Goal: Task Accomplishment & Management: Use online tool/utility

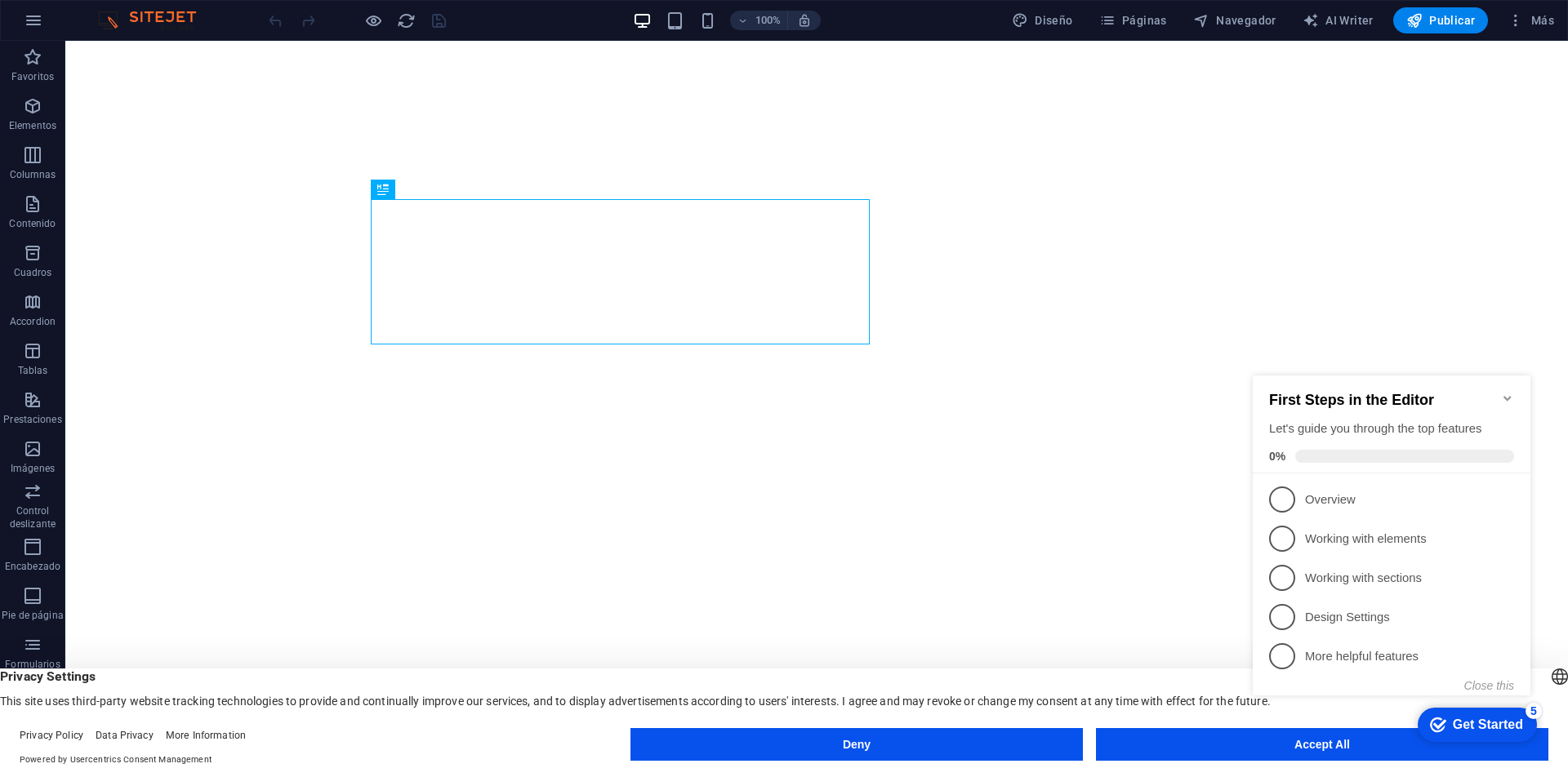
click at [1349, 750] on appcues-checklist "Contextual help checklist present on screen" at bounding box center [1394, 552] width 297 height 401
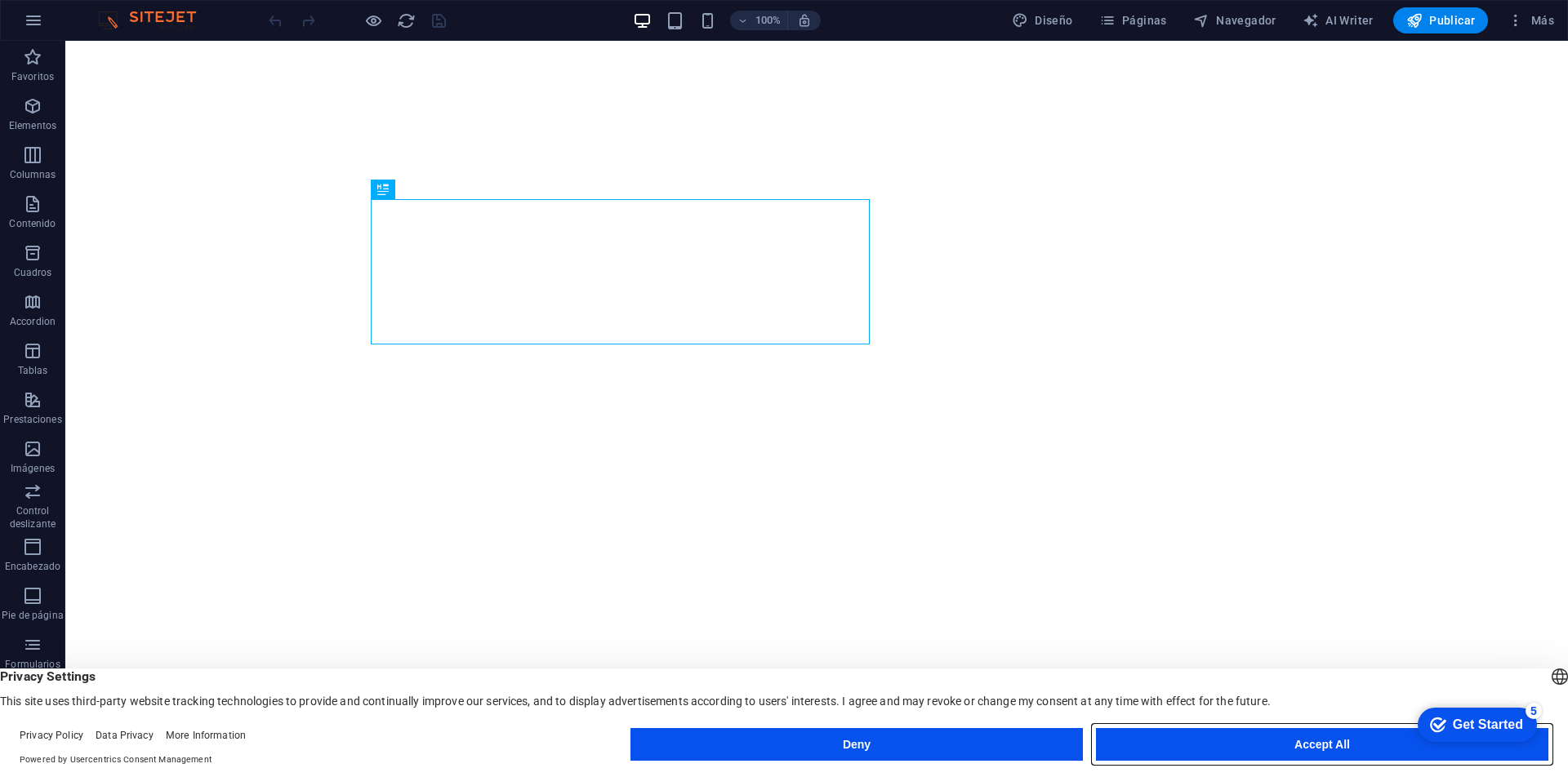
click at [1334, 746] on button "Accept All" at bounding box center [1321, 744] width 452 height 33
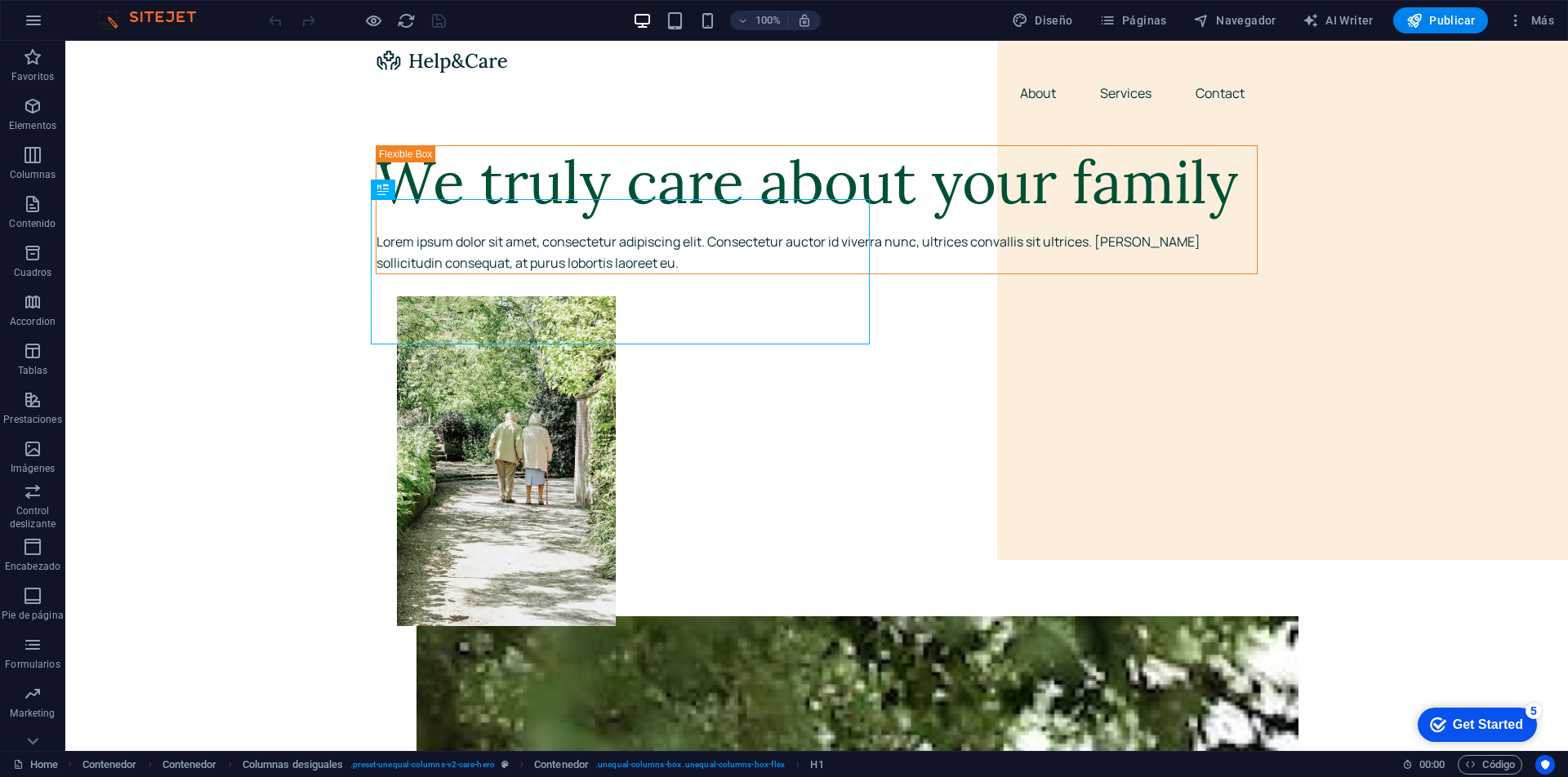
click at [1490, 724] on div "Get Started" at bounding box center [1488, 725] width 71 height 15
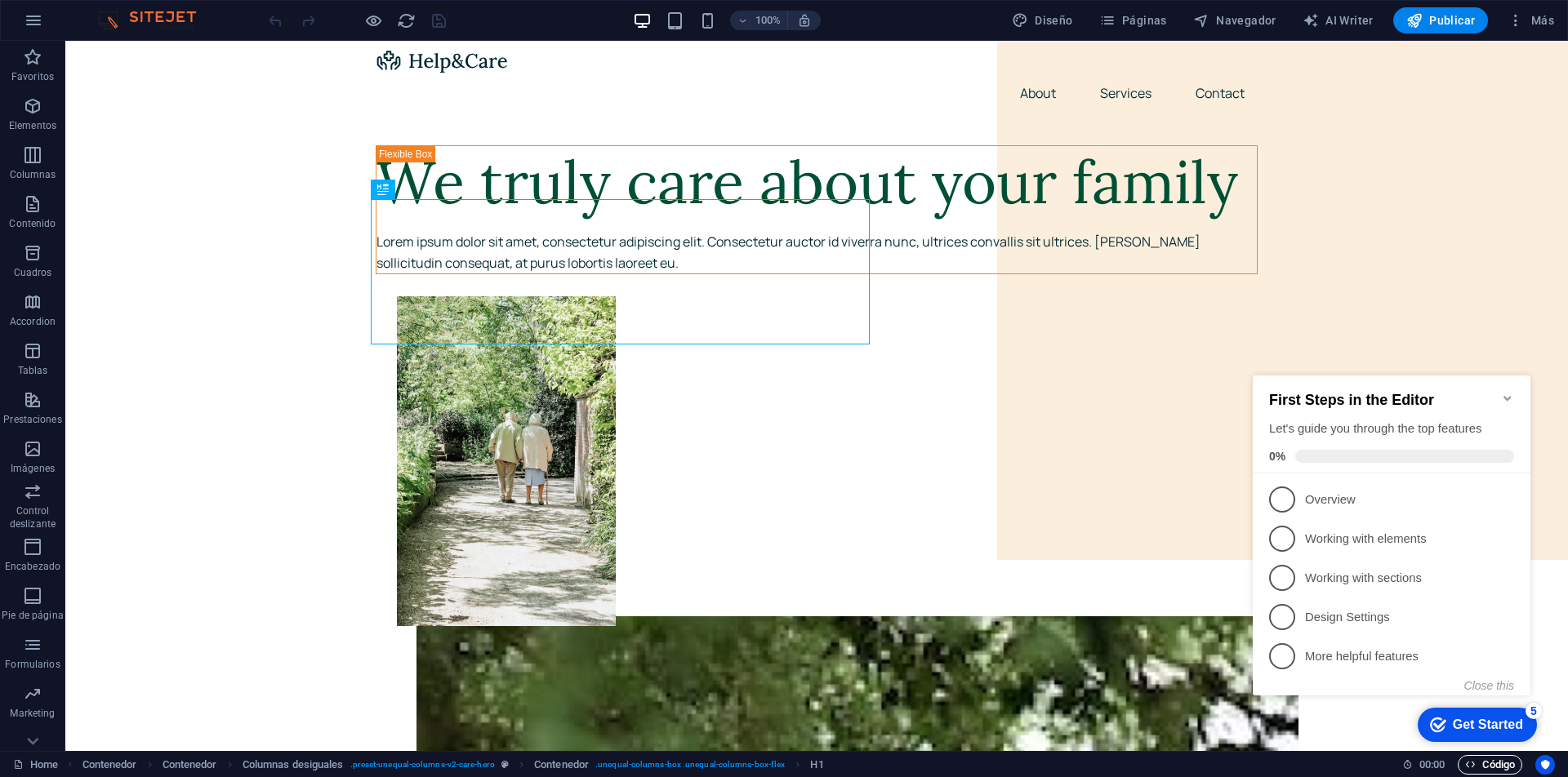
click at [1511, 768] on span "Código" at bounding box center [1490, 765] width 49 height 19
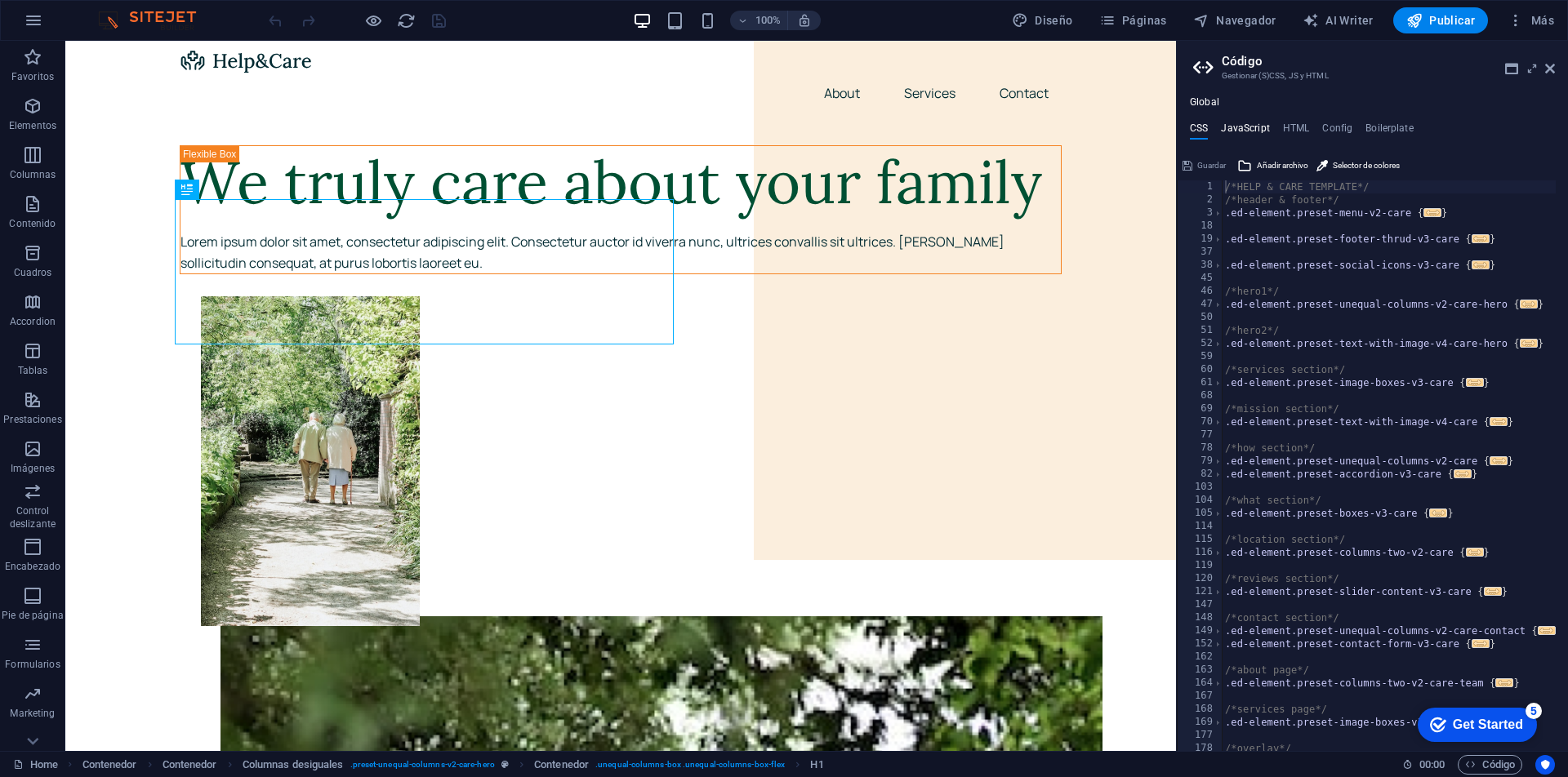
click at [1240, 128] on h4 "JavaScript" at bounding box center [1244, 131] width 49 height 18
type textarea "/* JS for preset "Menu V2" */"
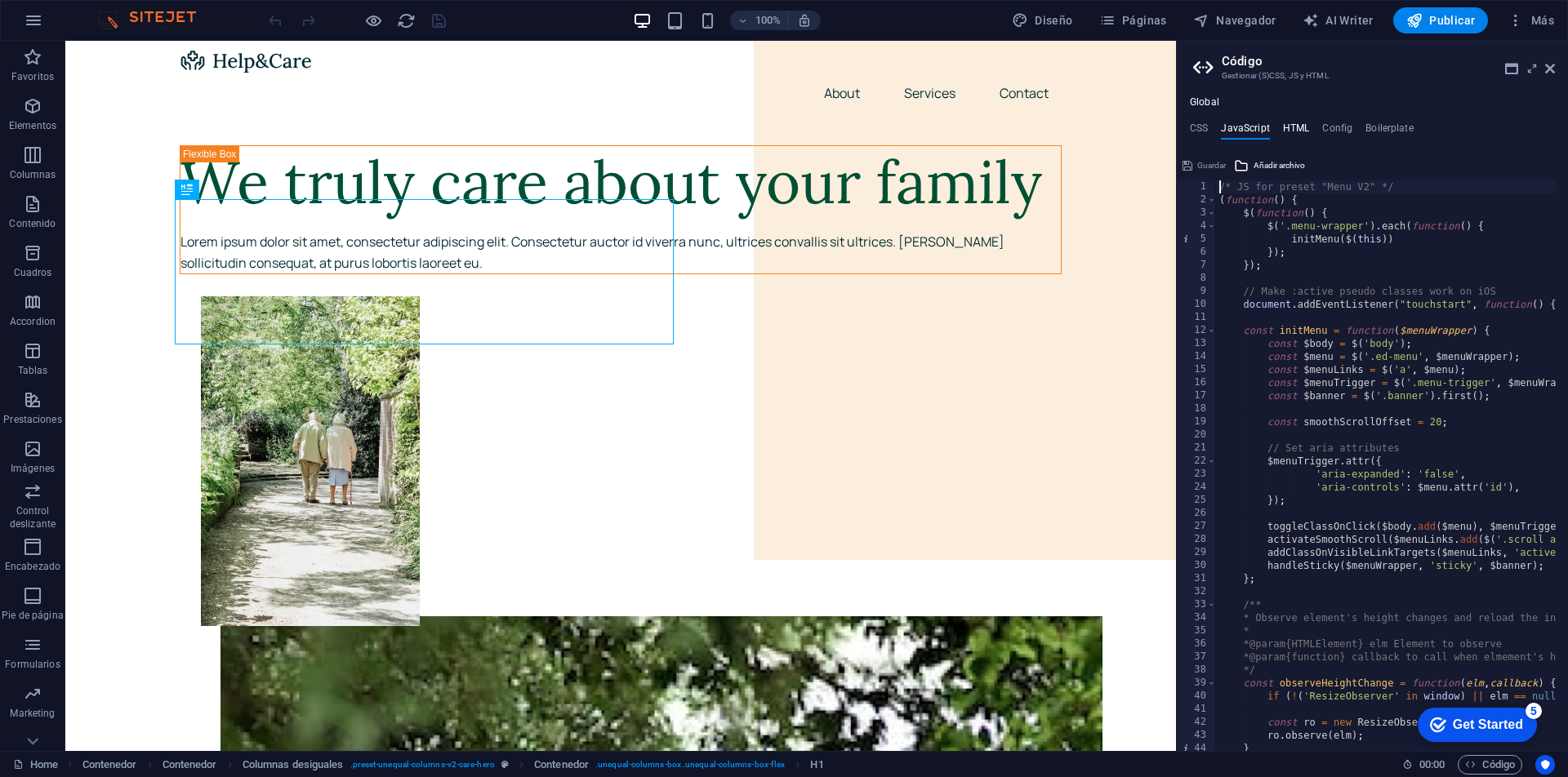
click at [1293, 131] on h4 "HTML" at bounding box center [1296, 131] width 27 height 18
type textarea "<a href="#main-content" class="wv-link-content button">Skip to main content</a>"
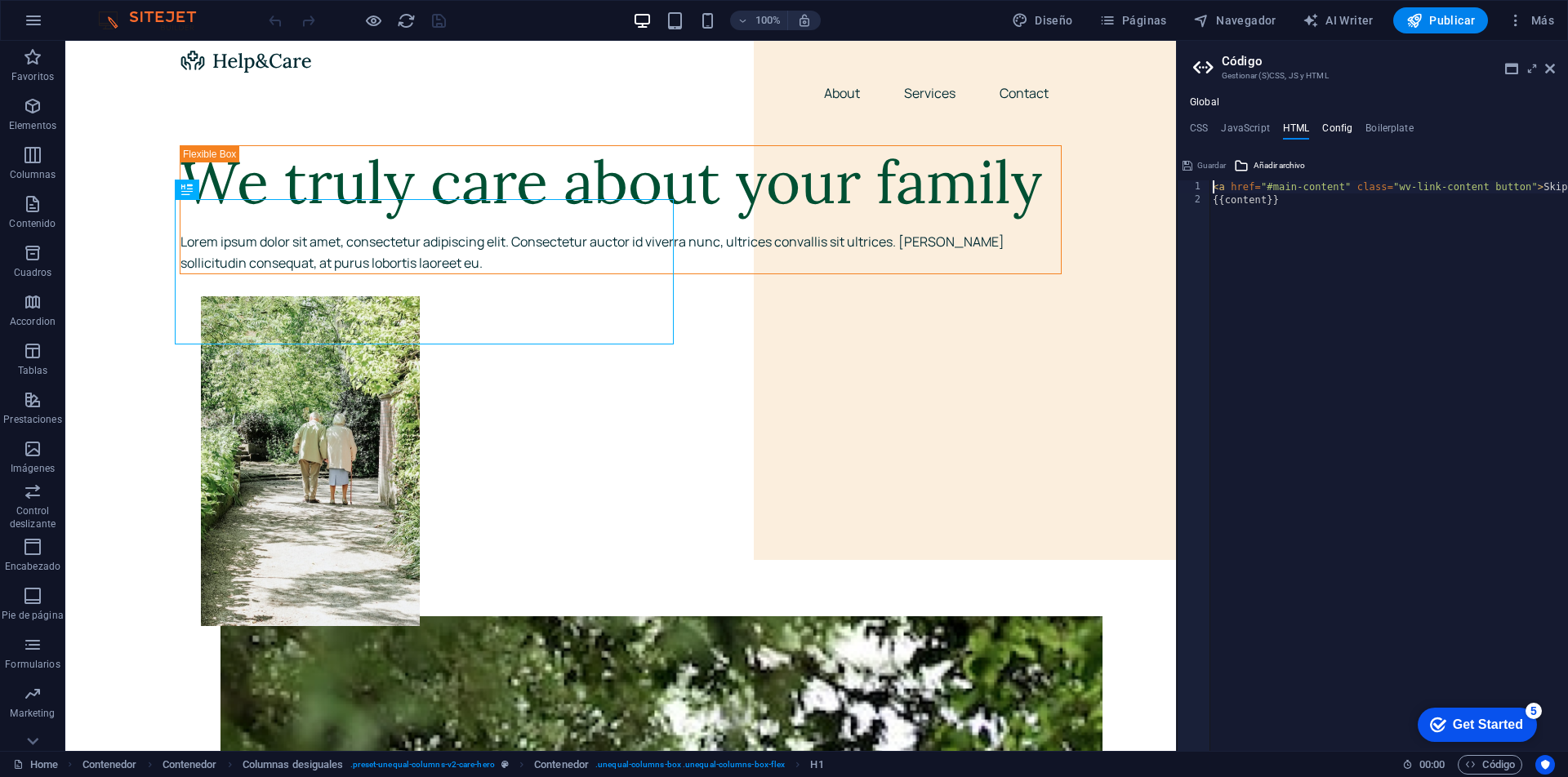
click at [1330, 127] on h4 "Config" at bounding box center [1337, 131] width 30 height 18
type textarea "$lh-h6-all: (1.24, null, null);"
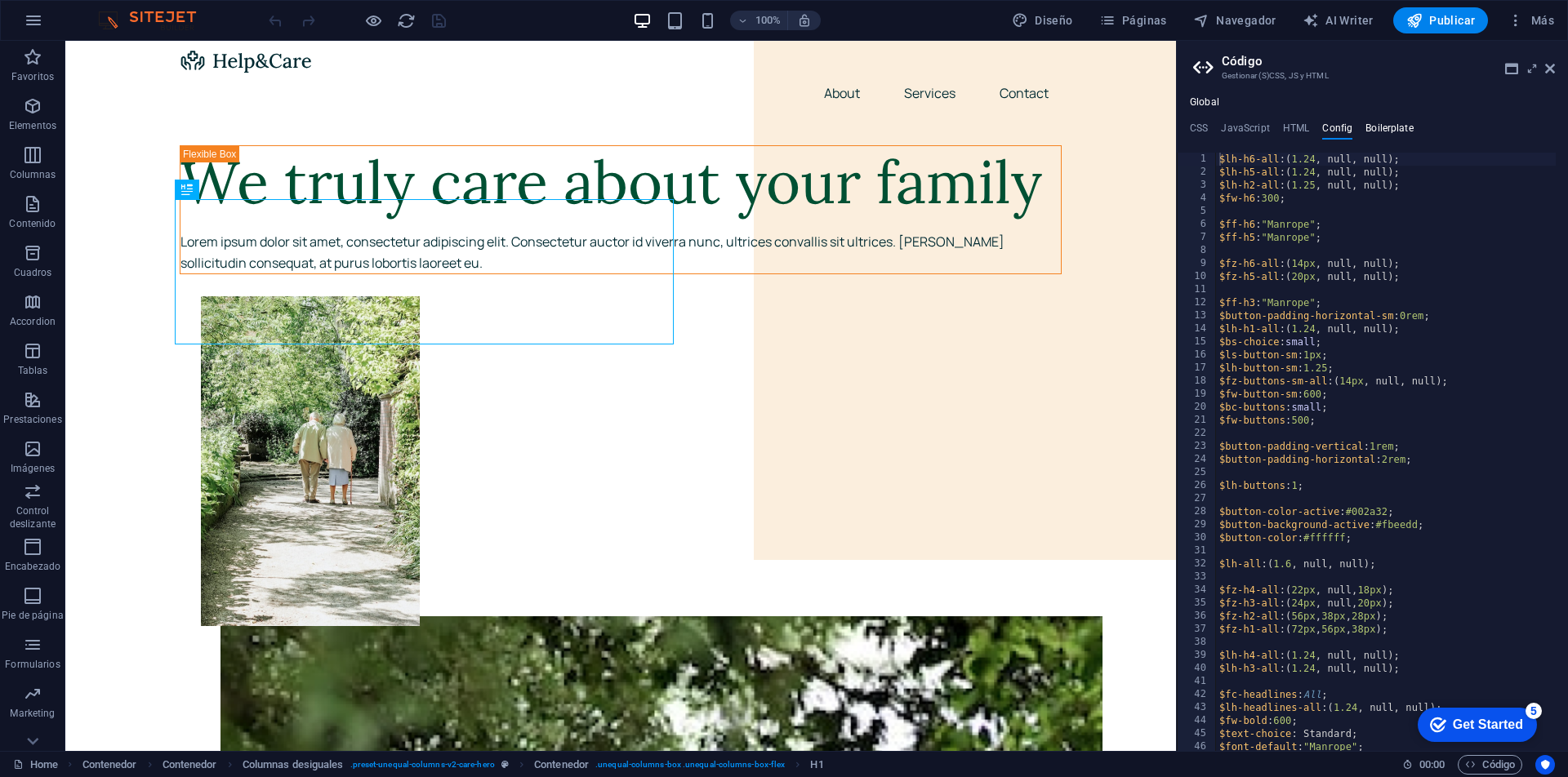
click at [1385, 128] on h4 "Boilerplate" at bounding box center [1389, 131] width 49 height 18
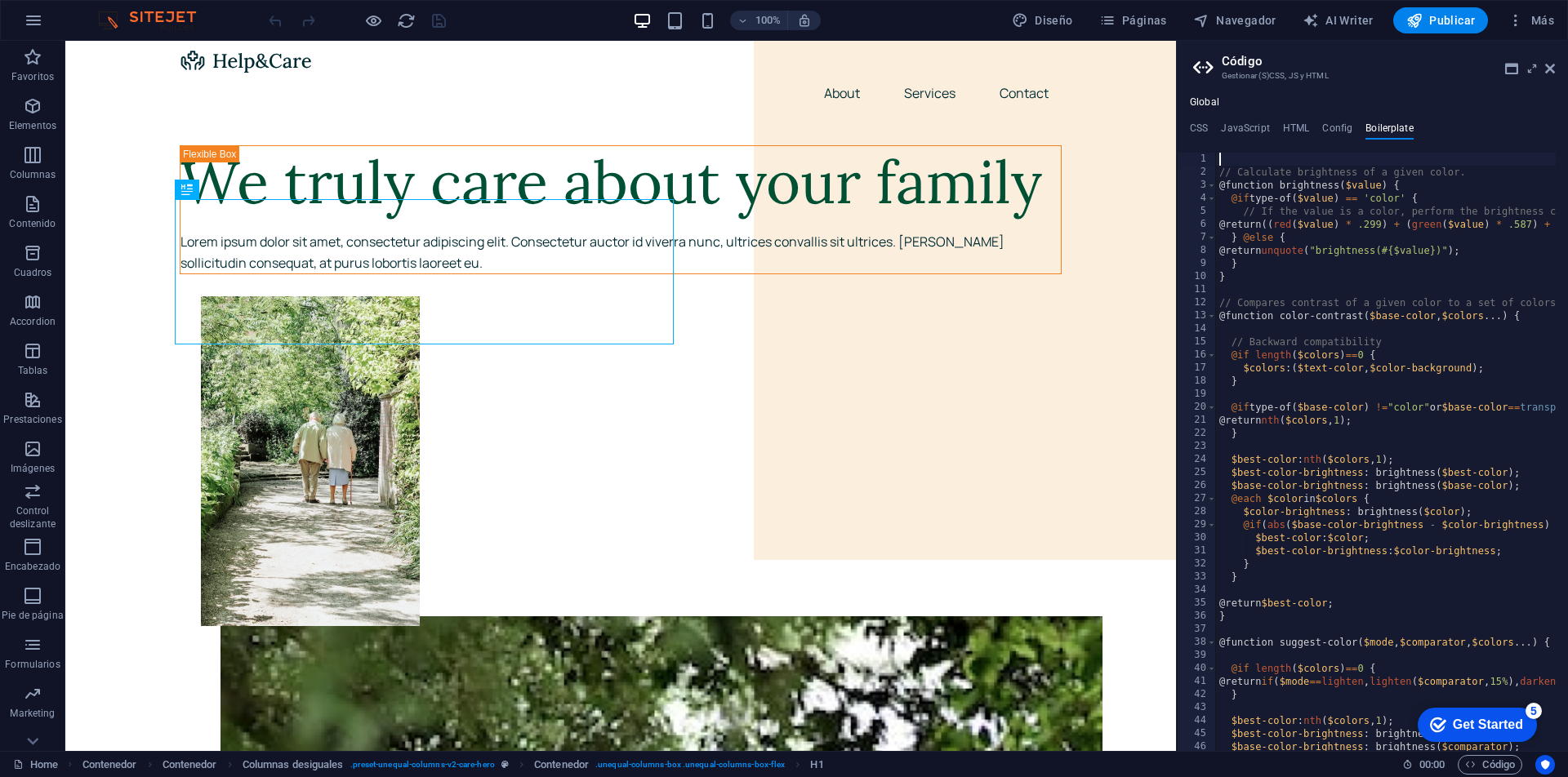
click at [1187, 127] on ul "CSS JavaScript HTML Config Boilerplate" at bounding box center [1371, 131] width 391 height 18
click at [1194, 127] on h4 "CSS" at bounding box center [1198, 131] width 18 height 18
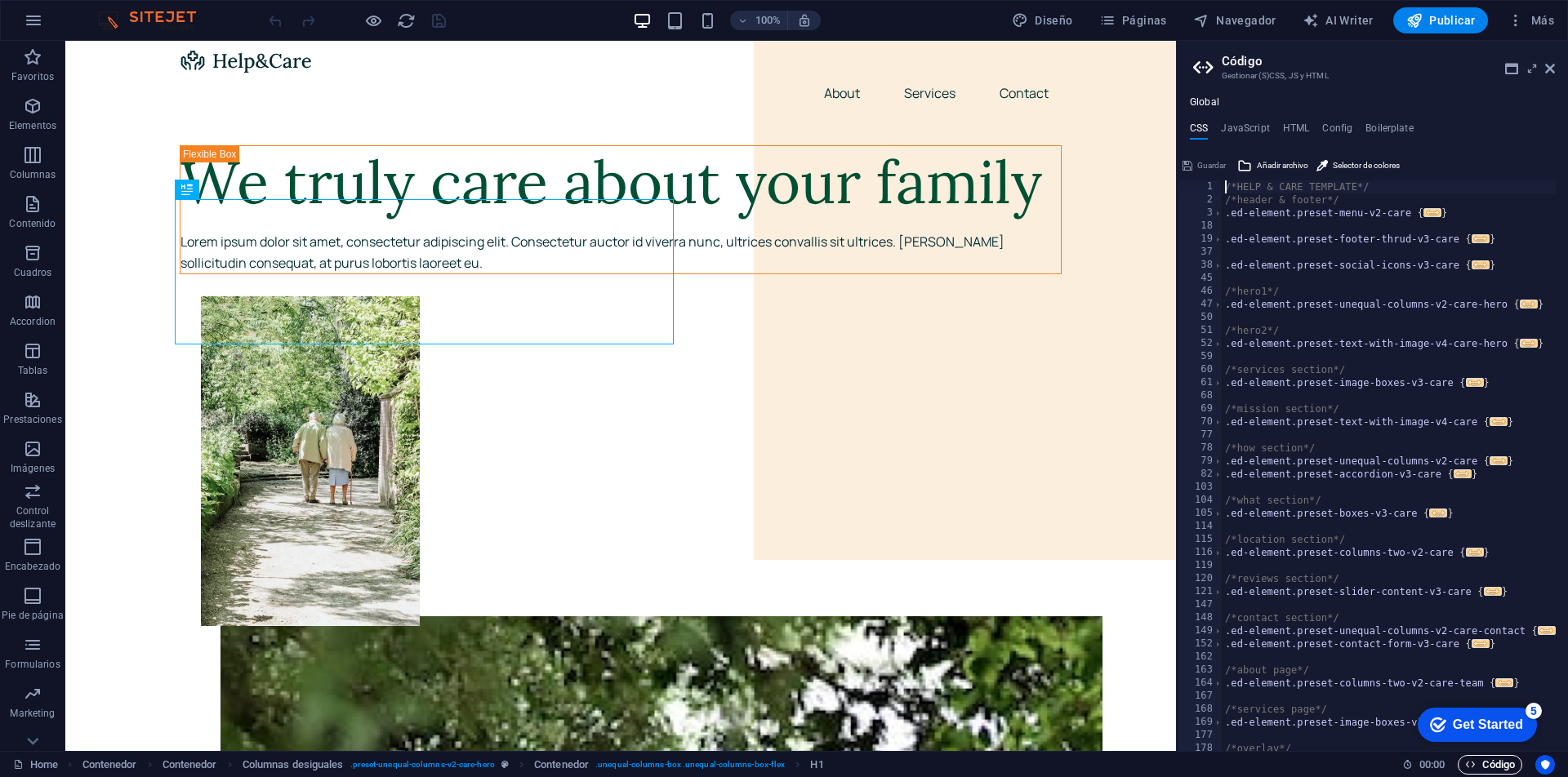
click at [1508, 766] on span "Código" at bounding box center [1490, 765] width 49 height 19
click at [1489, 766] on span "Código" at bounding box center [1490, 765] width 49 height 19
click at [1549, 766] on icon "Usercentrics" at bounding box center [1544, 765] width 11 height 11
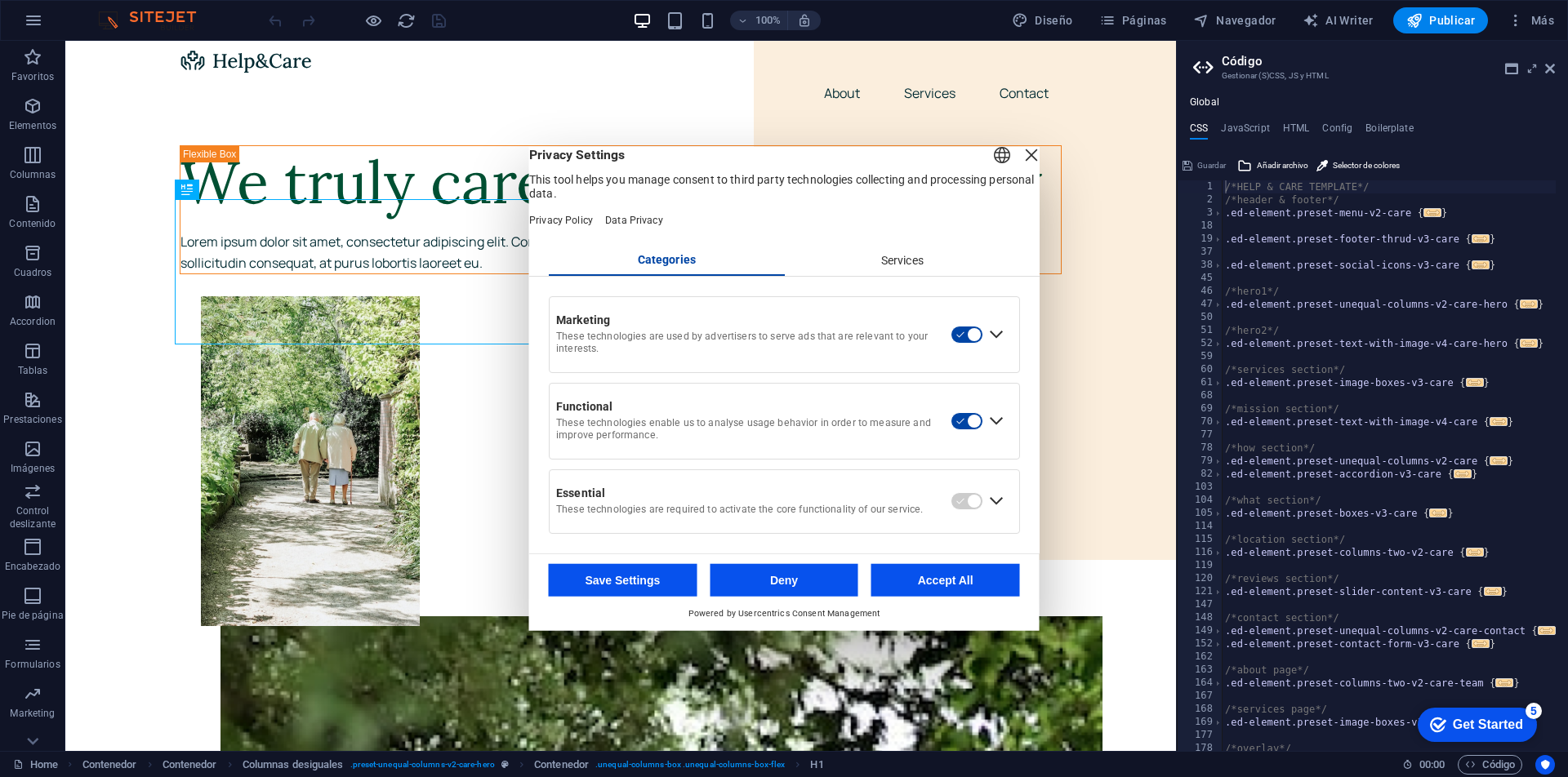
click at [990, 163] on div "English Deutsch" at bounding box center [1002, 157] width 23 height 27
click at [989, 247] on header "English Deutsch Privacy Settings This tool helps you manage consent to third pa…" at bounding box center [784, 197] width 511 height 100
click at [1019, 167] on div "Close Layer" at bounding box center [1031, 155] width 23 height 23
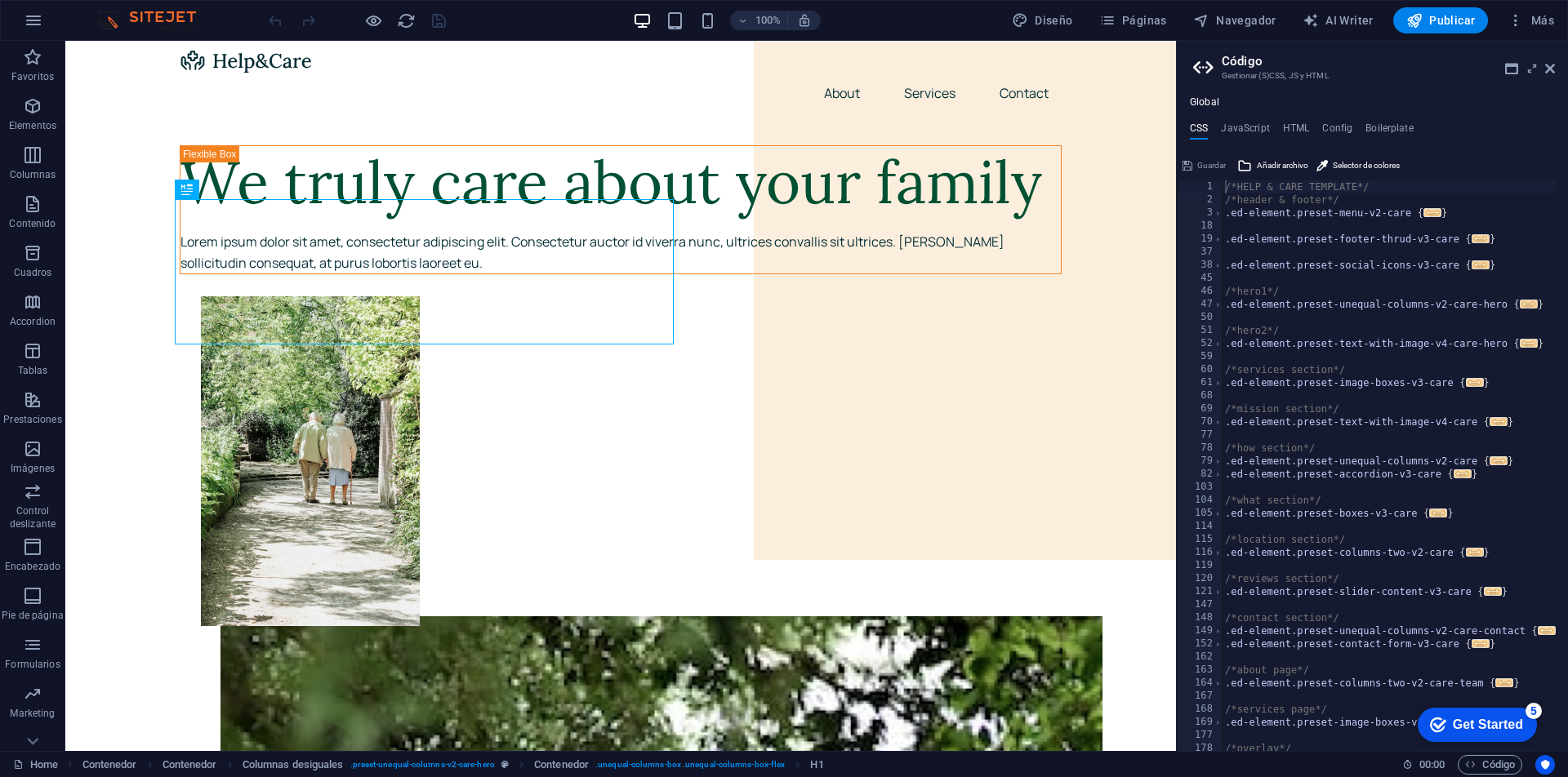
click at [1555, 69] on aside "Código Gestionar (S)CSS, JS y HTML Global CSS JavaScript HTML Config Boilerplat…" at bounding box center [1371, 395] width 392 height 710
click at [1548, 71] on icon at bounding box center [1549, 68] width 10 height 13
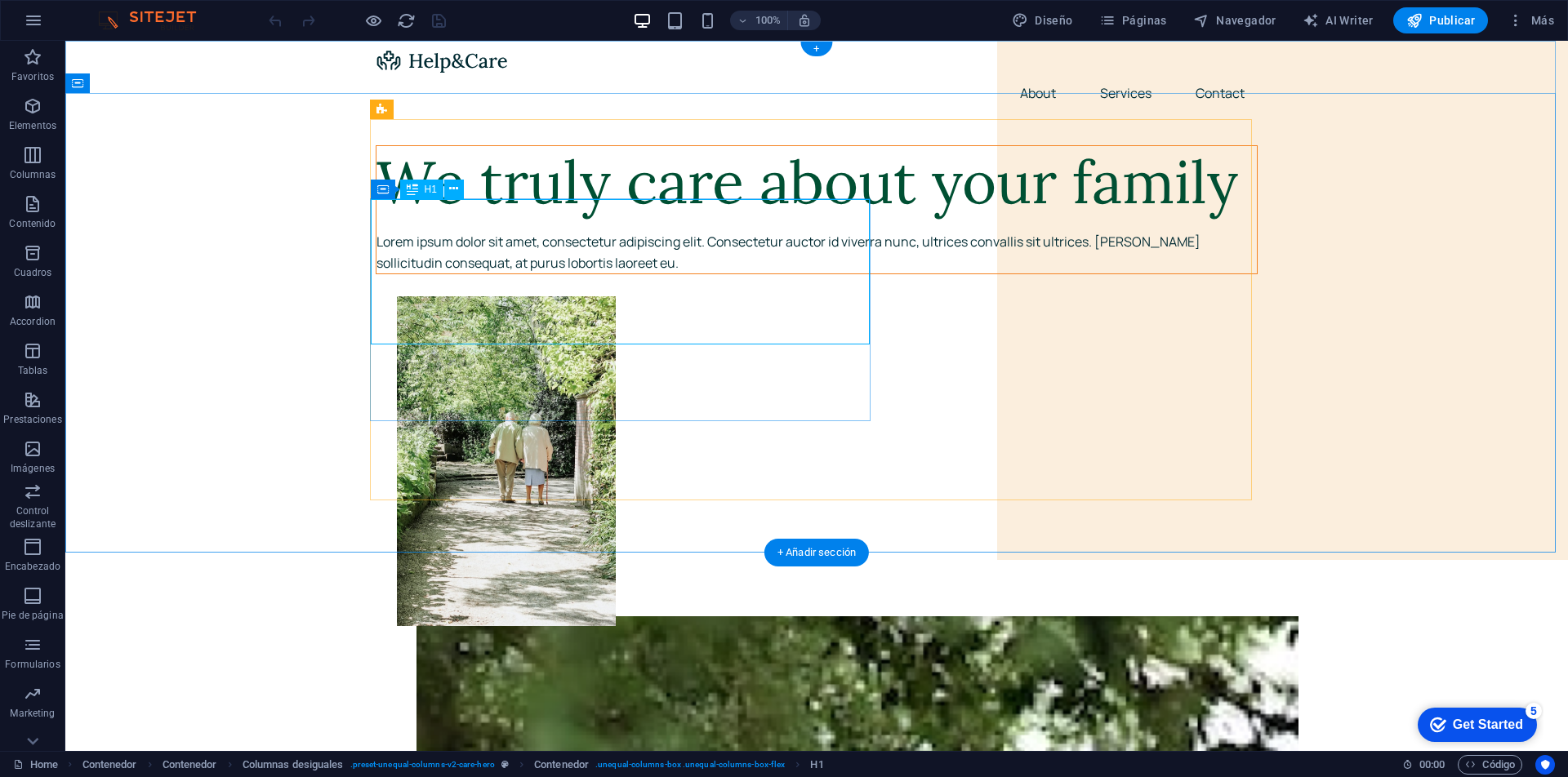
click at [554, 219] on div "We truly care about your family" at bounding box center [817, 183] width 880 height 72
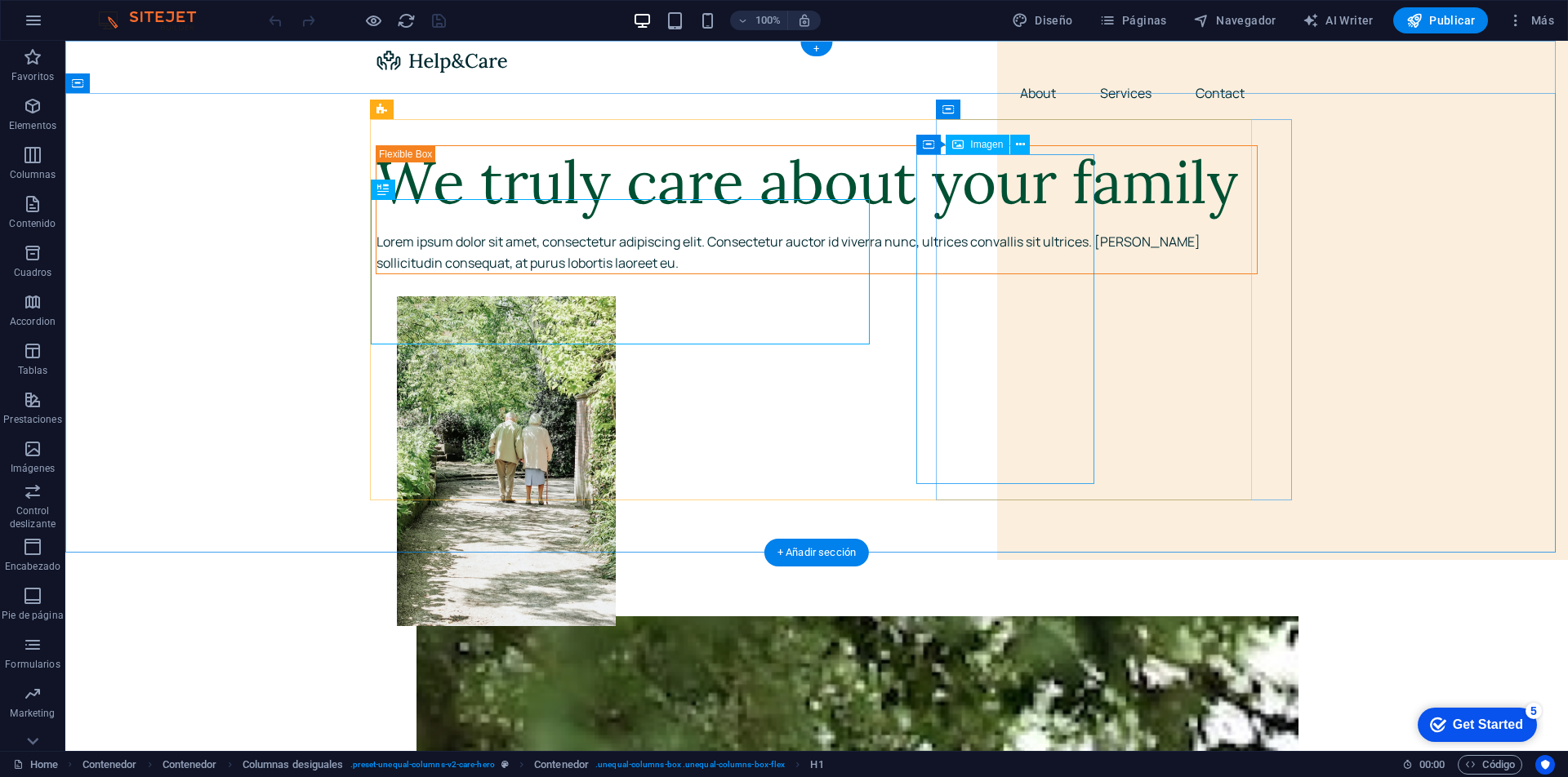
click at [1007, 311] on figure at bounding box center [838, 461] width 882 height 330
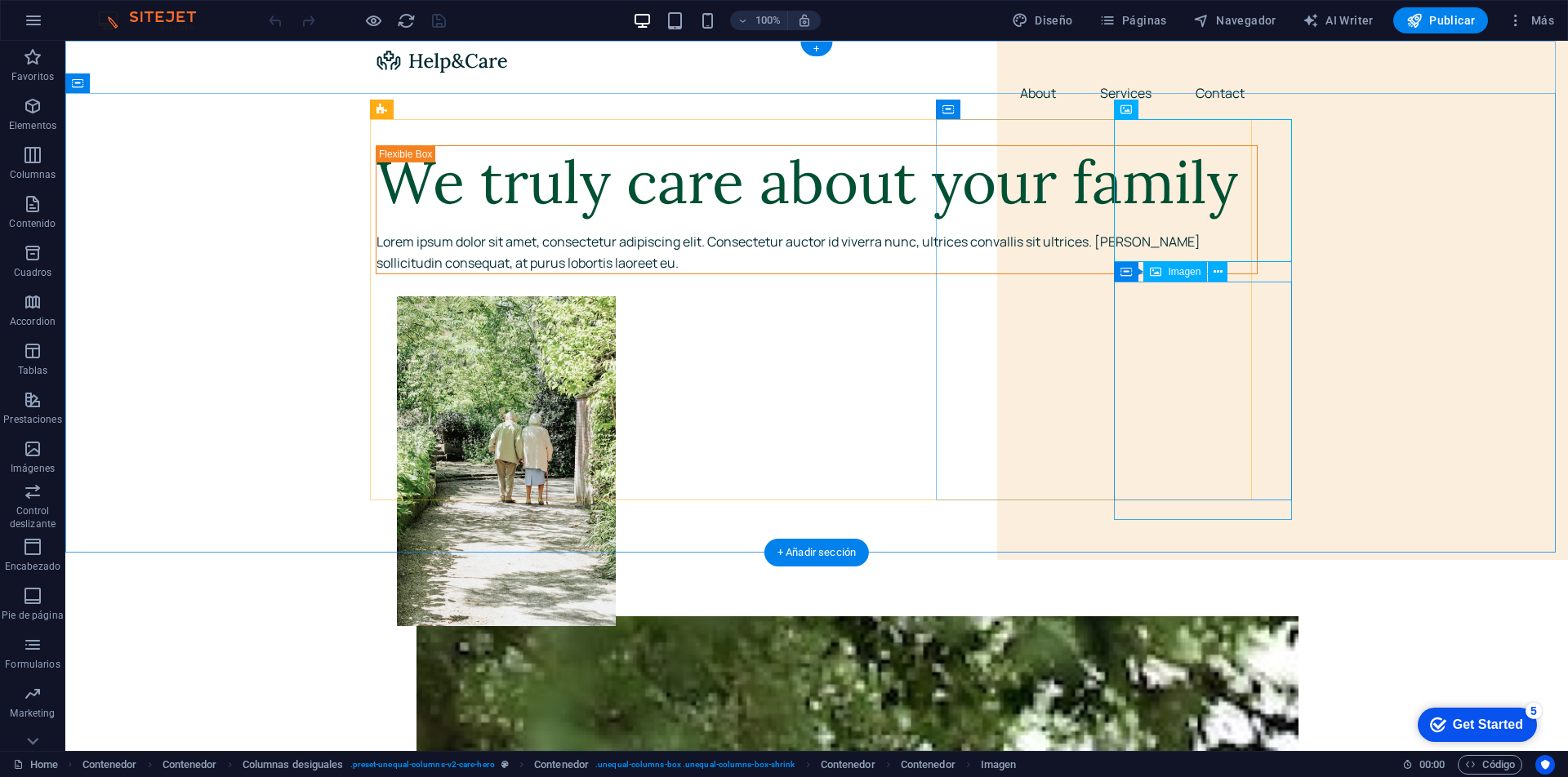
click at [963, 377] on figure at bounding box center [838, 461] width 882 height 330
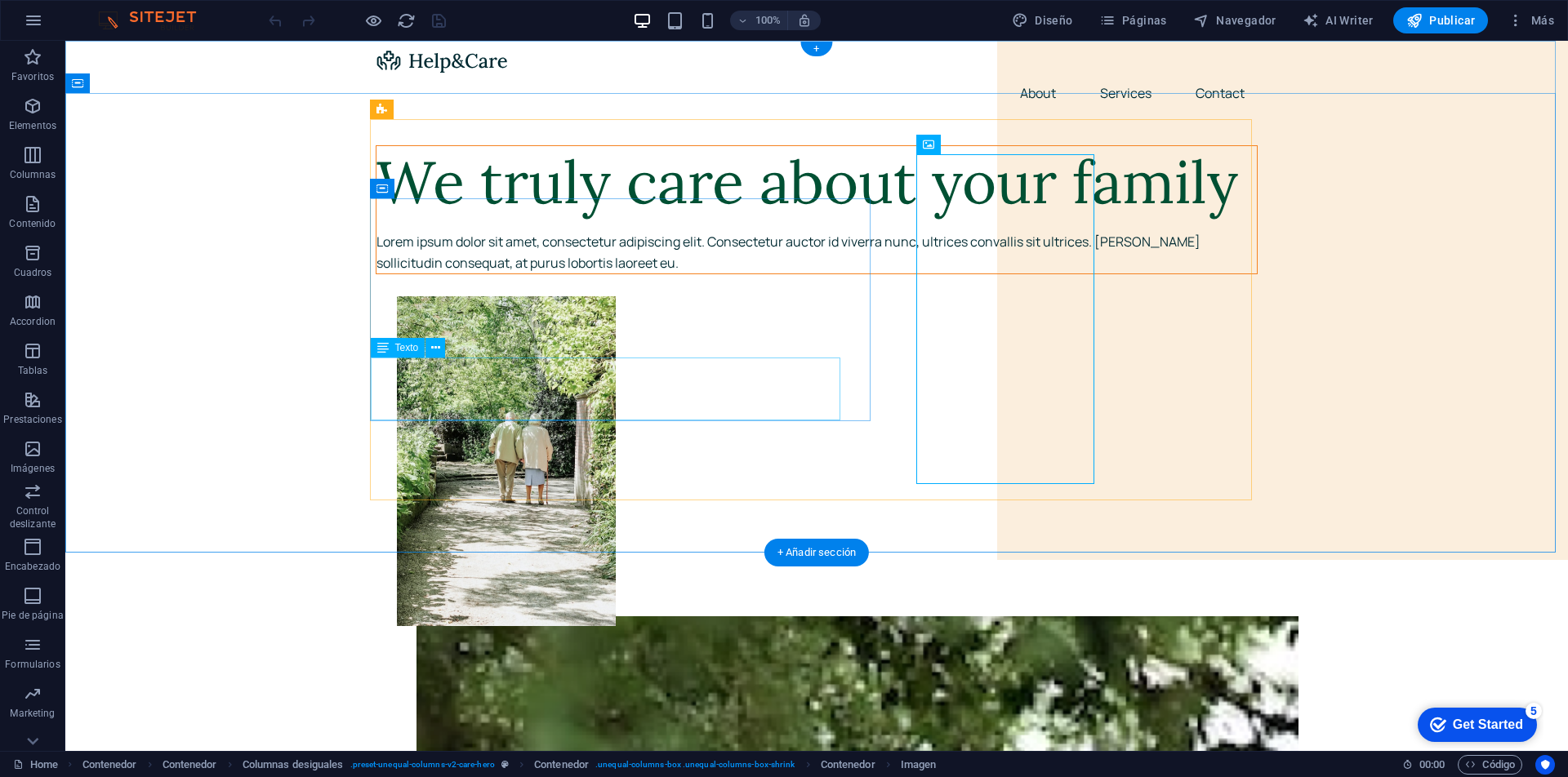
click at [594, 273] on div "Lorem ipsum dolor sit amet, consectetur adipiscing elit. Consectetur auctor id …" at bounding box center [817, 252] width 880 height 41
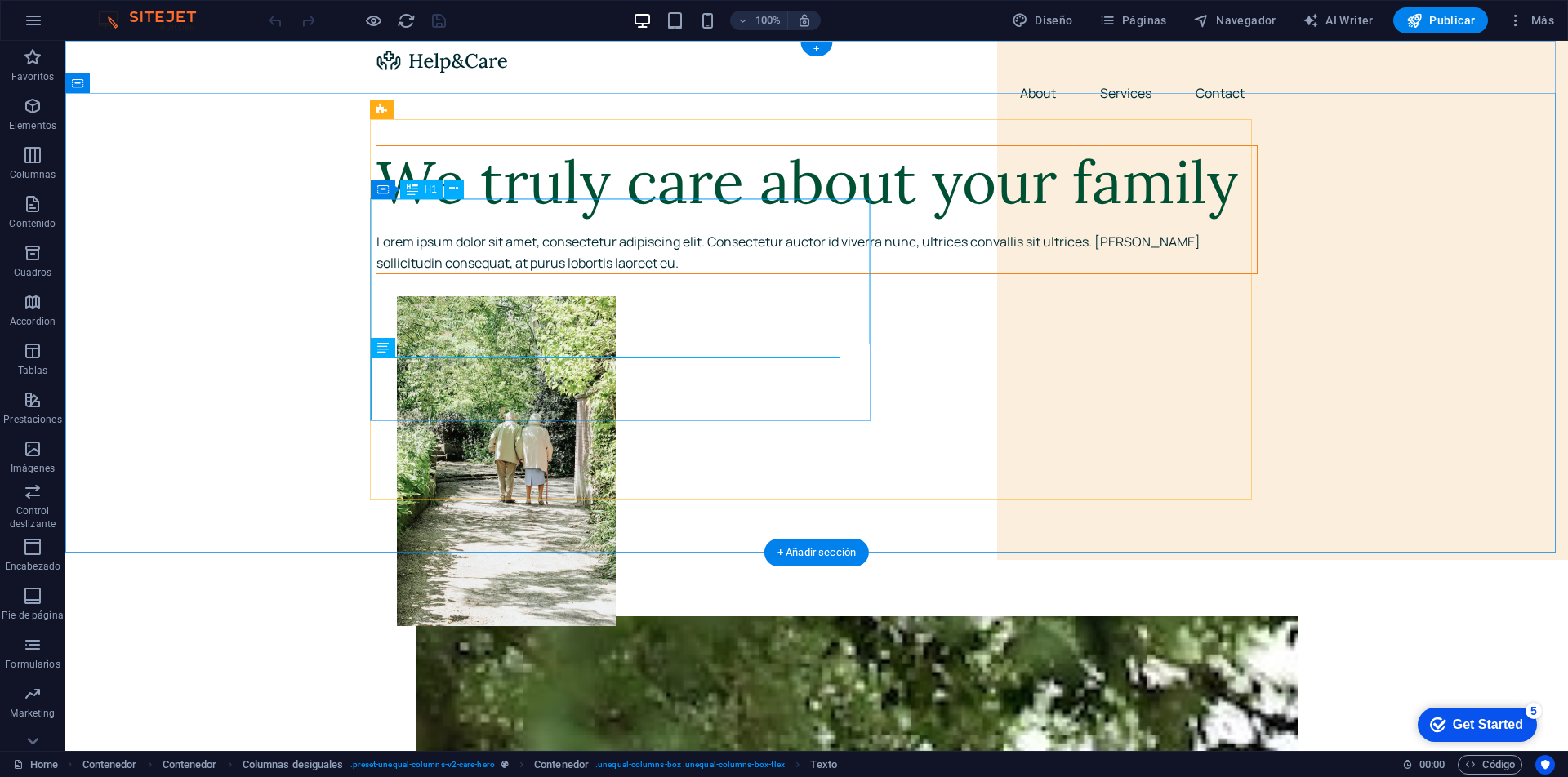
click at [526, 219] on div "We truly care about your family" at bounding box center [817, 183] width 880 height 72
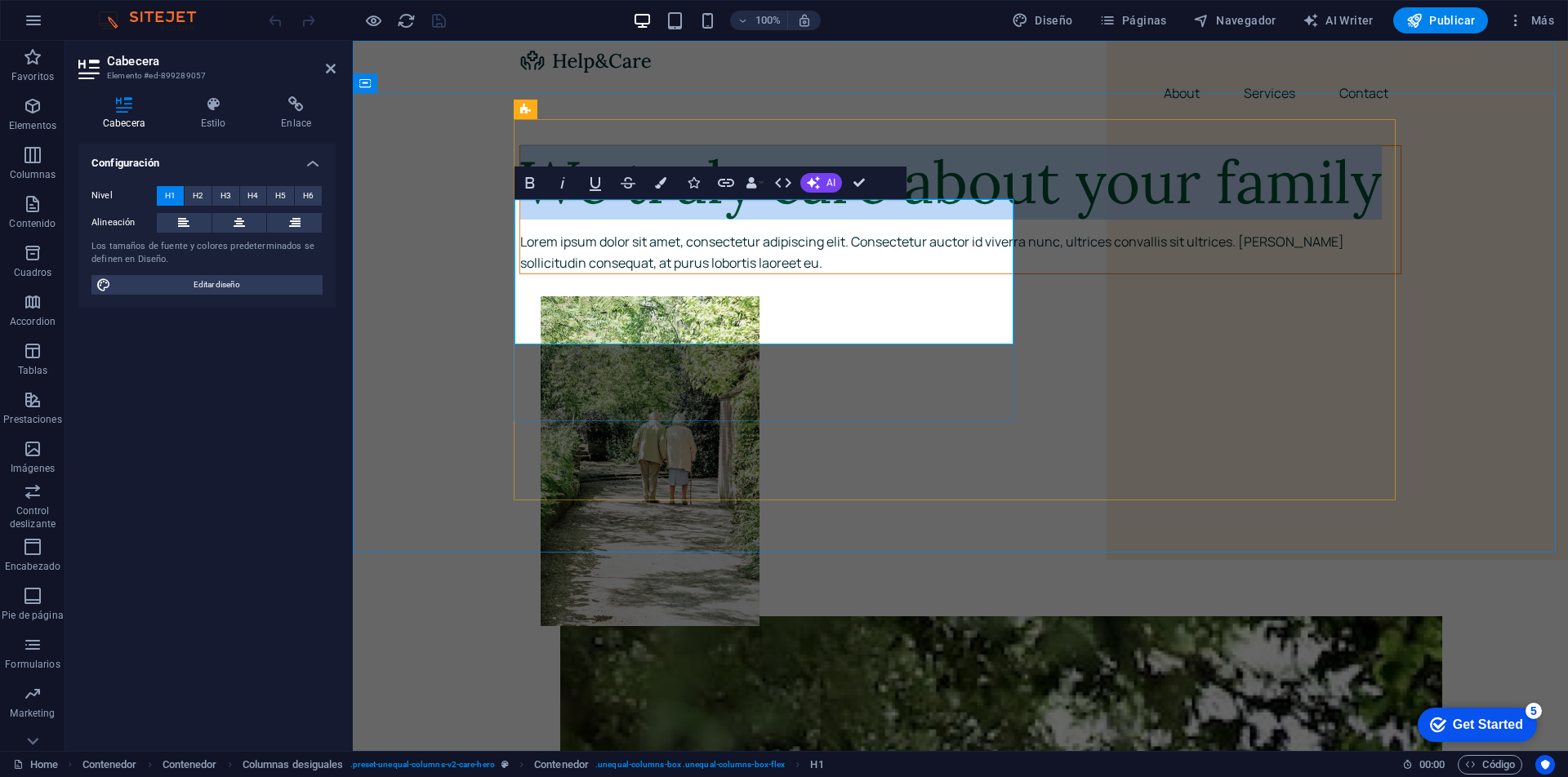
click at [653, 219] on h1 "We truly care about your family" at bounding box center [960, 183] width 880 height 72
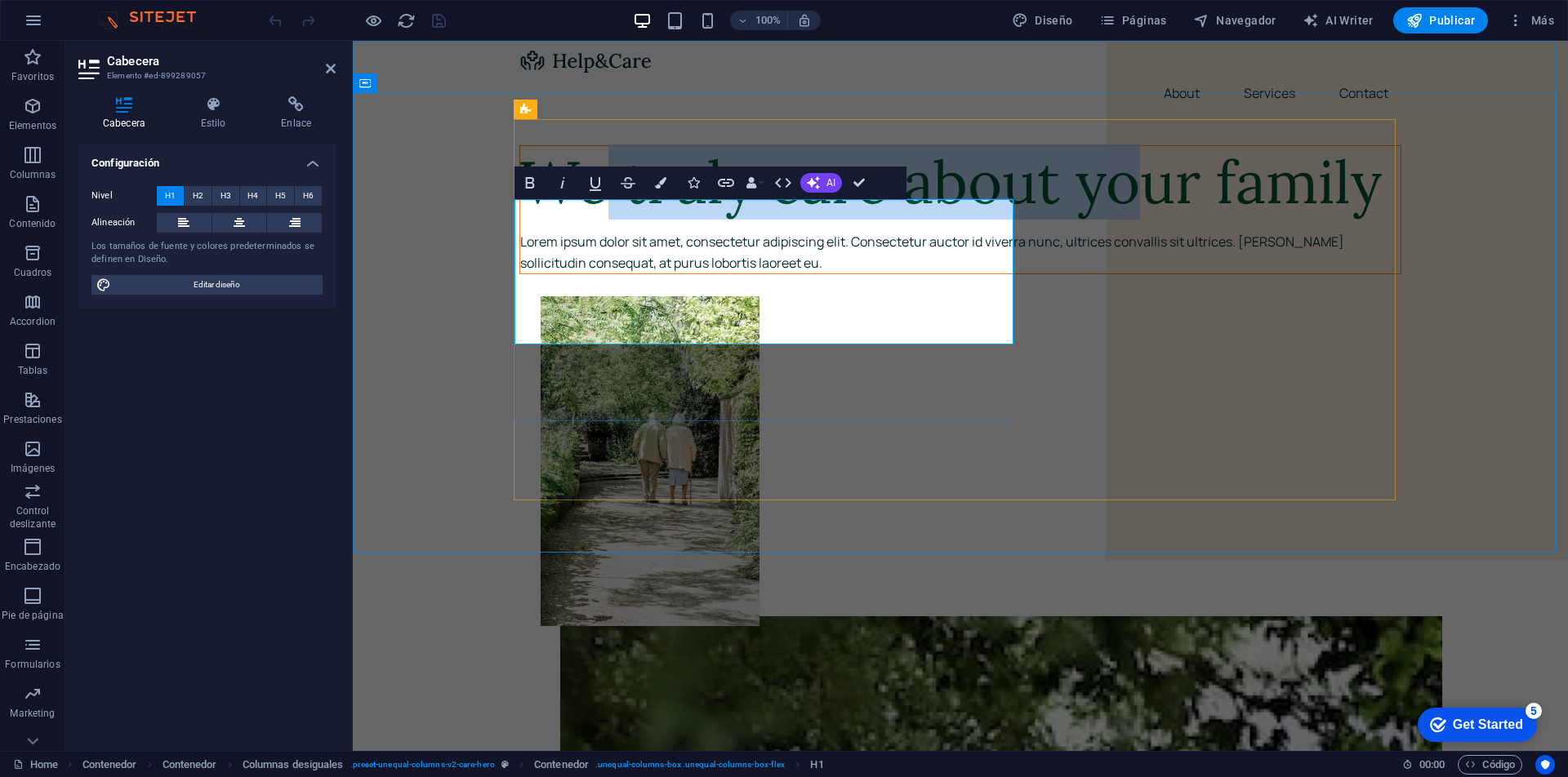
drag, startPoint x: 590, startPoint y: 255, endPoint x: 765, endPoint y: 338, distance: 193.7
click at [765, 219] on h1 "We truly care about your family" at bounding box center [960, 183] width 880 height 72
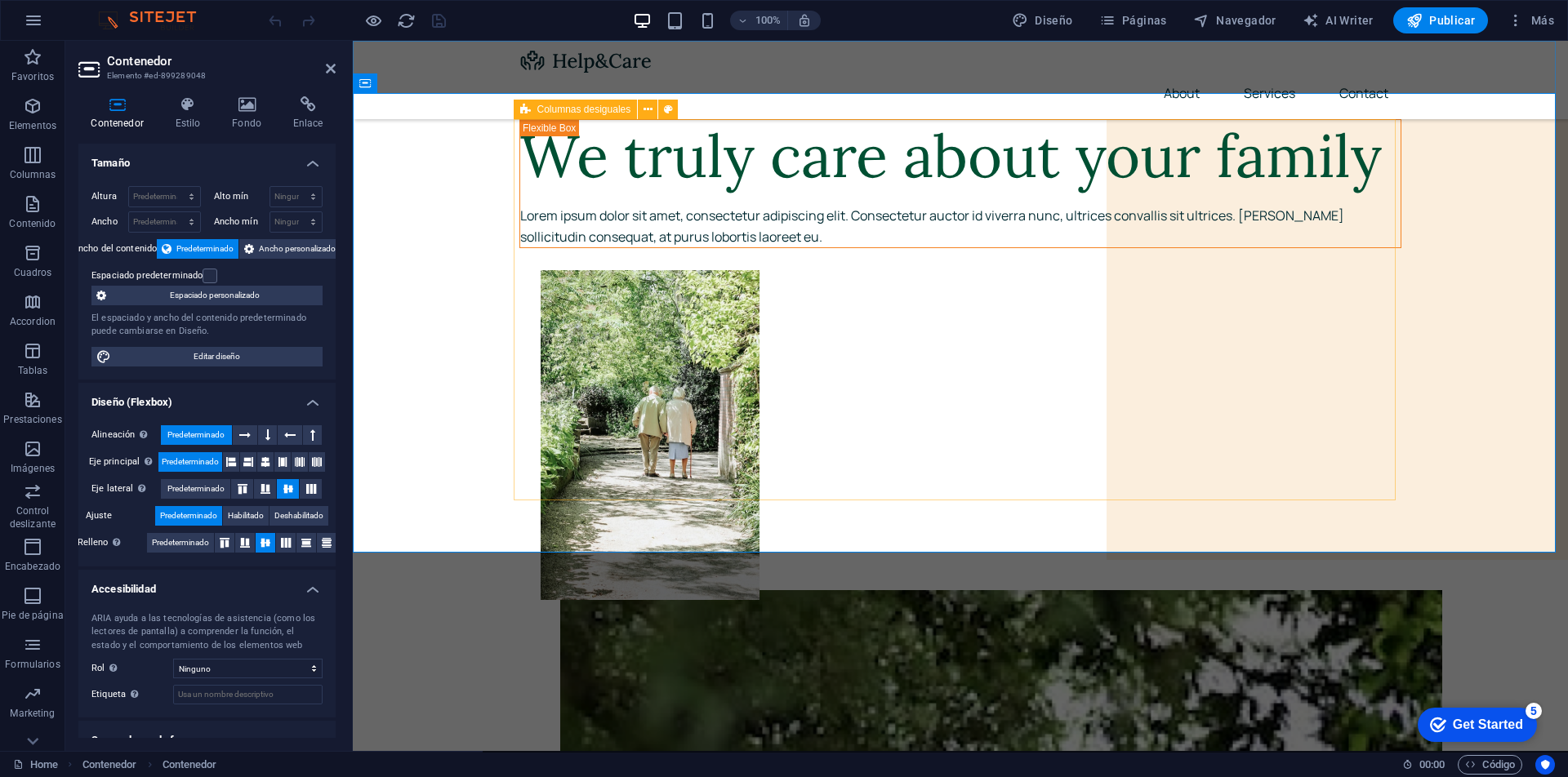
scroll to position [273, 0]
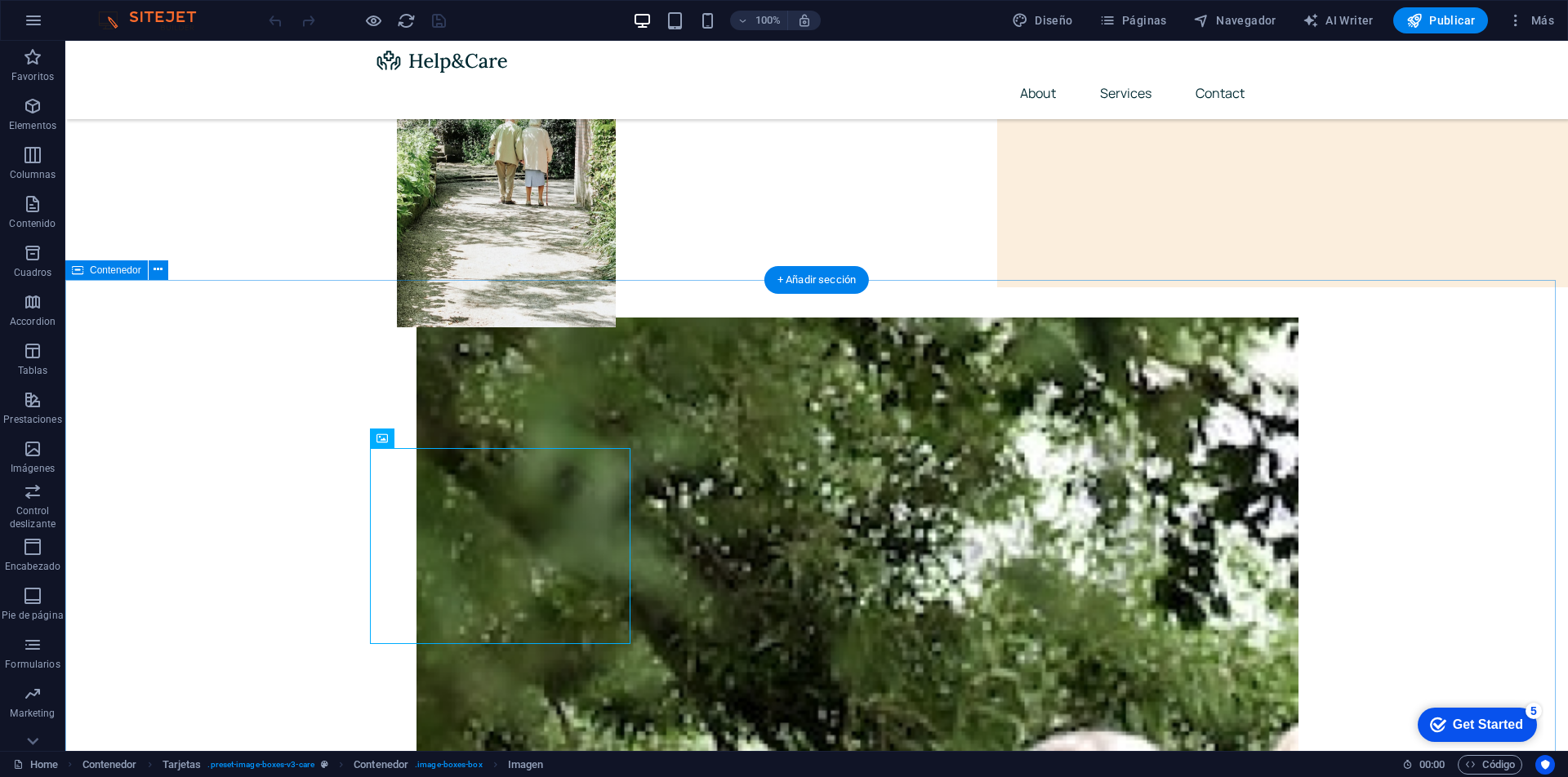
drag, startPoint x: 1353, startPoint y: 497, endPoint x: 1265, endPoint y: 512, distance: 89.3
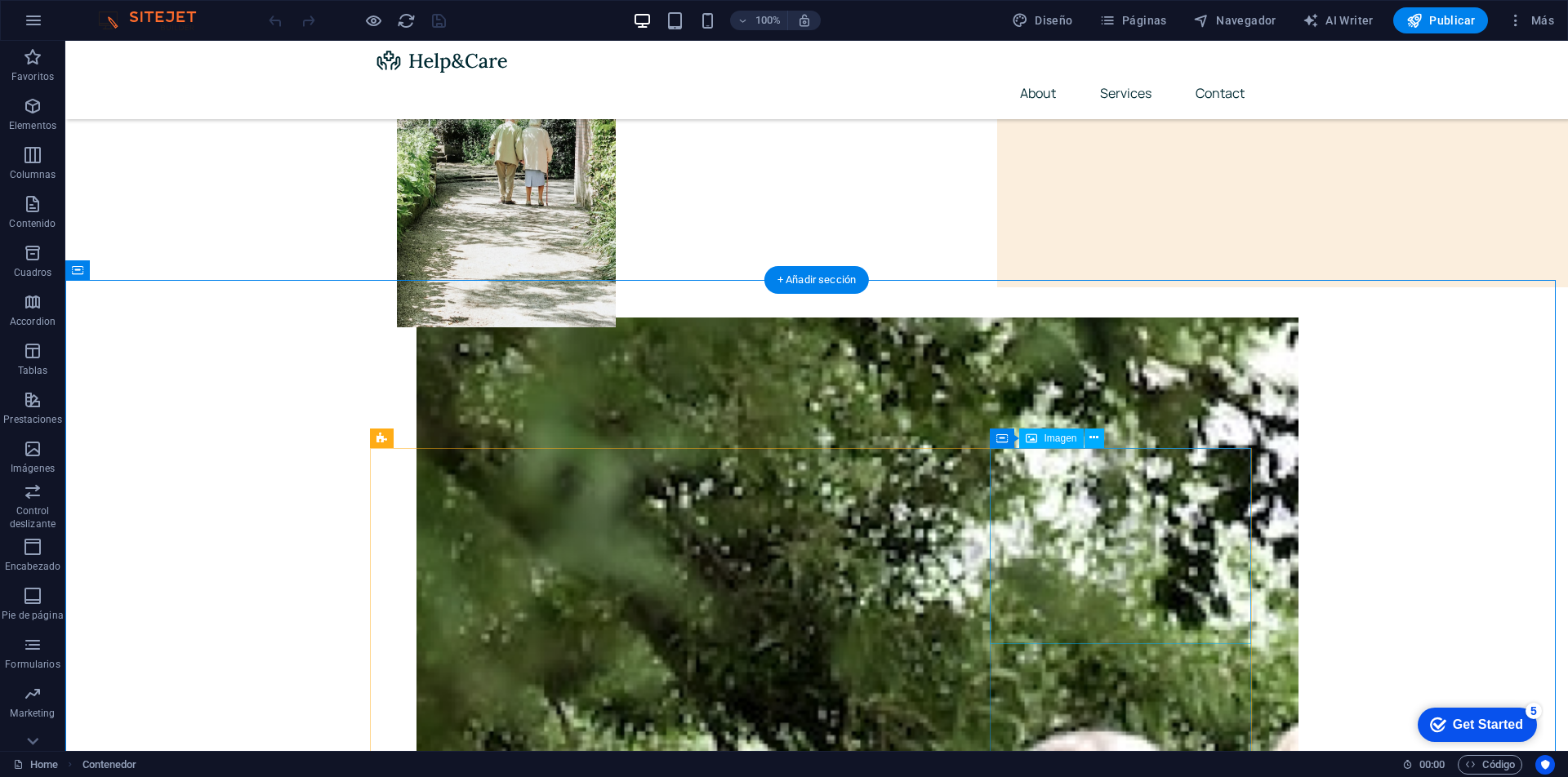
click at [1058, 444] on div "Imagen" at bounding box center [1050, 438] width 63 height 19
click at [1063, 437] on span "Imagen" at bounding box center [1059, 438] width 33 height 10
click at [1081, 444] on icon at bounding box center [1083, 437] width 9 height 17
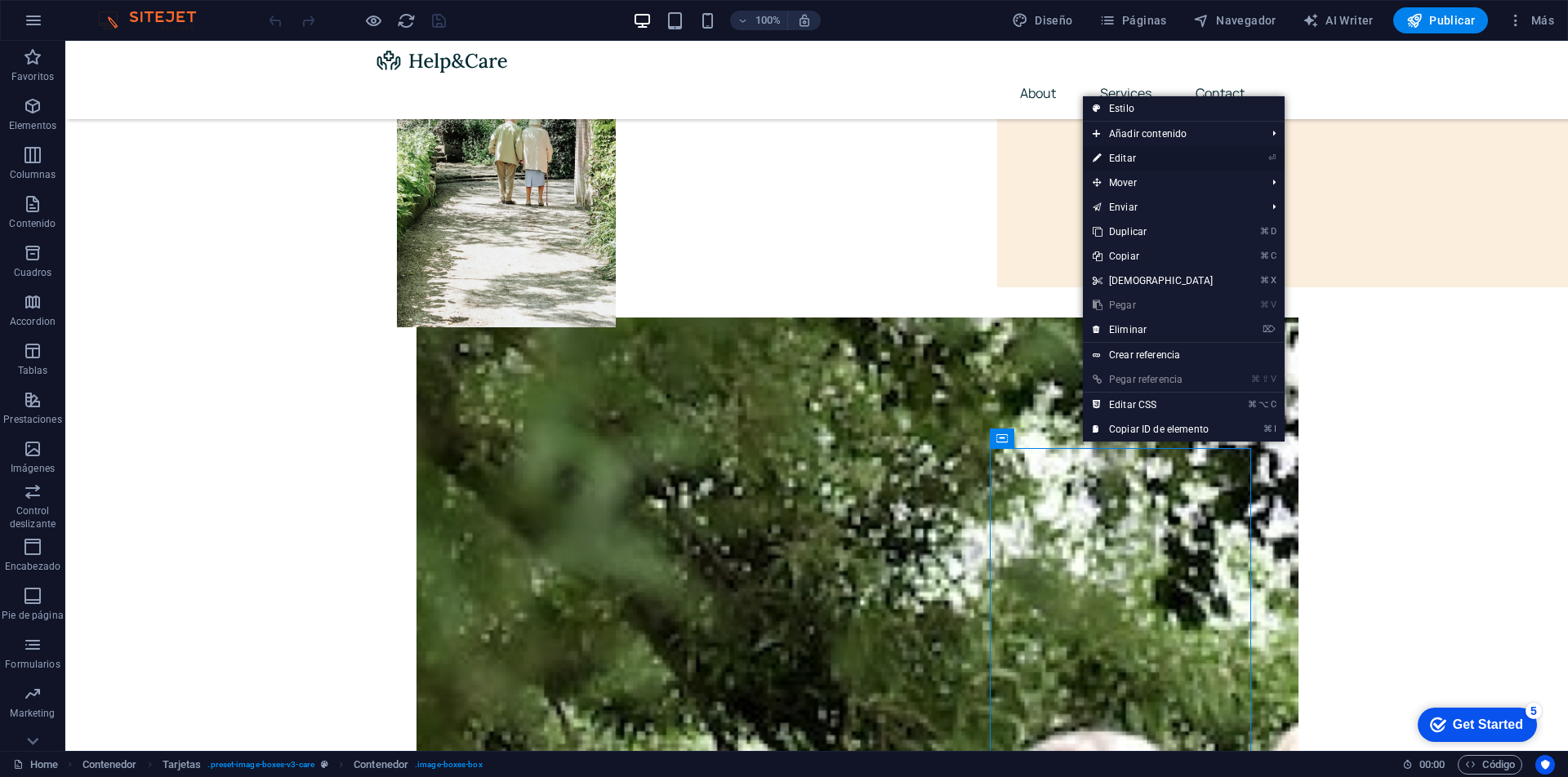
click at [1126, 155] on link "⏎ Editar" at bounding box center [1153, 159] width 140 height 25
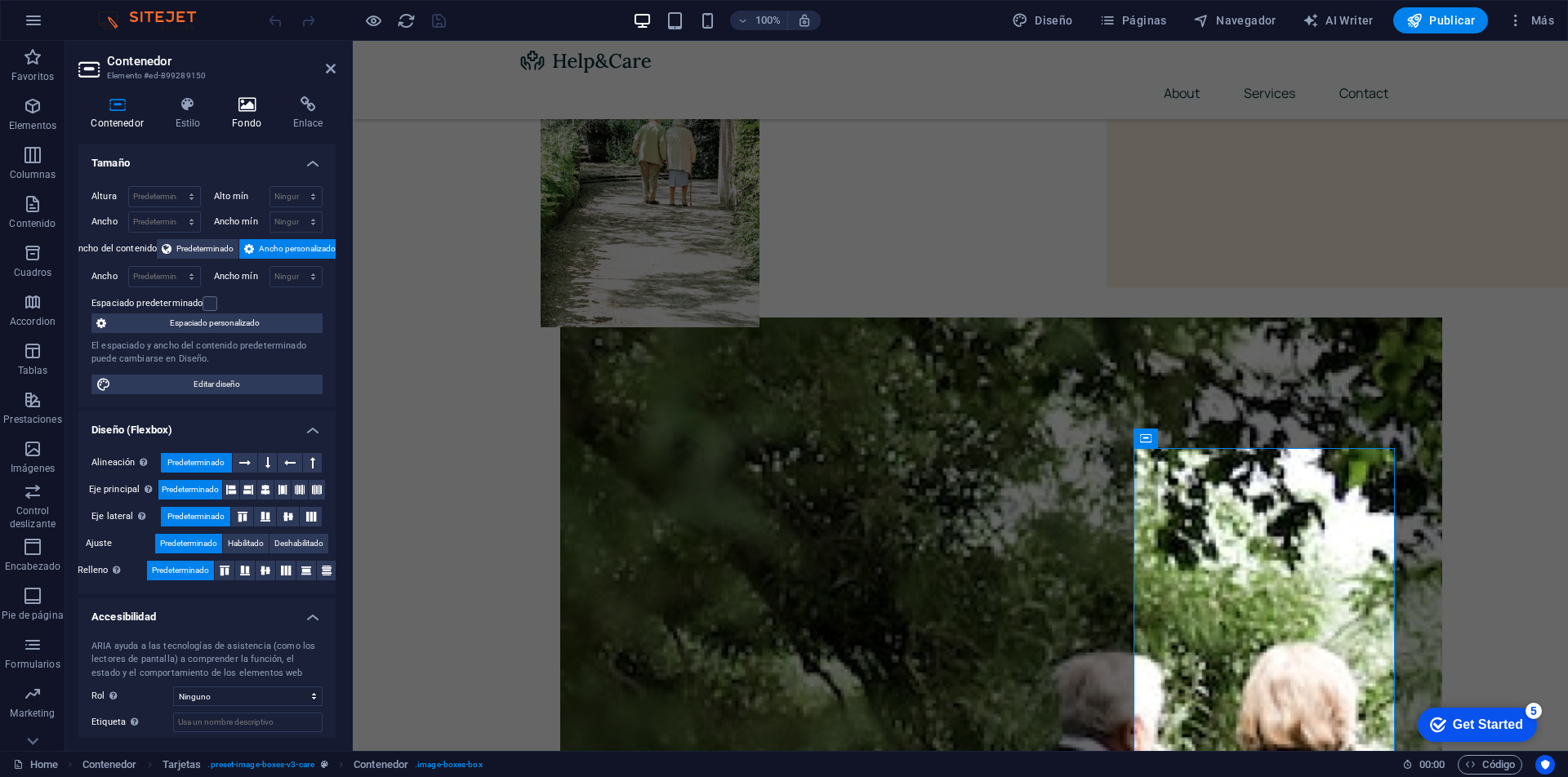
click at [235, 111] on icon at bounding box center [247, 104] width 55 height 17
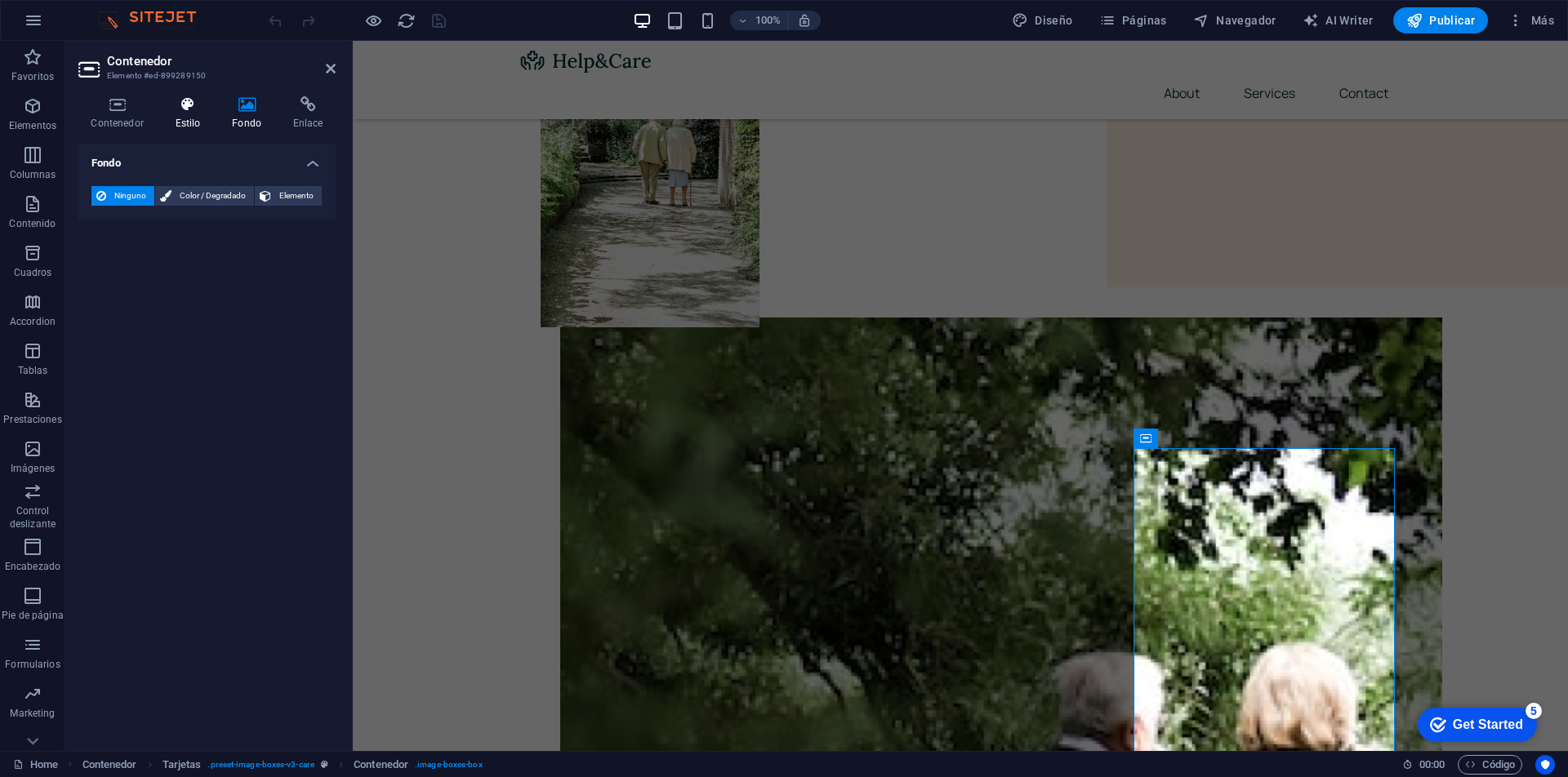
click at [193, 110] on icon at bounding box center [187, 104] width 50 height 17
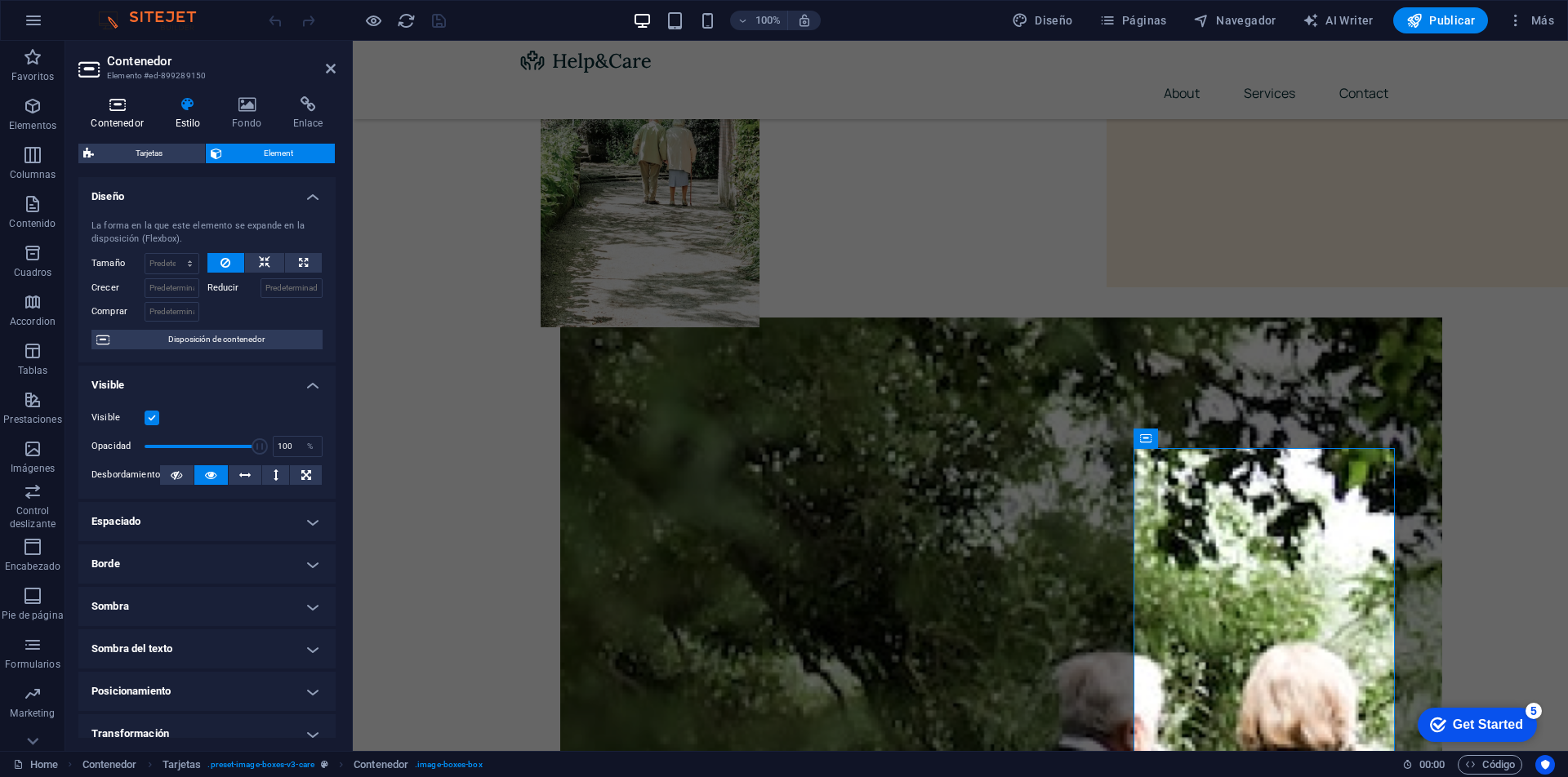
click at [128, 116] on h4 "Contenedor" at bounding box center [120, 113] width 84 height 34
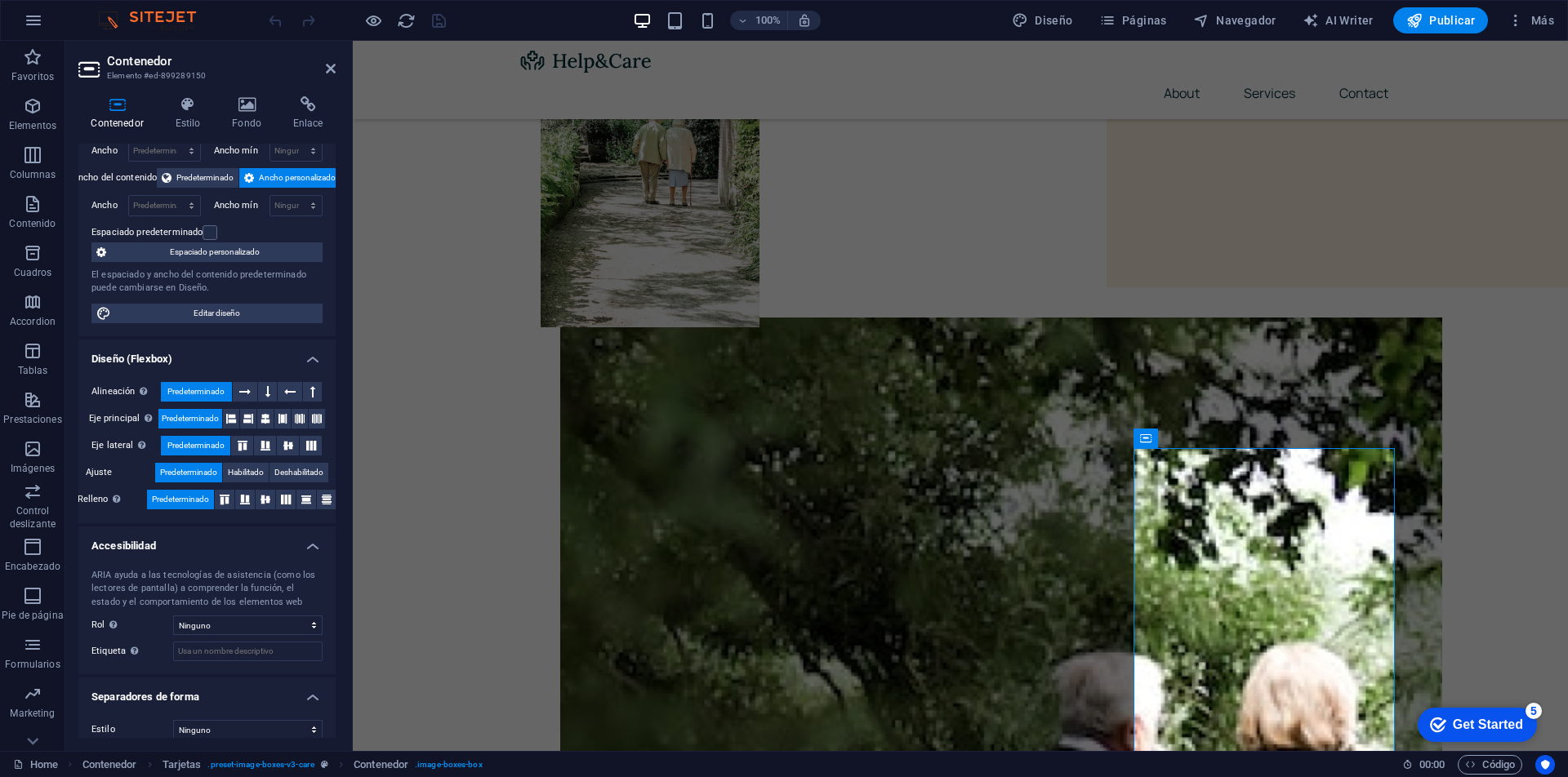
scroll to position [86, 0]
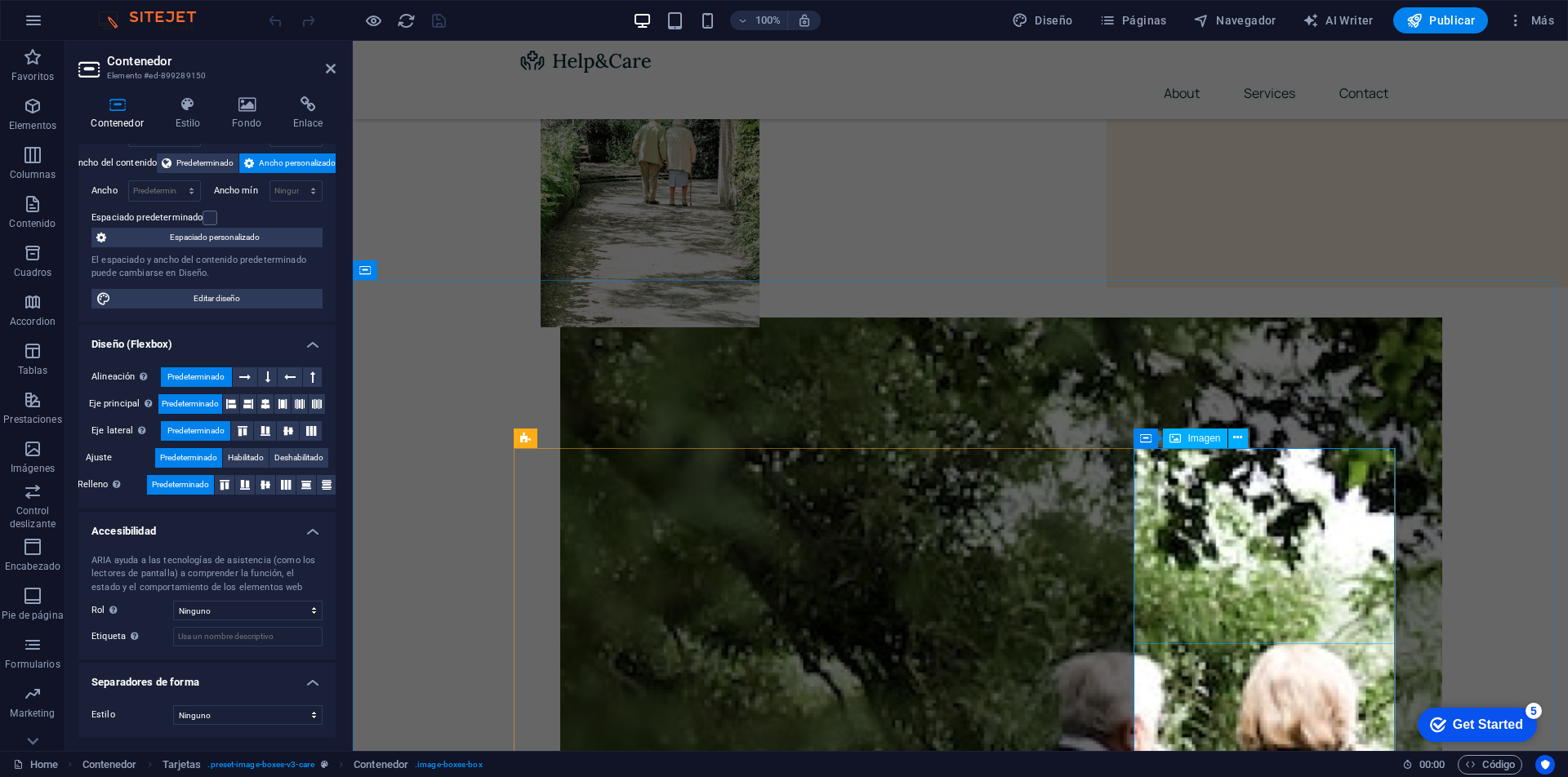
click at [1195, 444] on div "Imagen" at bounding box center [1194, 438] width 63 height 19
click at [1192, 437] on span "Imagen" at bounding box center [1203, 438] width 33 height 10
select select "%"
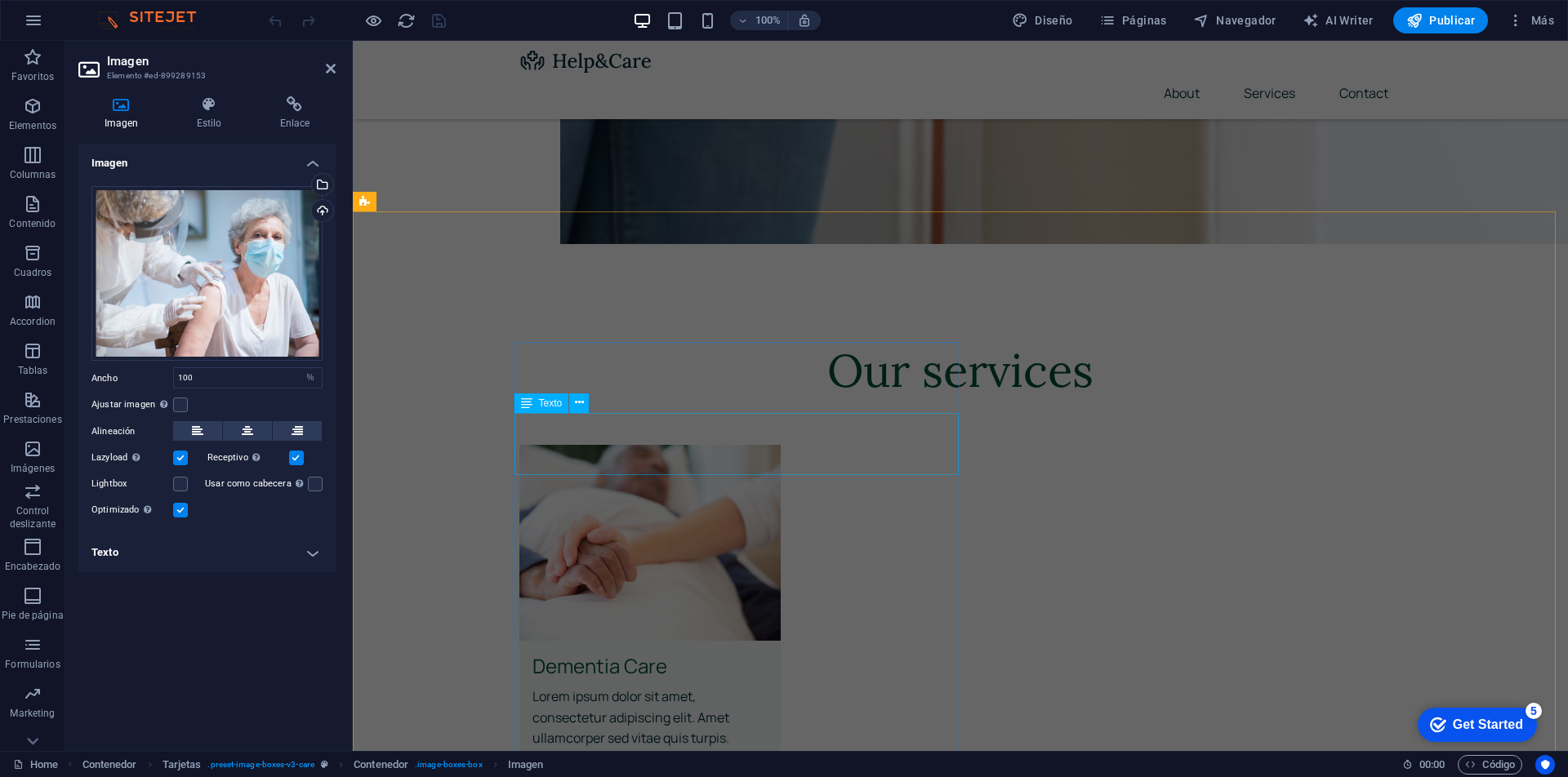
scroll to position [3049, 0]
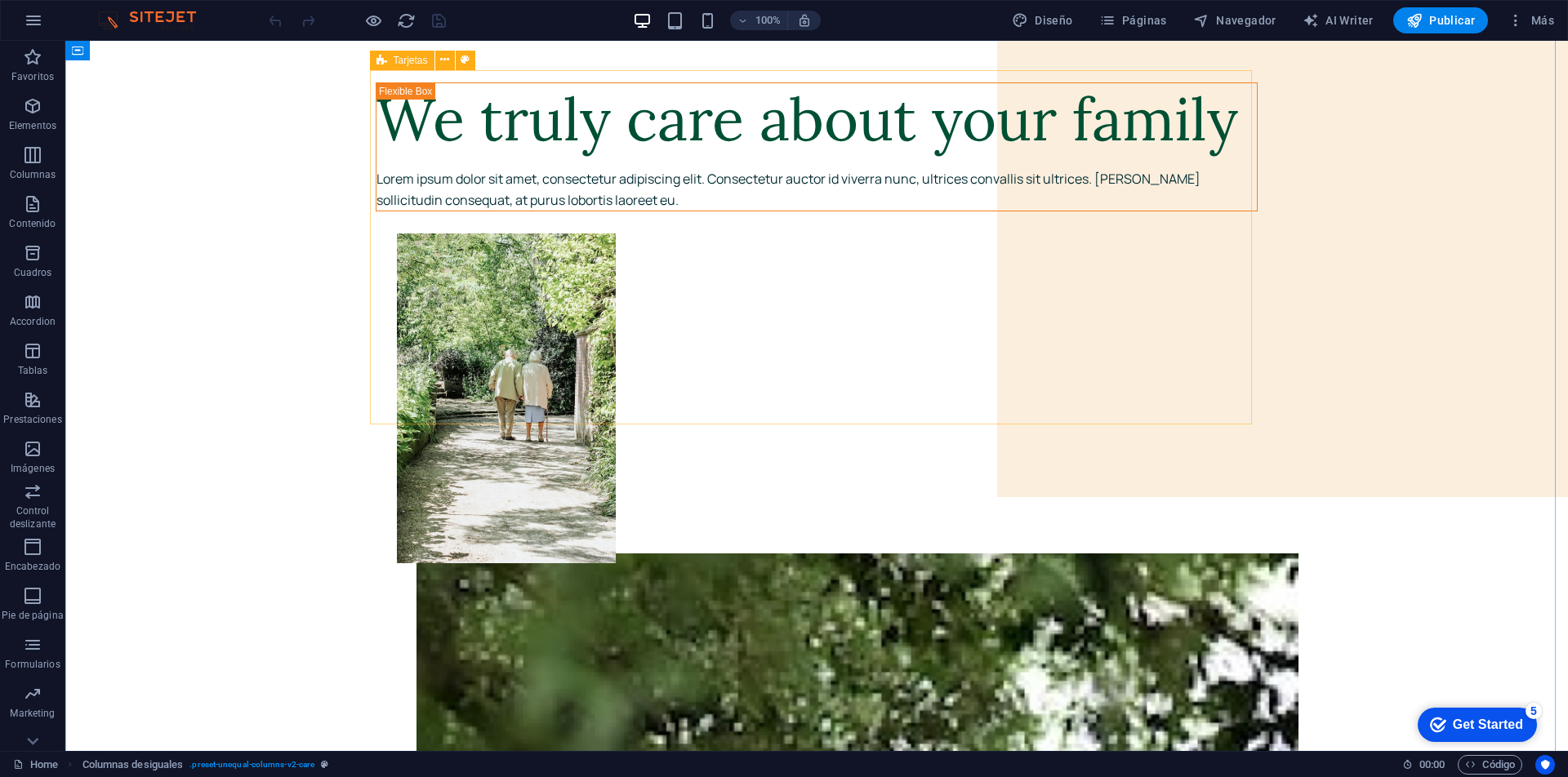
scroll to position [0, 0]
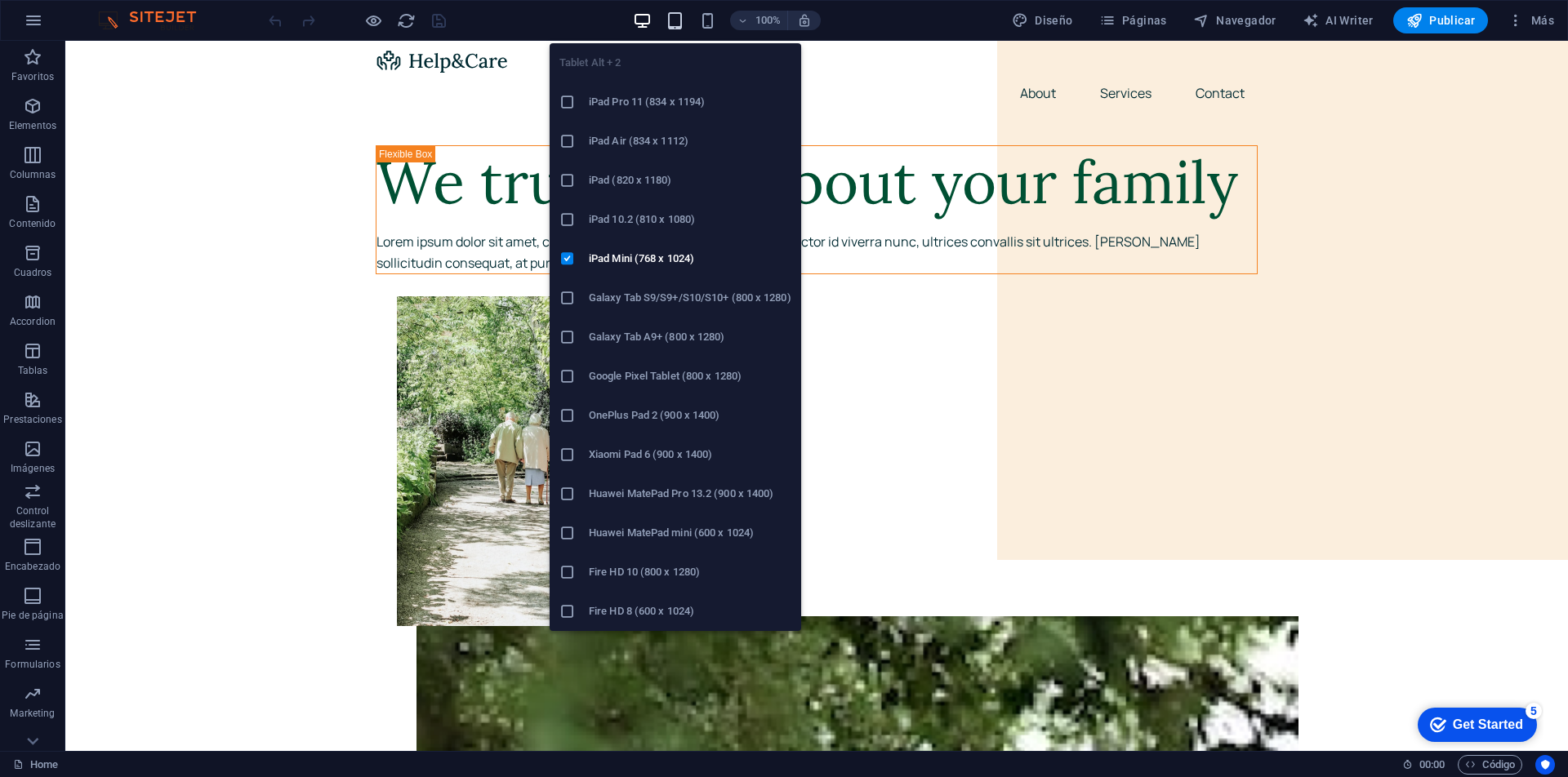
click at [678, 13] on icon "button" at bounding box center [675, 20] width 19 height 19
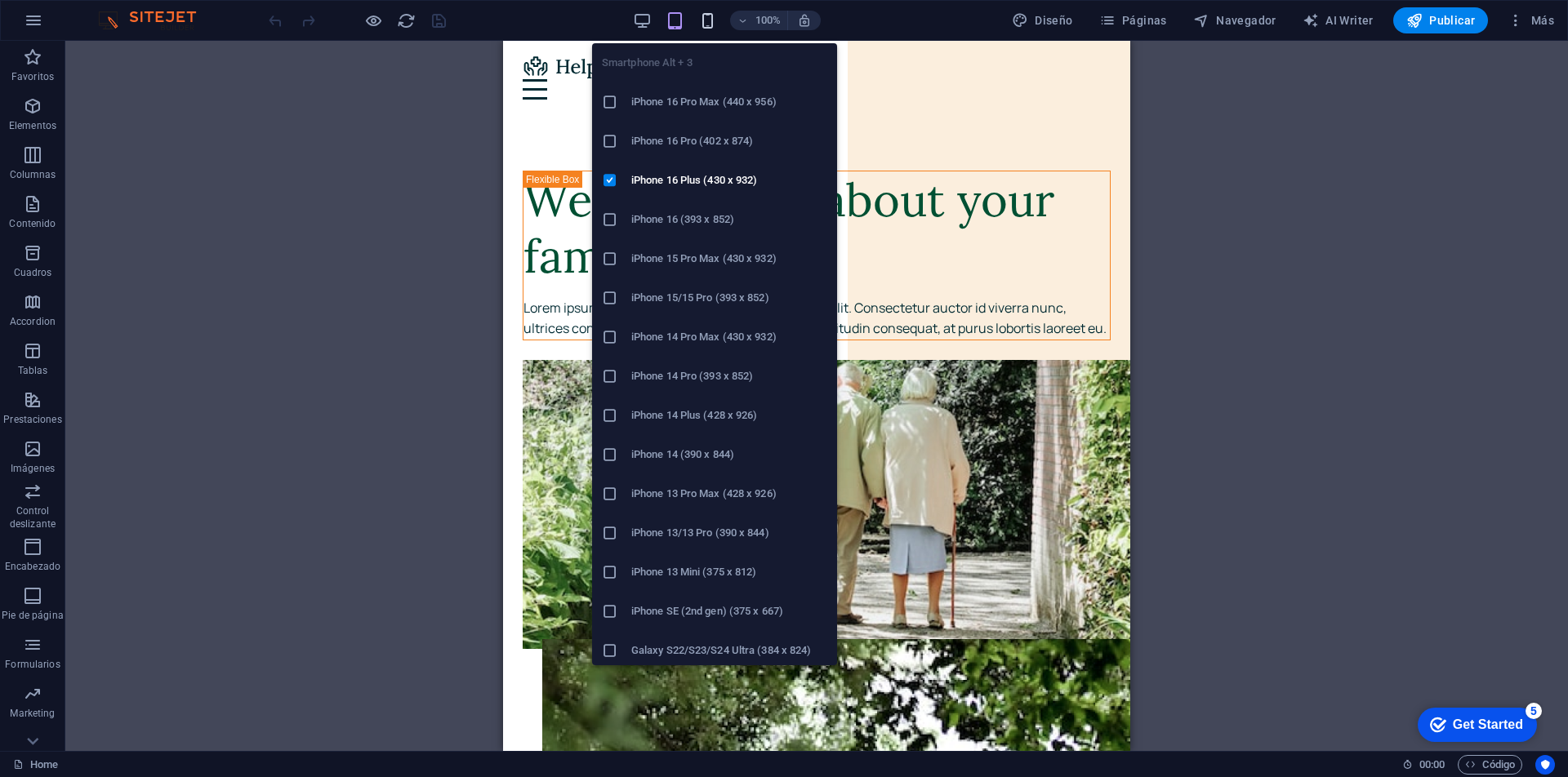
click at [710, 21] on icon "button" at bounding box center [707, 20] width 19 height 19
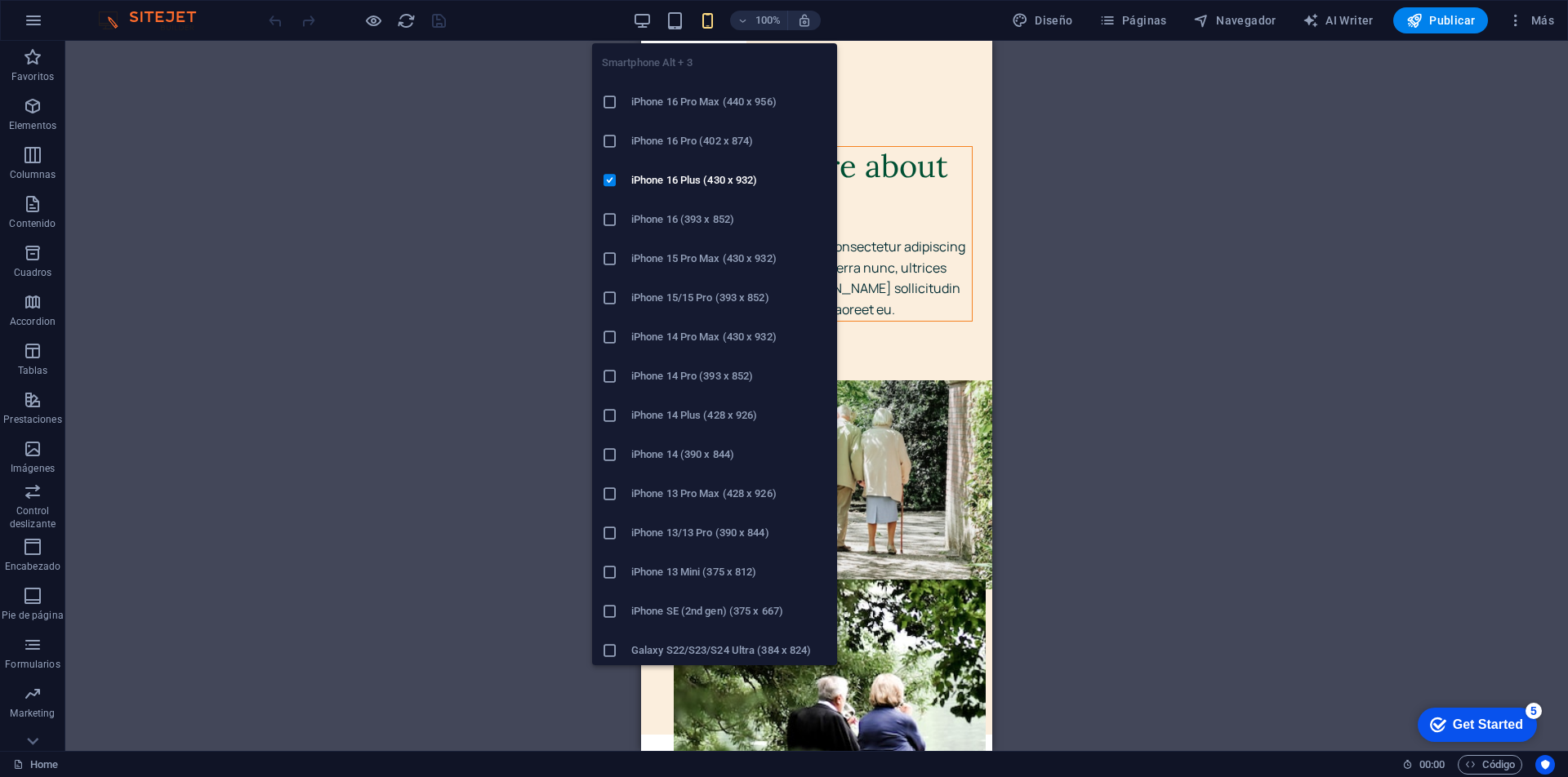
click at [684, 368] on h6 "iPhone 14 Pro (393 x 852)" at bounding box center [729, 377] width 196 height 19
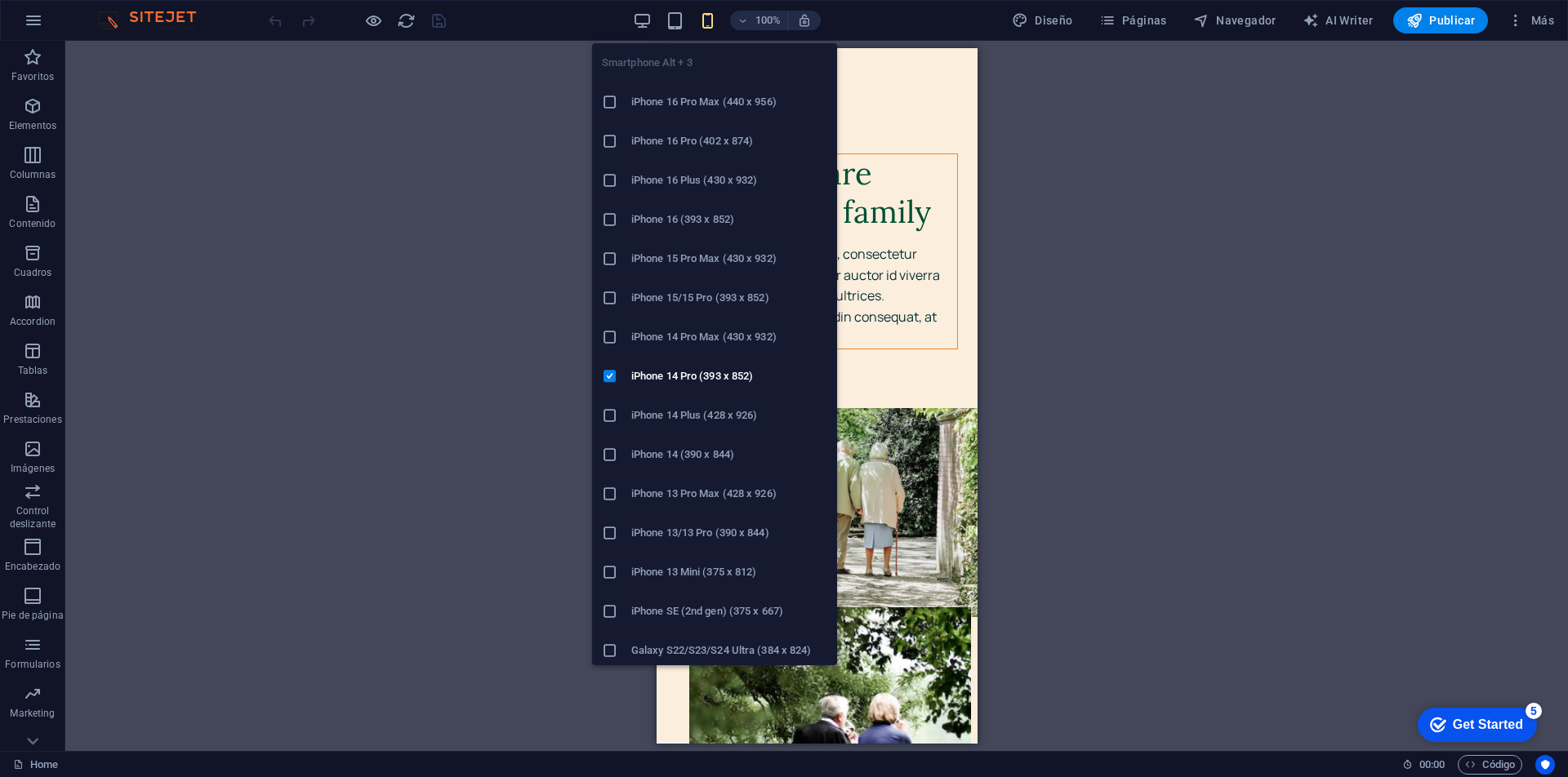
click at [699, 98] on h6 "iPhone 16 Pro Max (440 x 956)" at bounding box center [729, 102] width 196 height 19
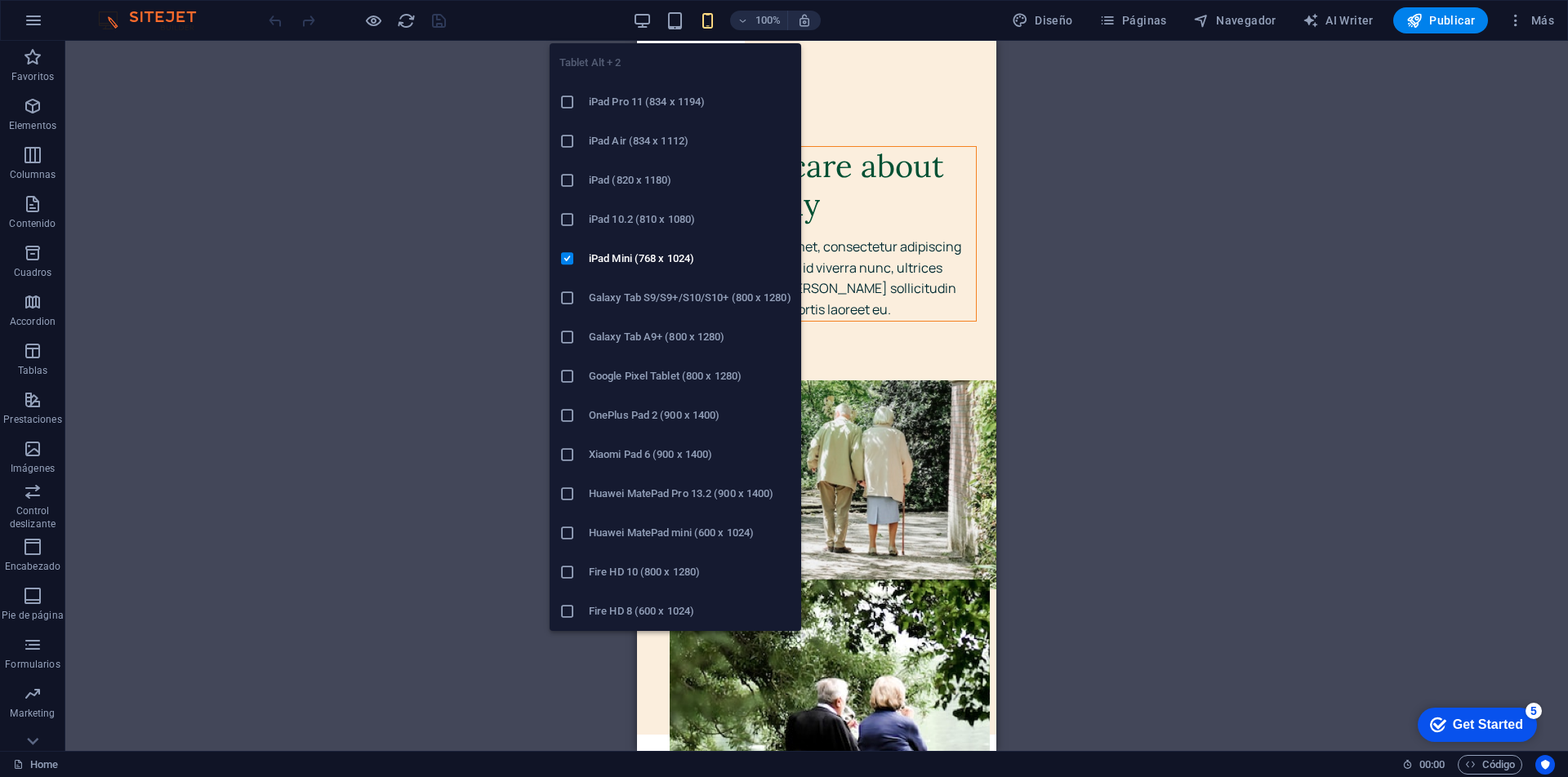
click at [652, 102] on h6 "iPad Pro 11 (834 x 1194)" at bounding box center [691, 102] width 203 height 19
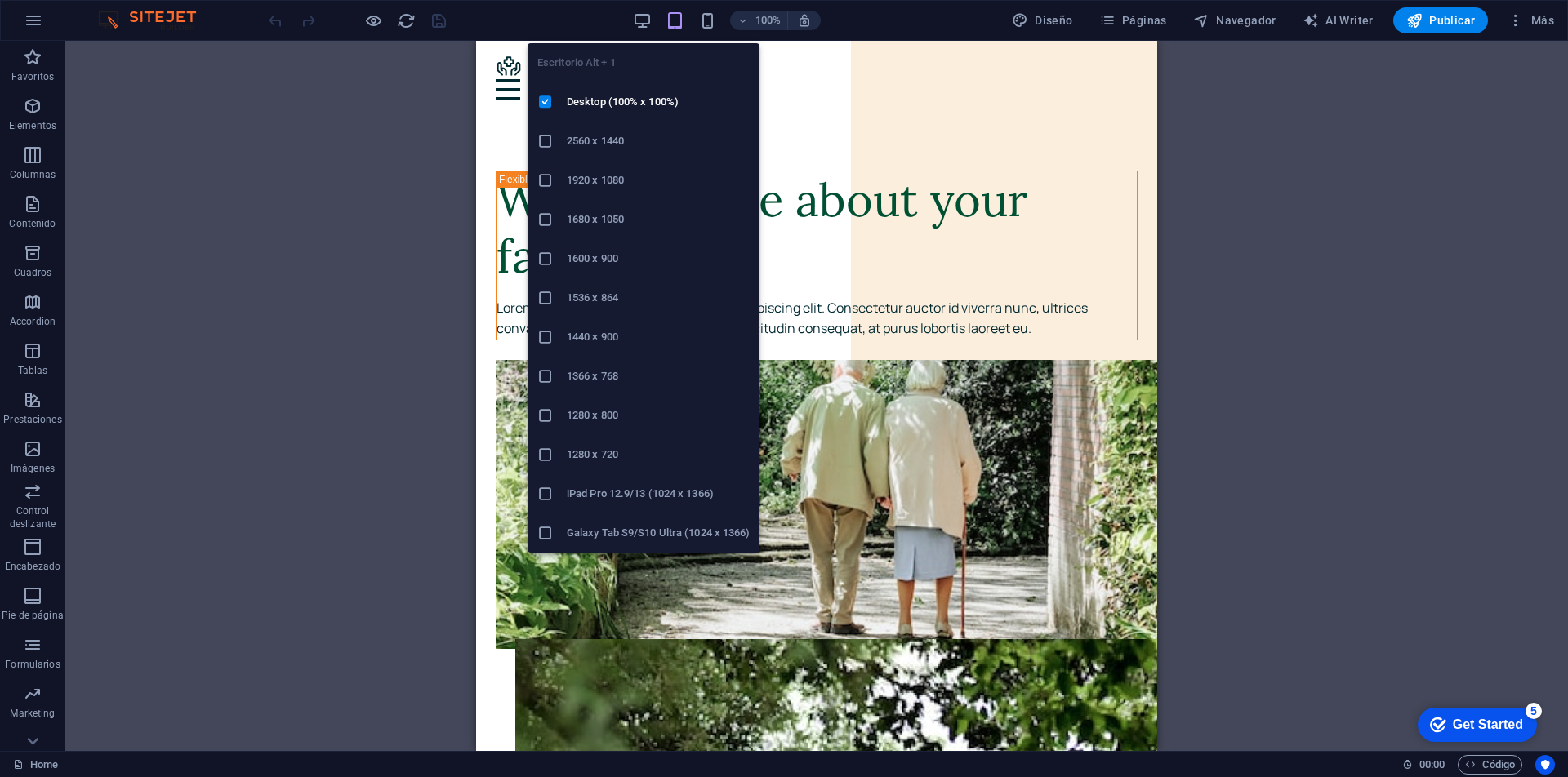
click at [613, 134] on h6 "2560 x 1440" at bounding box center [658, 141] width 183 height 19
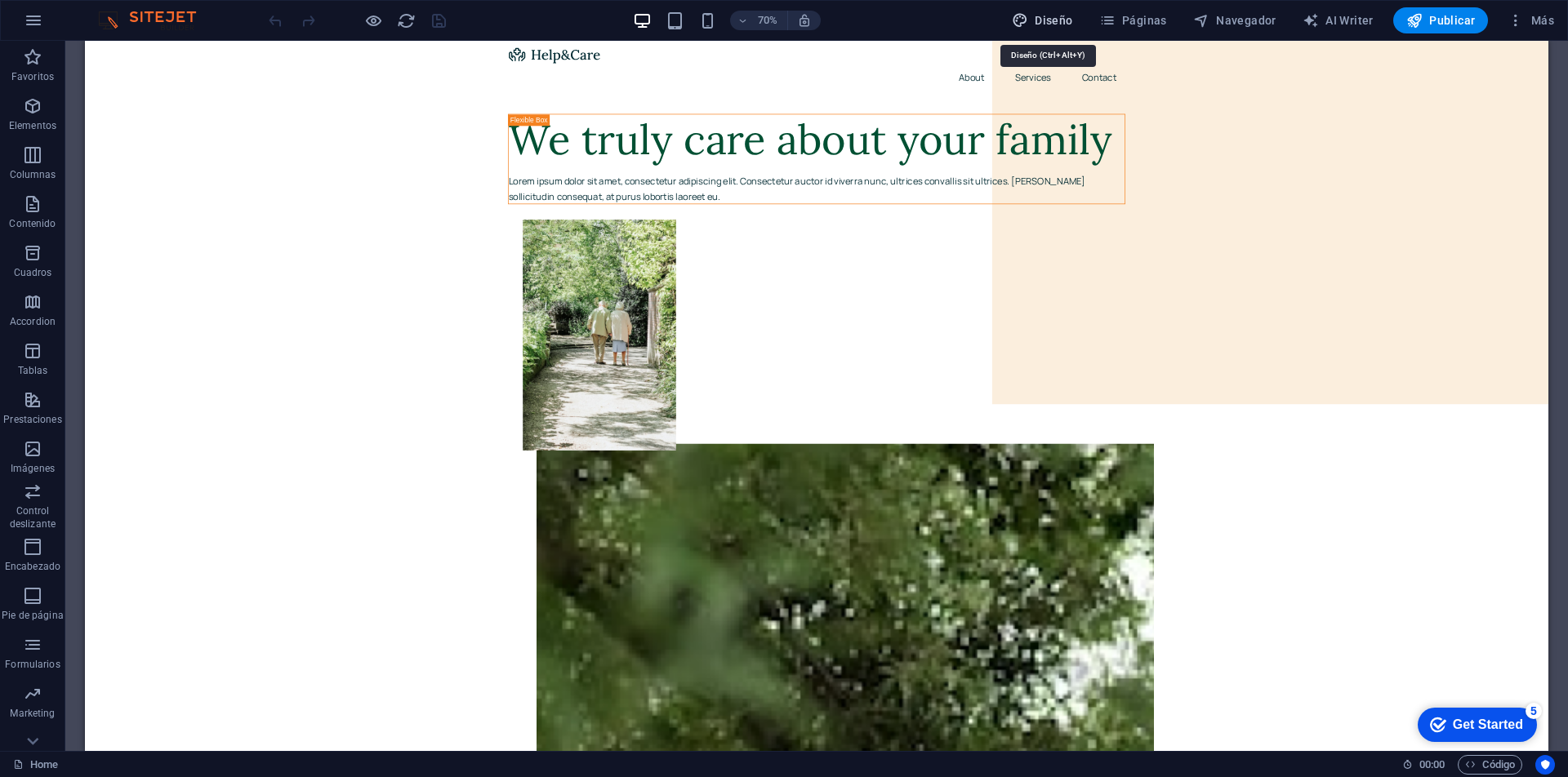
click at [1068, 23] on span "Diseño" at bounding box center [1042, 20] width 61 height 17
select select "px"
select select "400"
select select "px"
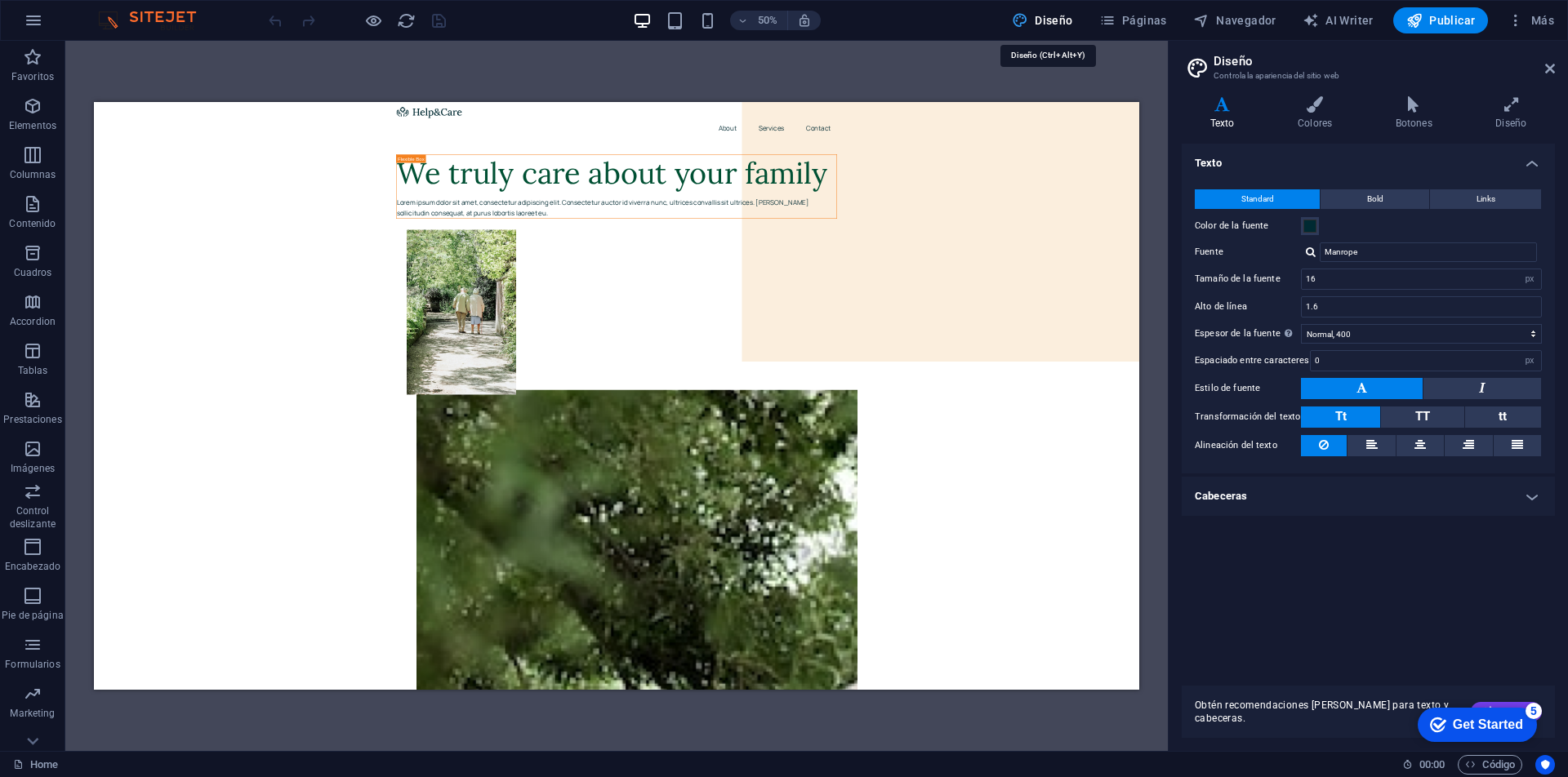
click at [1068, 23] on span "Diseño" at bounding box center [1042, 20] width 61 height 17
click at [1124, 22] on span "Páginas" at bounding box center [1132, 20] width 68 height 17
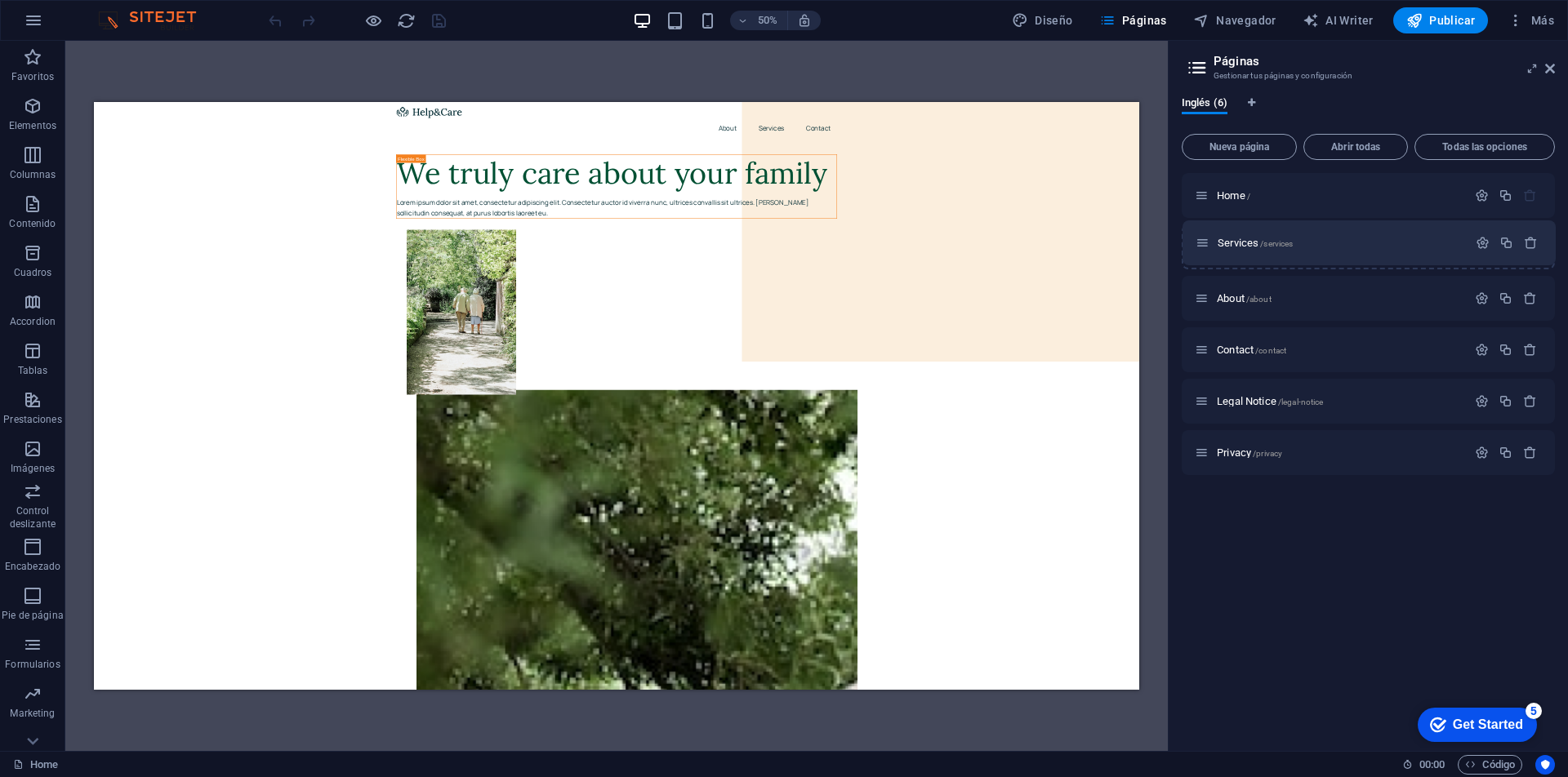
drag, startPoint x: 1201, startPoint y: 301, endPoint x: 1203, endPoint y: 235, distance: 66.0
click at [1203, 235] on div "Home / About /about Services /services Contact /contact Legal Notice /legal-not…" at bounding box center [1368, 324] width 373 height 303
click at [1368, 147] on span "Abrir todas" at bounding box center [1355, 146] width 90 height 10
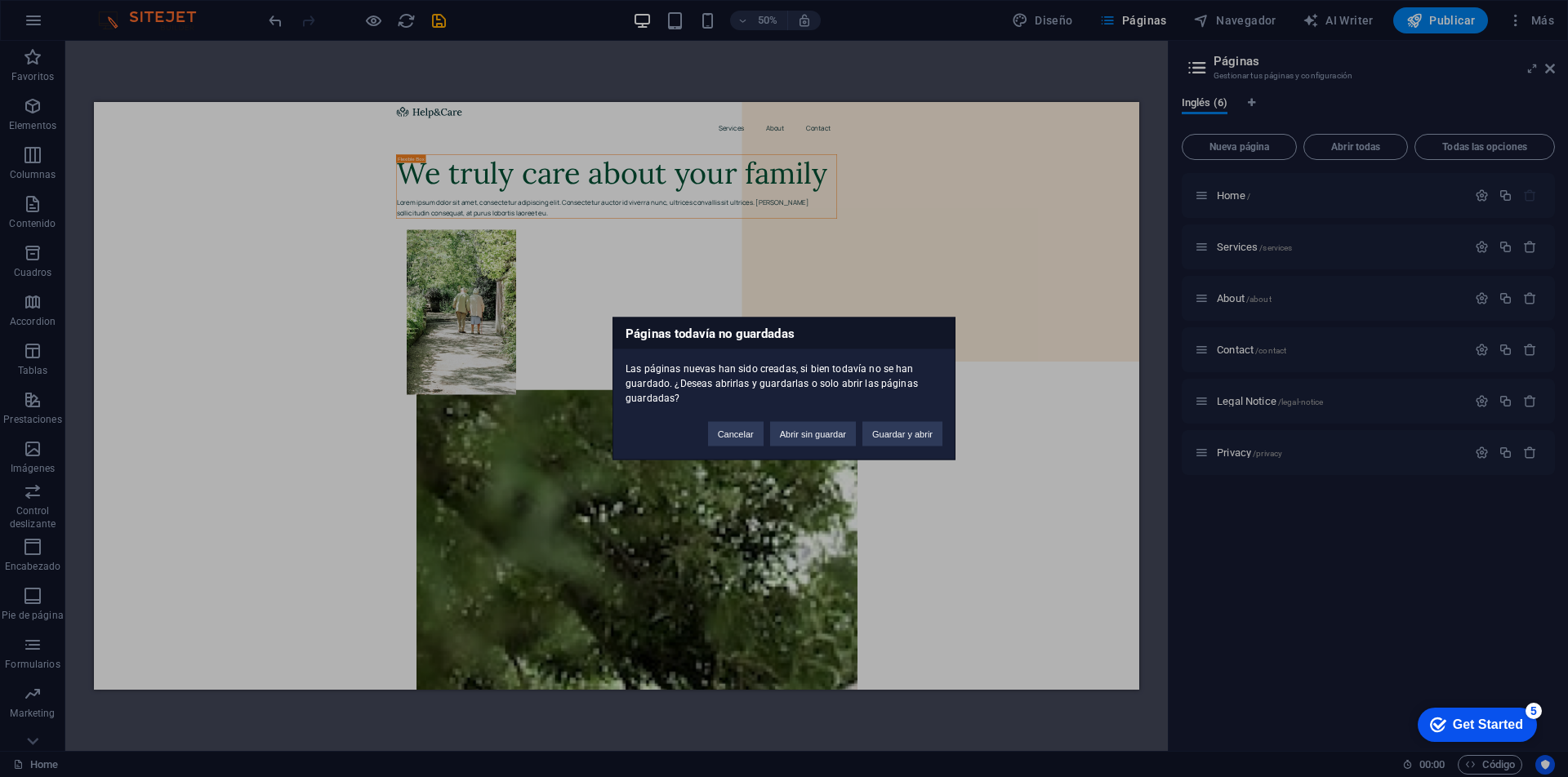
click at [757, 446] on div "Cancelar Abrir sin guardar Guardar y abrir" at bounding box center [825, 426] width 258 height 41
click at [744, 442] on button "Cancelar" at bounding box center [735, 435] width 56 height 25
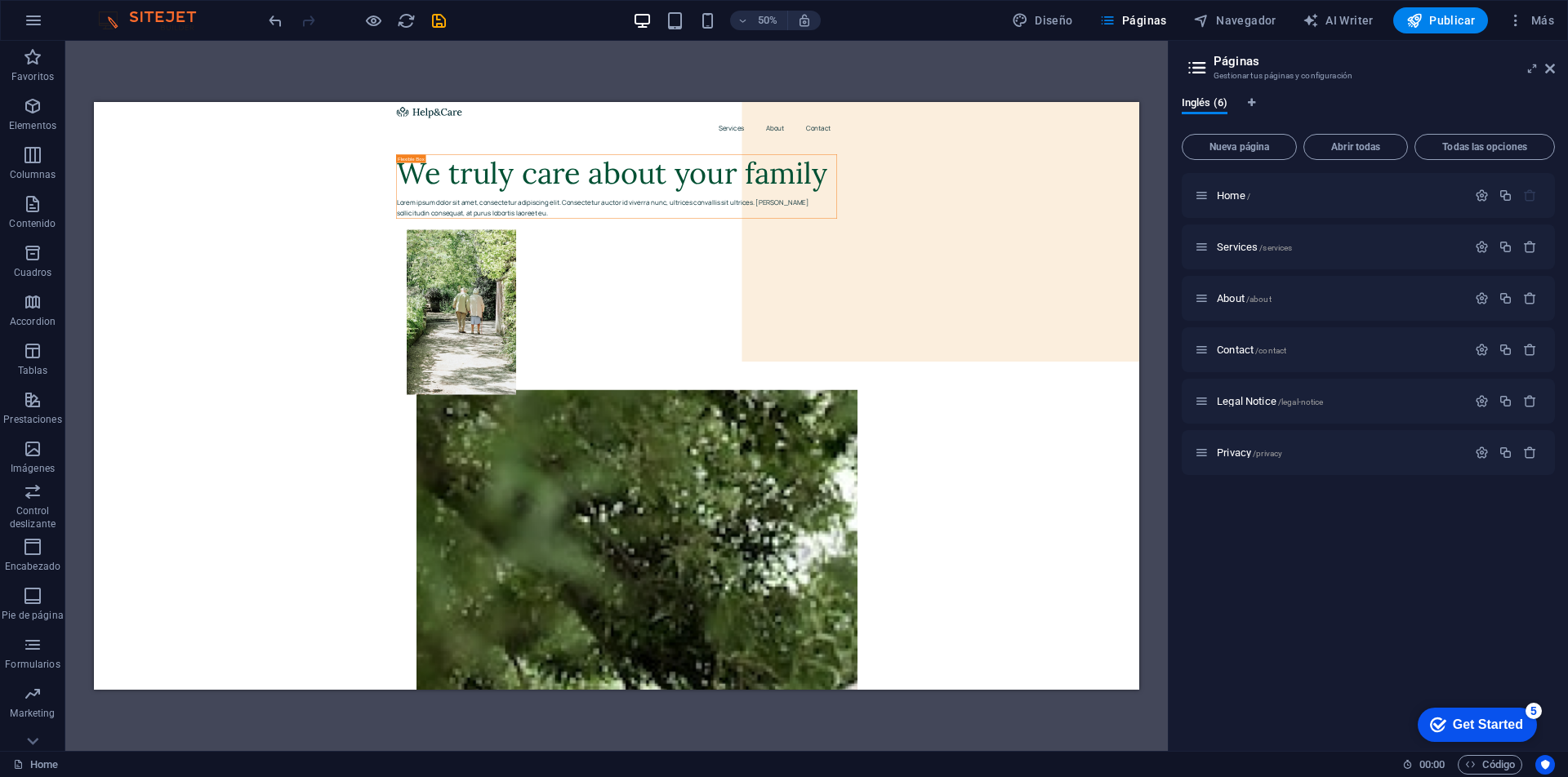
click at [1543, 61] on h2 "Páginas" at bounding box center [1384, 61] width 341 height 15
click at [1551, 67] on icon at bounding box center [1549, 68] width 10 height 13
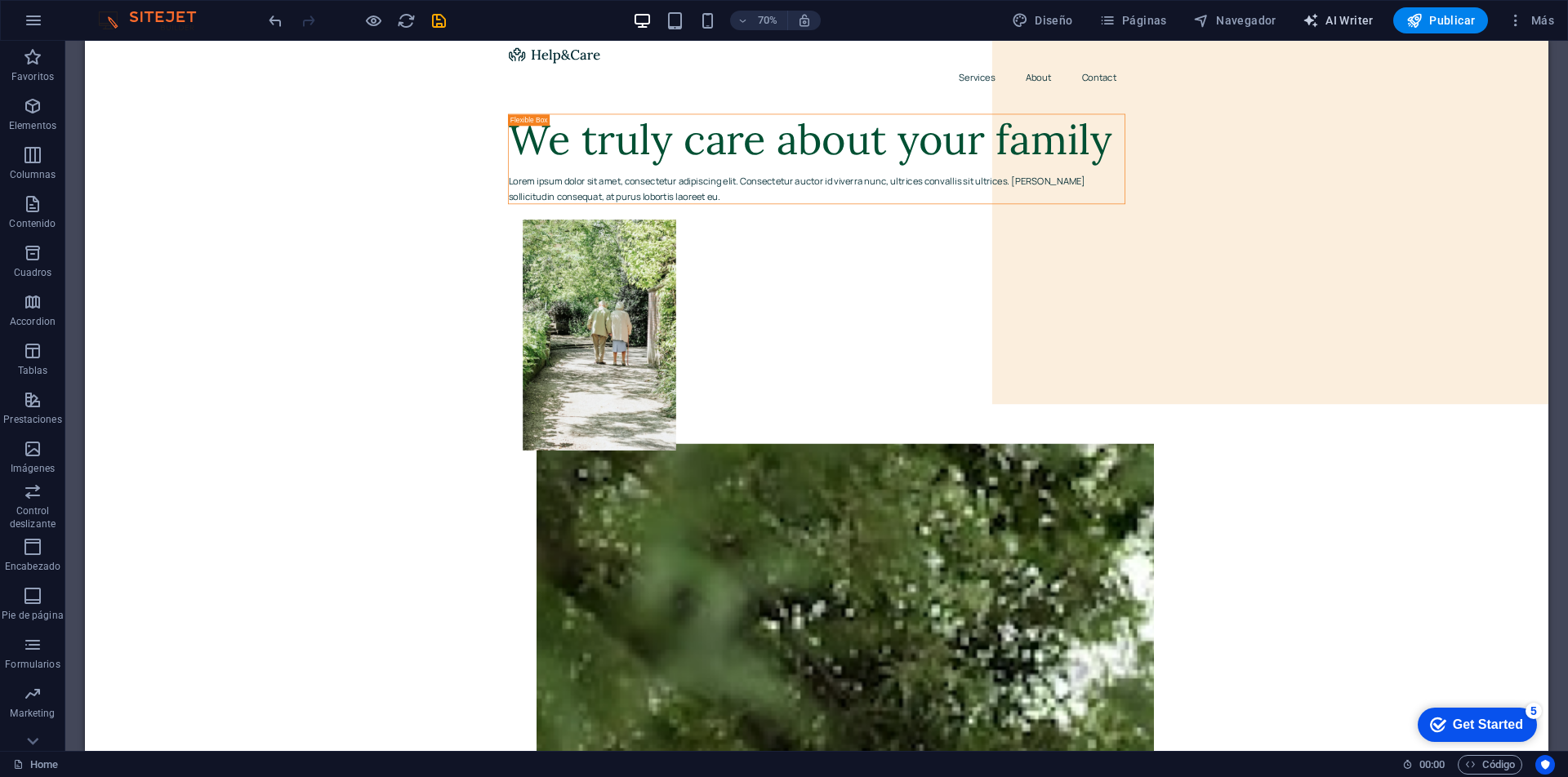
click at [1338, 22] on span "AI Writer" at bounding box center [1338, 20] width 71 height 17
select select "English"
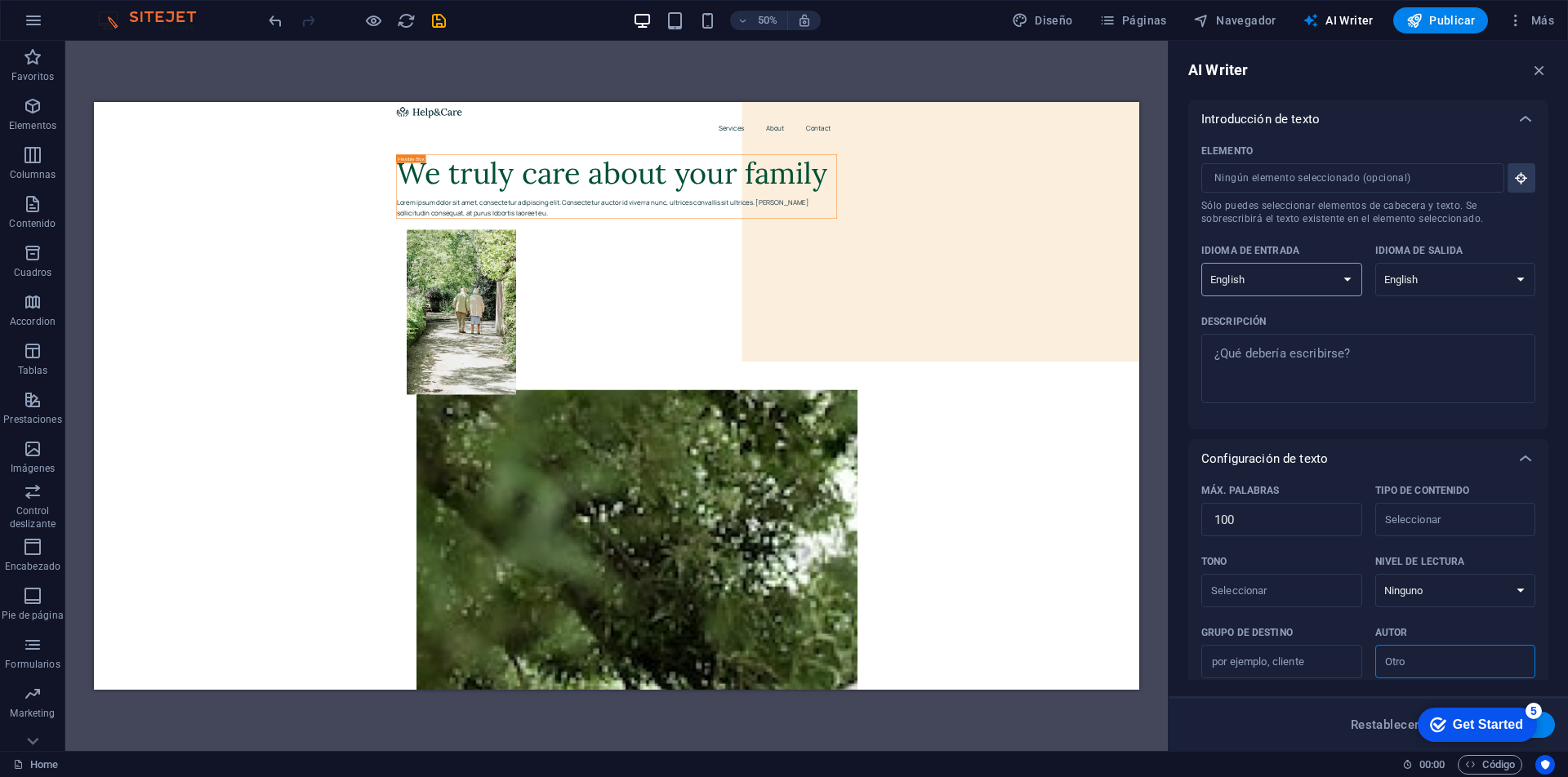
click at [1318, 271] on select "Albanian Arabic Armenian Awadhi Azerbaijani Bashkir Basque Belarusian Bengali B…" at bounding box center [1281, 280] width 161 height 34
select select "Spanish"
click at [1201, 263] on select "Albanian Arabic Armenian Awadhi Azerbaijani Bashkir Basque Belarusian Bengali B…" at bounding box center [1281, 280] width 161 height 34
click at [1421, 287] on select "Albanian Arabic Armenian Awadhi Azerbaijani Bashkir Basque Belarusian Bengali B…" at bounding box center [1455, 280] width 161 height 34
select select "Spanish"
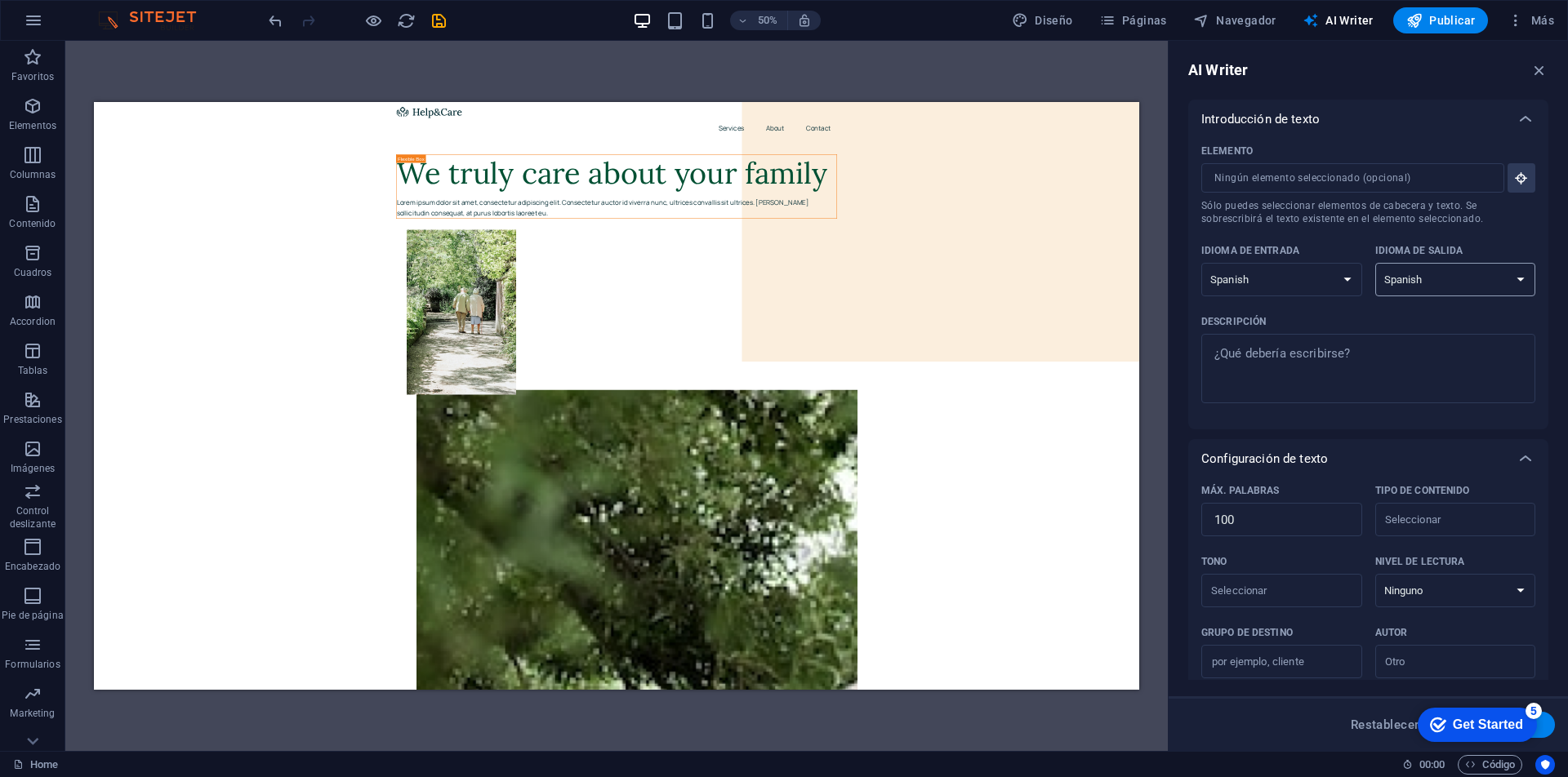
click at [1375, 263] on select "Albanian Arabic Armenian Awadhi Azerbaijani Bashkir Basque Belarusian Bengali B…" at bounding box center [1455, 280] width 161 height 34
click at [1307, 370] on textarea "Descripción x ​" at bounding box center [1368, 369] width 317 height 53
click at [1305, 177] on input "Elemento ​ Sólo puedes seleccionar elementos de cabecera y texto. Se sobrescrib…" at bounding box center [1347, 177] width 292 height 29
click at [1278, 211] on span "Sólo puedes seleccionar elementos de cabecera y texto. Se sobrescribirá el text…" at bounding box center [1368, 213] width 334 height 26
click at [1278, 193] on input "Elemento ​ Sólo puedes seleccionar elementos de cabecera y texto. Se sobrescrib…" at bounding box center [1347, 177] width 292 height 29
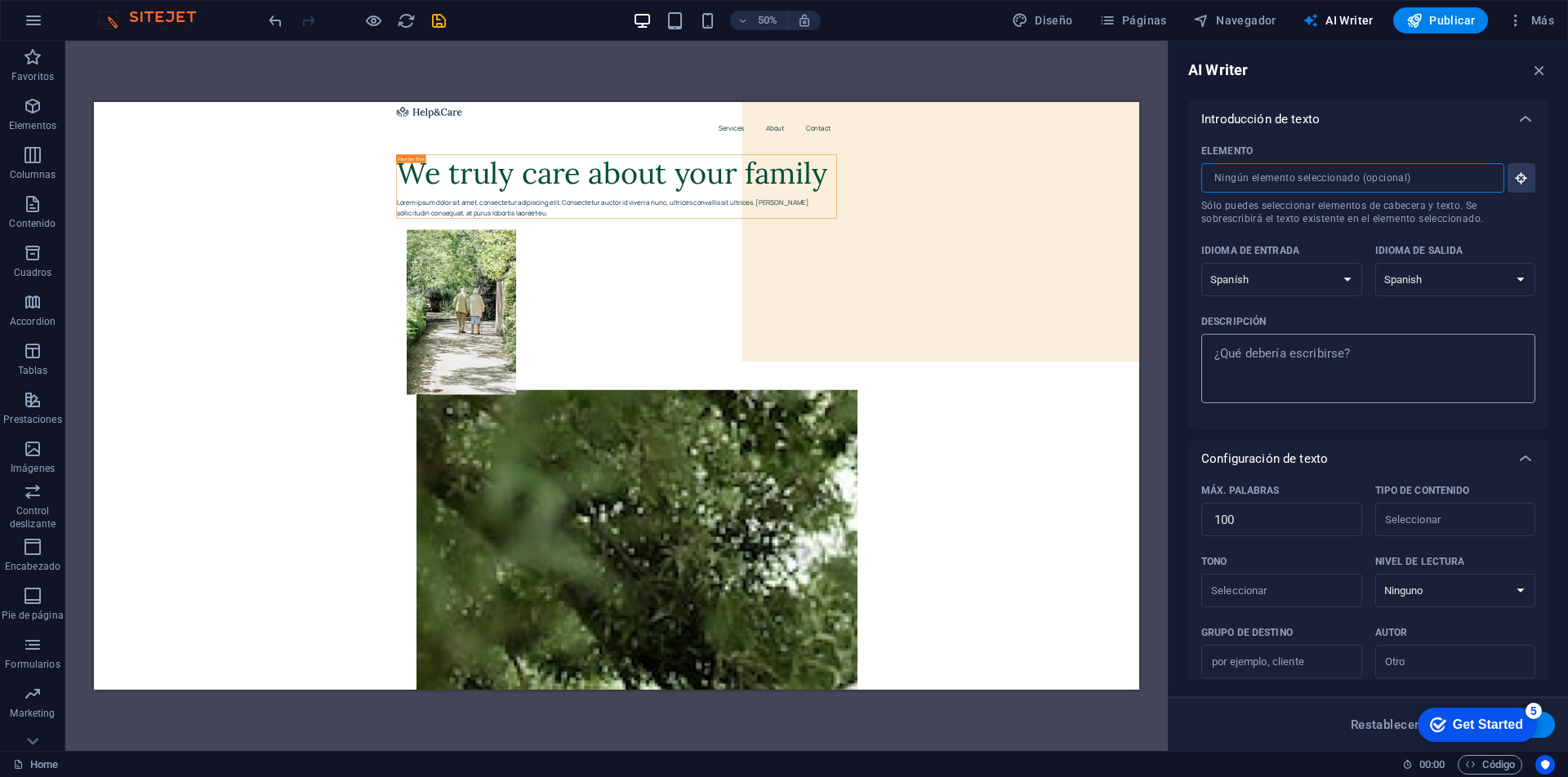
click at [1249, 370] on textarea "Descripción x ​" at bounding box center [1368, 369] width 317 height 53
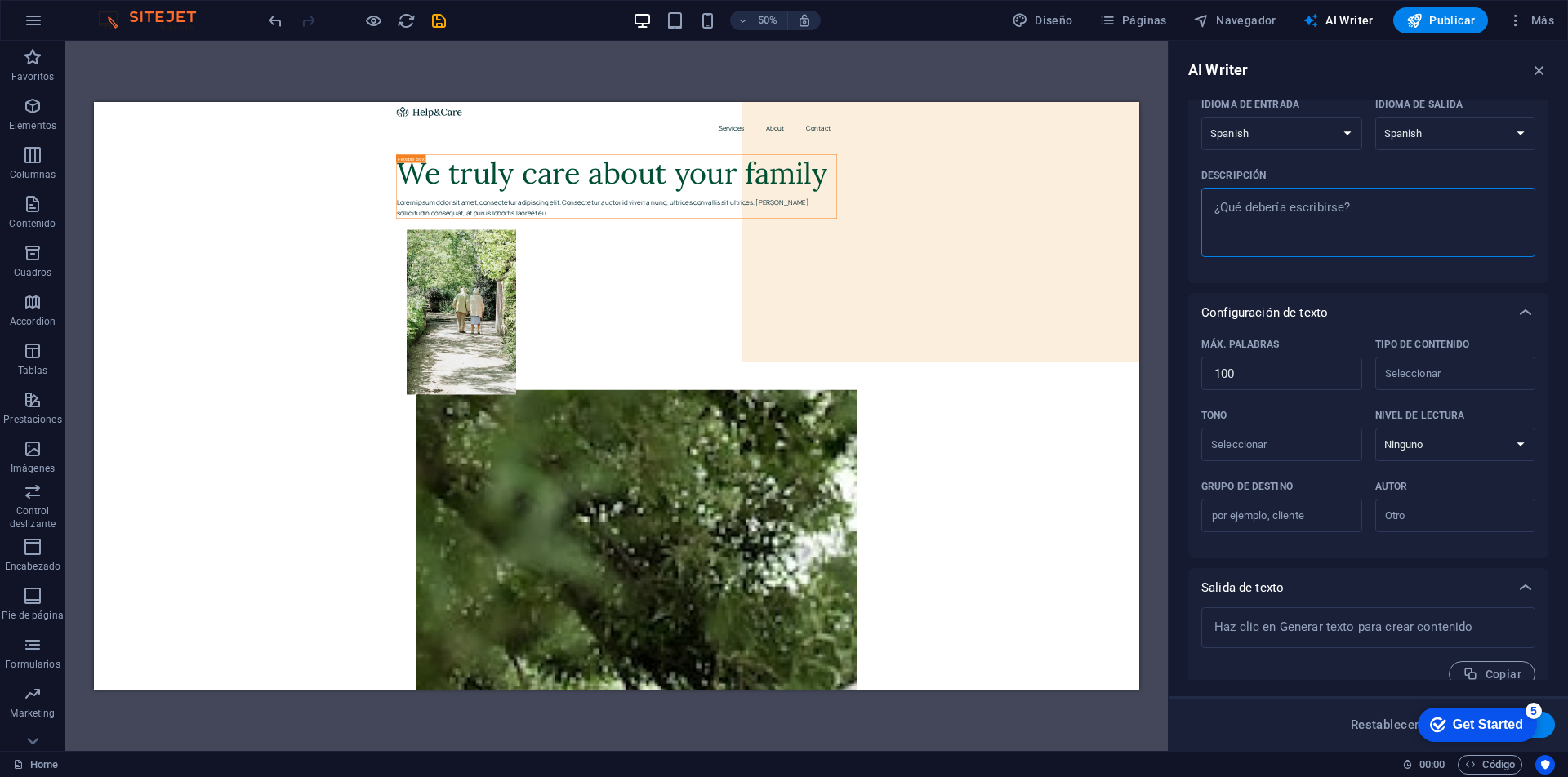
scroll to position [167, 0]
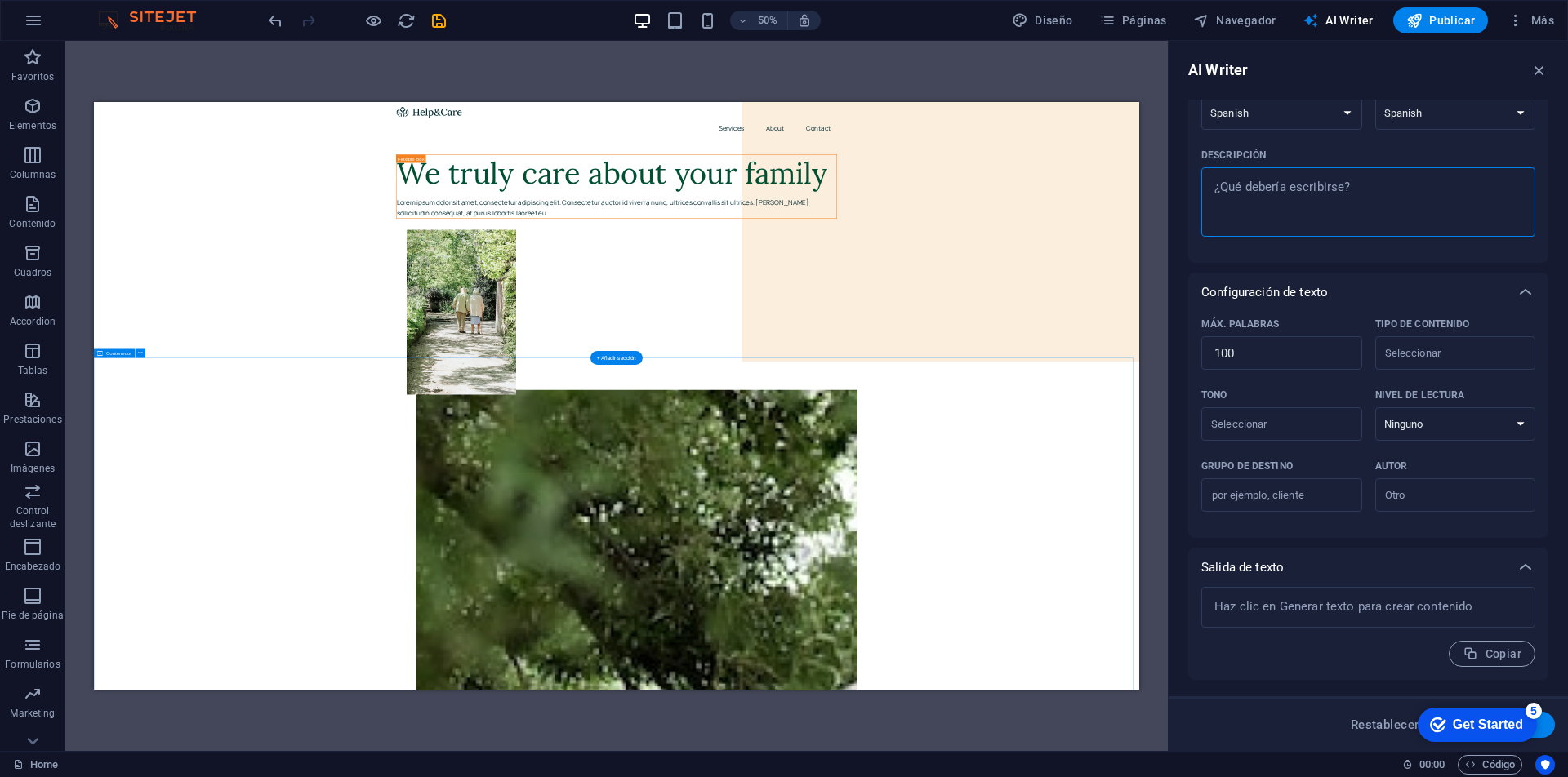
type textarea "x"
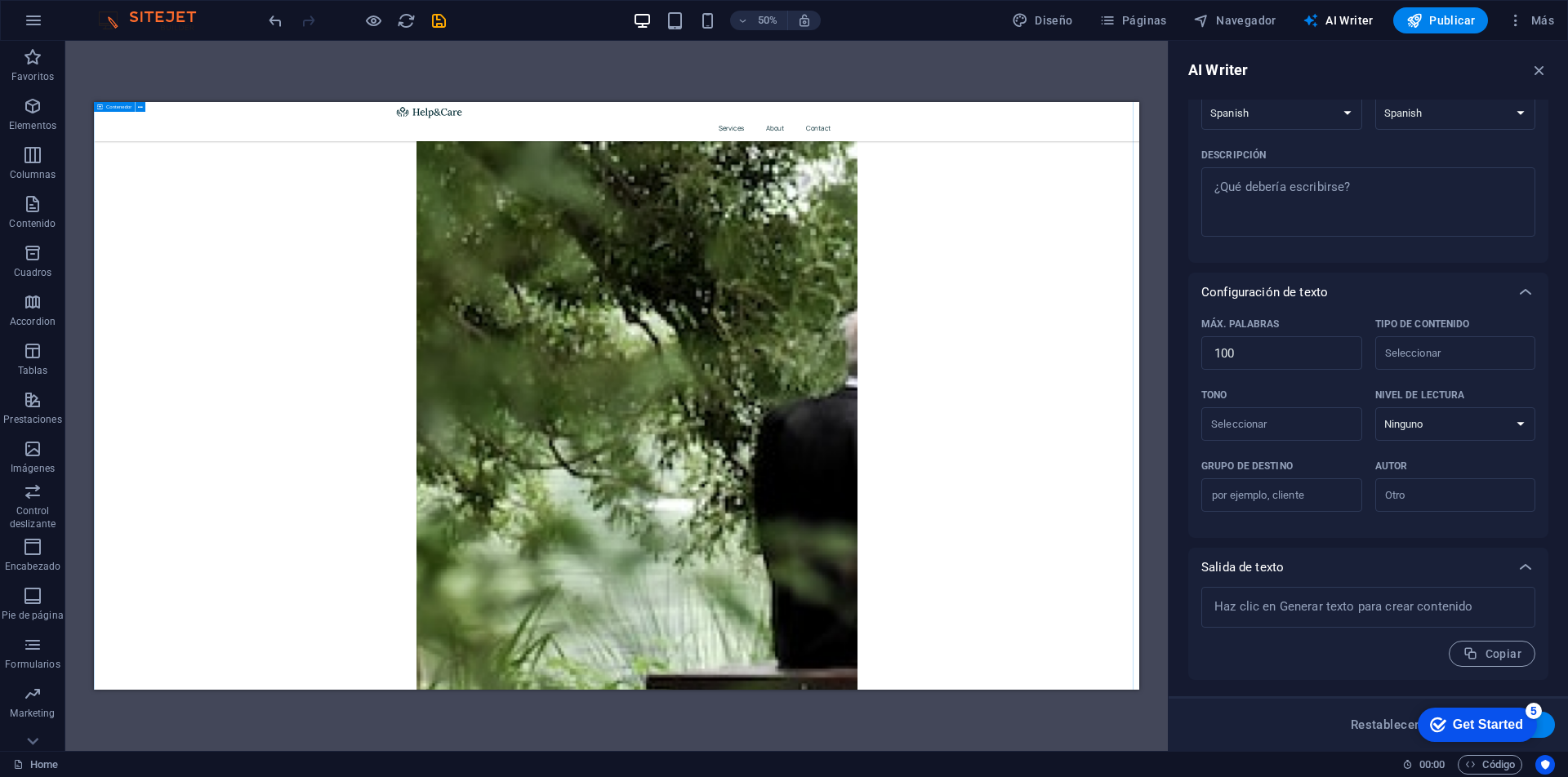
scroll to position [1161, 0]
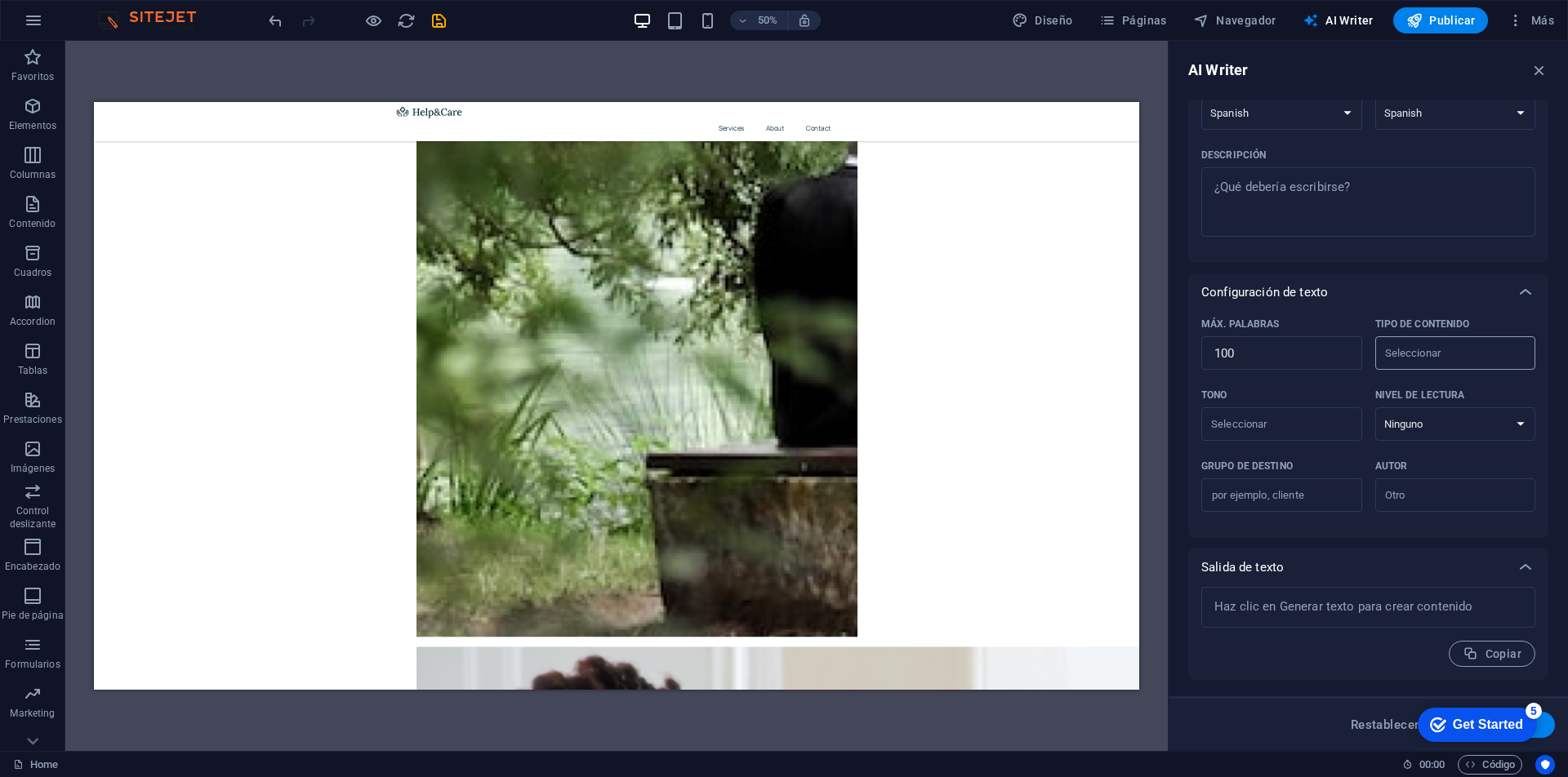
click at [1474, 351] on input "Tipo de contenido ​" at bounding box center [1442, 353] width 124 height 24
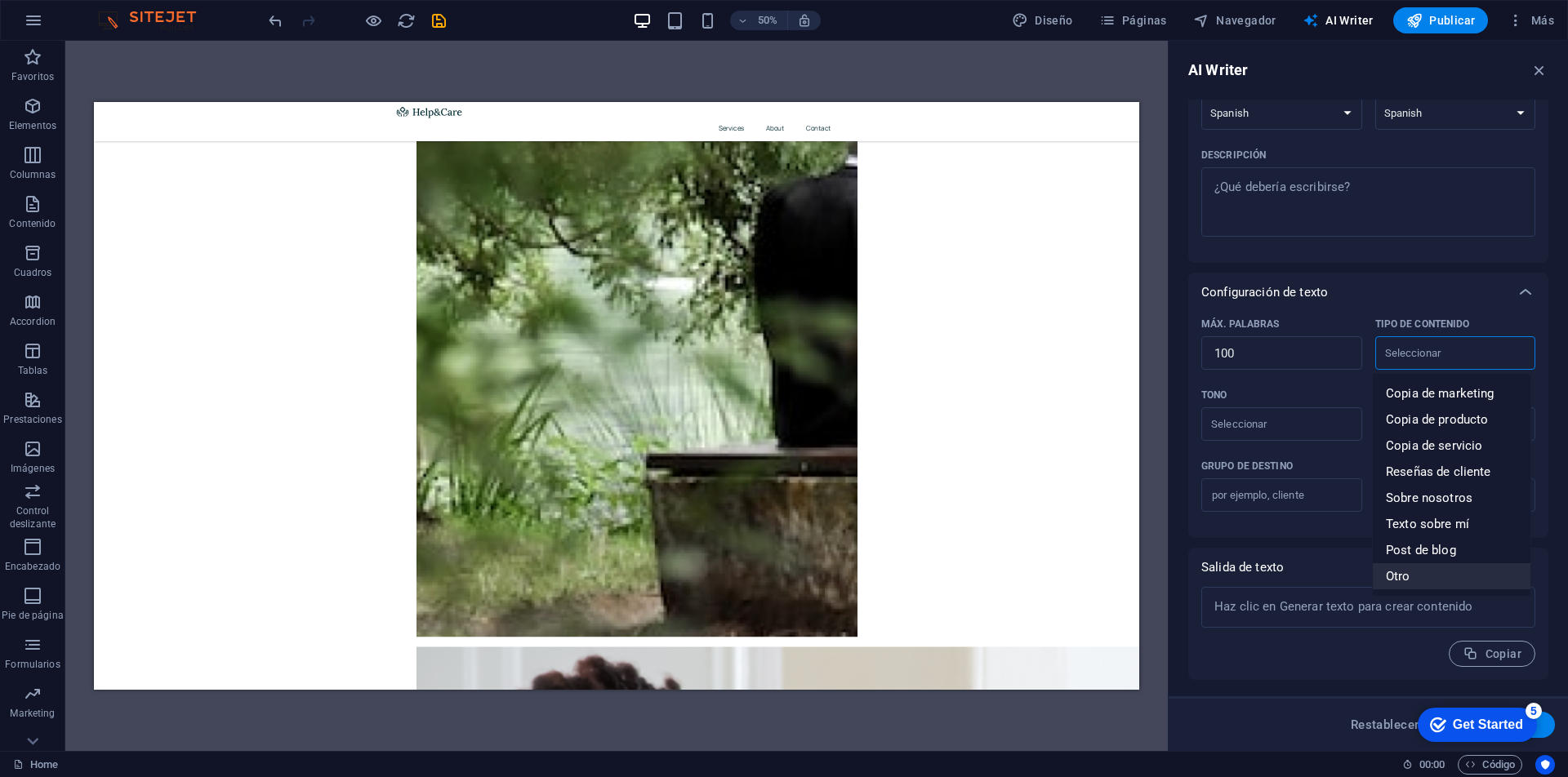
click at [1264, 549] on div "Salida de texto" at bounding box center [1368, 567] width 360 height 39
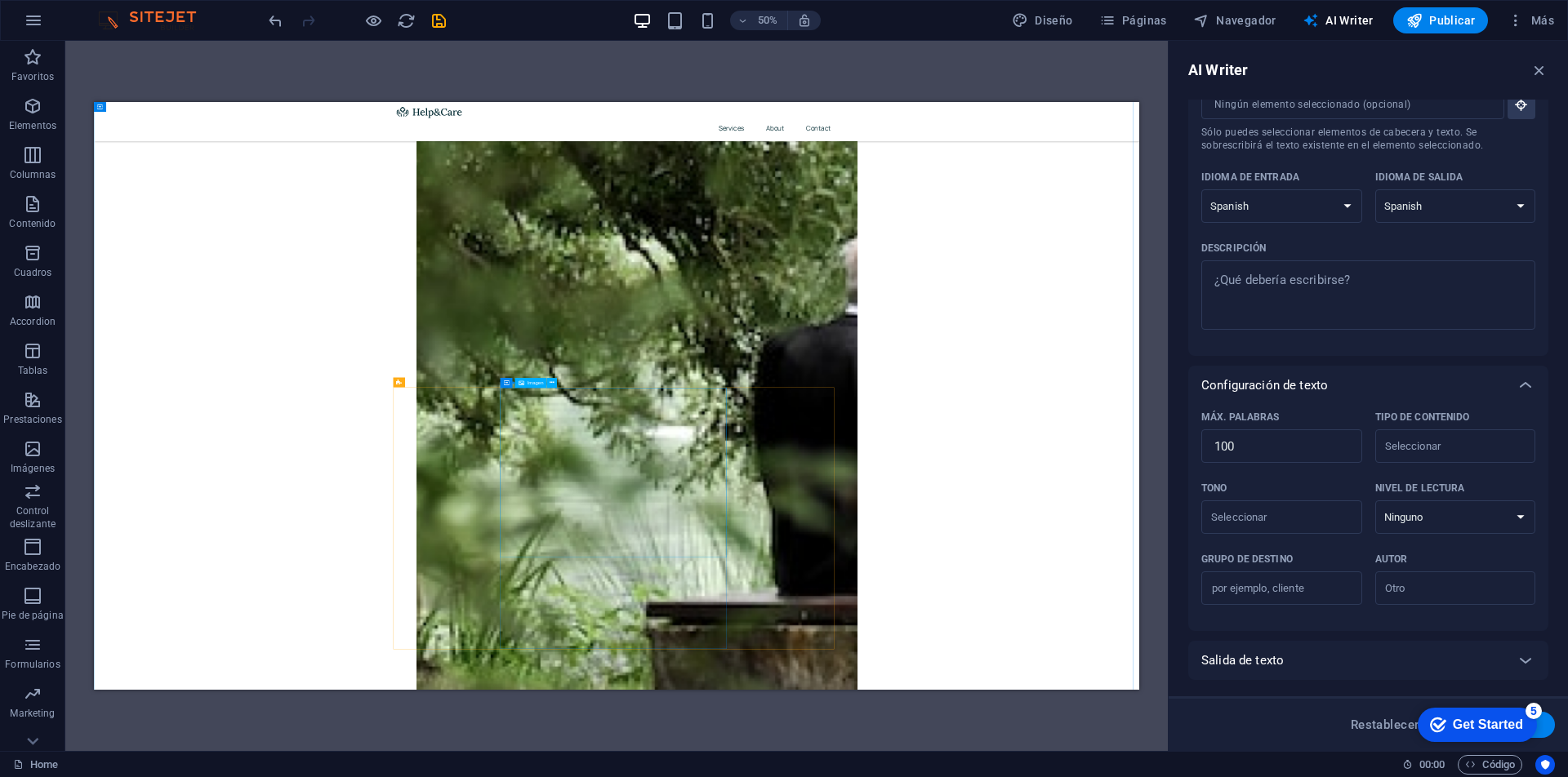
scroll to position [0, 0]
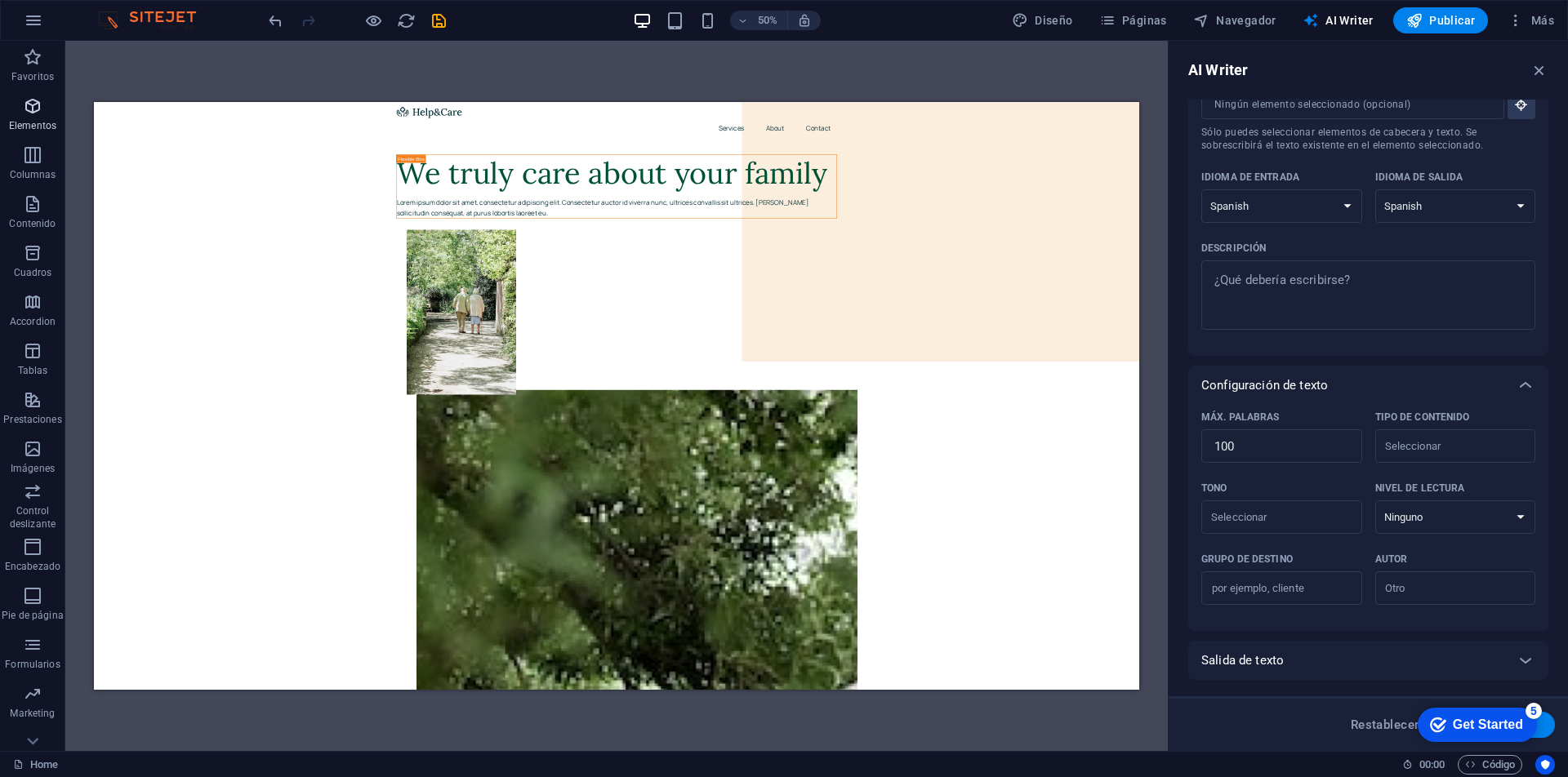
click at [45, 108] on span "Elementos" at bounding box center [33, 116] width 65 height 39
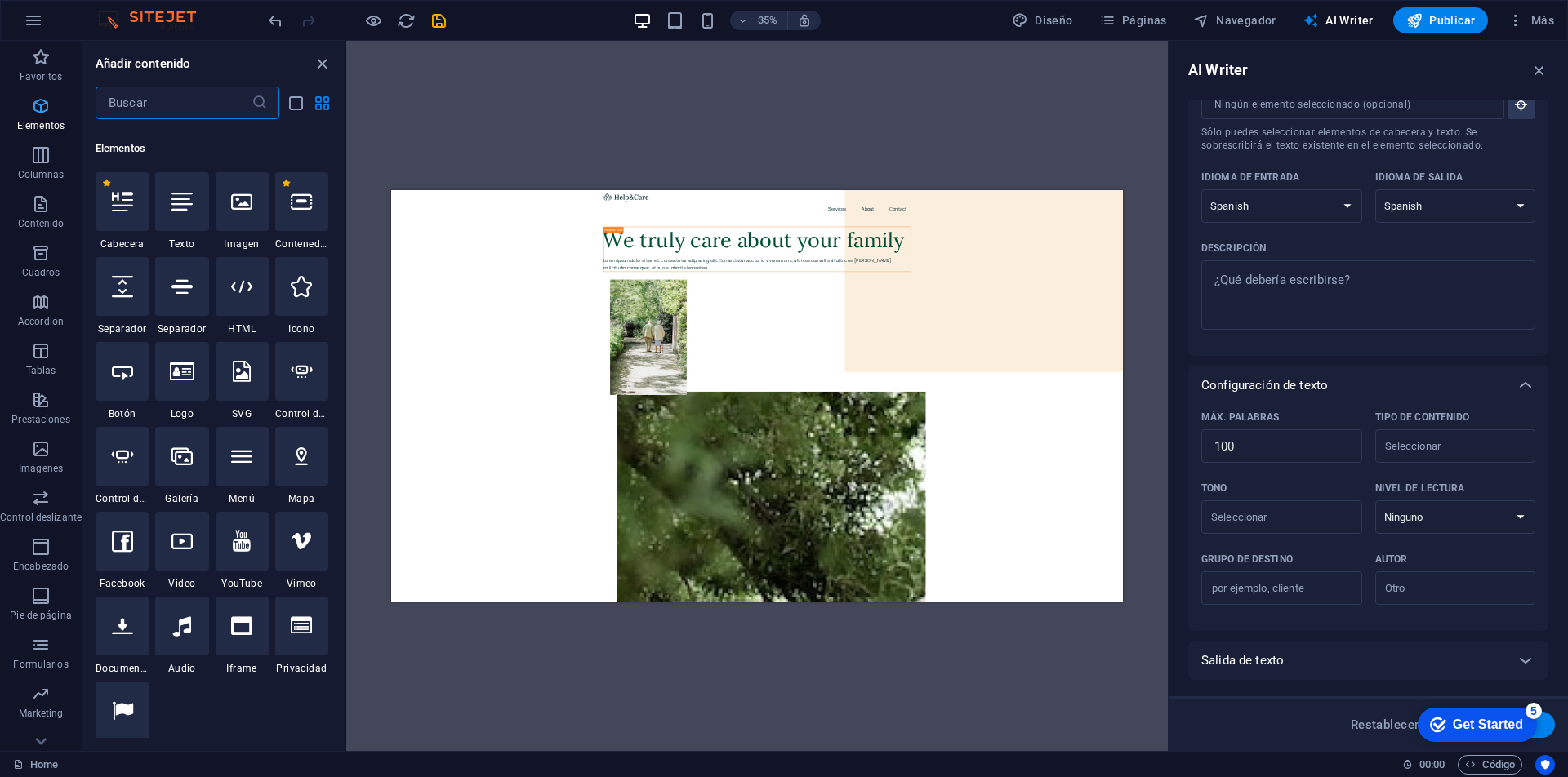
scroll to position [308, 0]
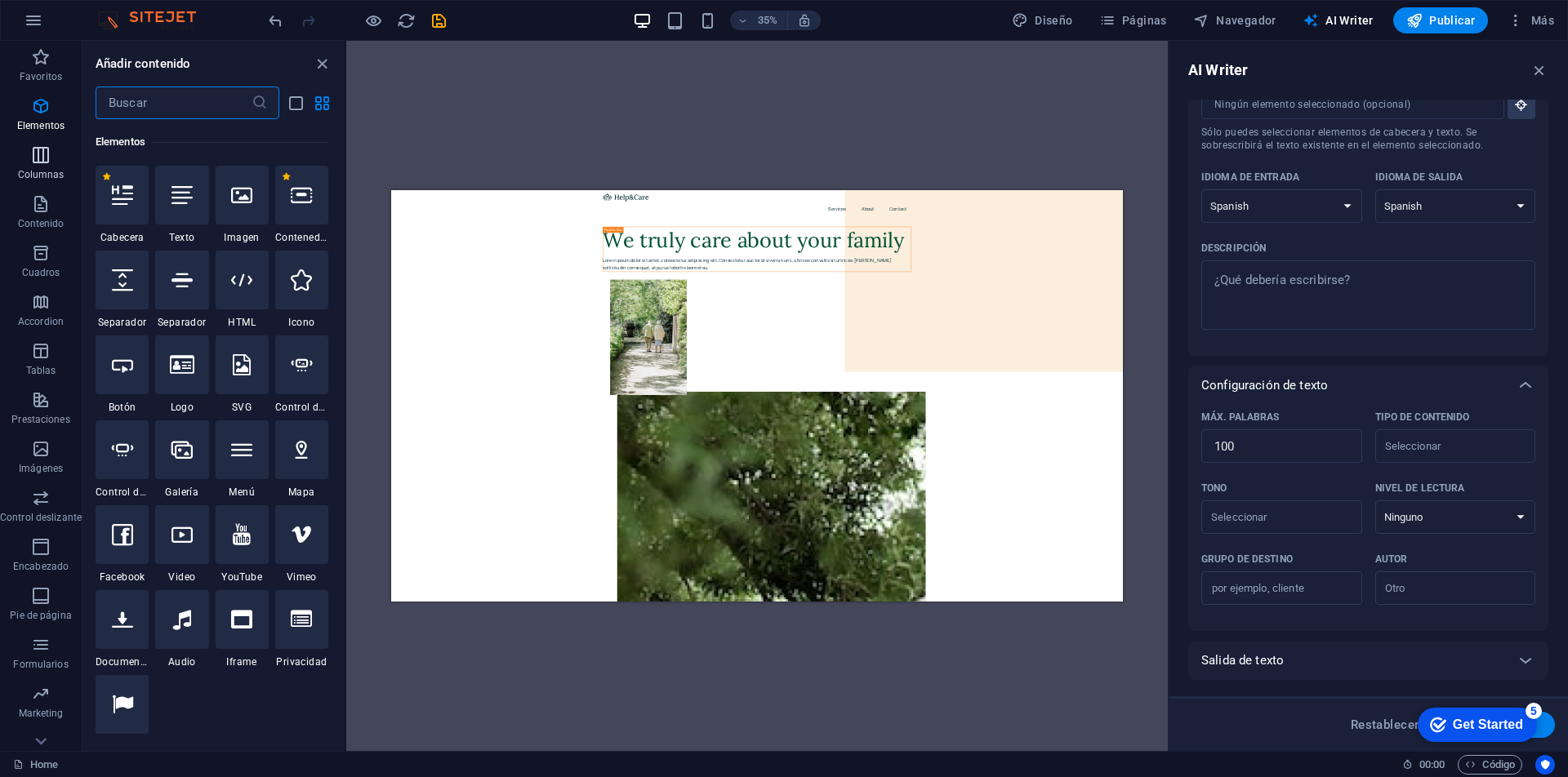
click at [39, 168] on p "Columnas" at bounding box center [41, 175] width 47 height 13
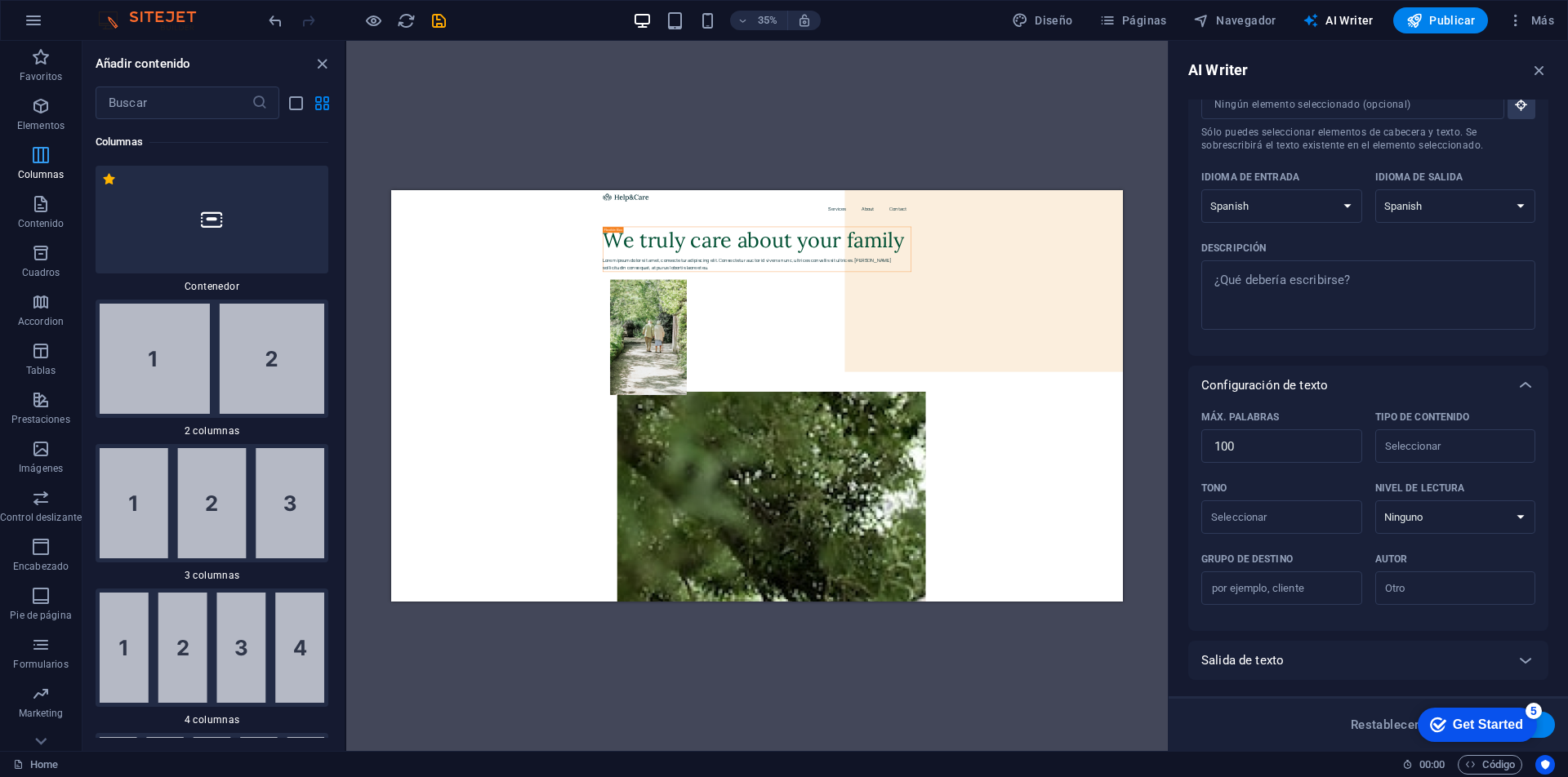
scroll to position [942, 0]
click at [40, 186] on button "Columnas" at bounding box center [41, 163] width 82 height 49
click at [39, 204] on icon "button" at bounding box center [41, 204] width 19 height 19
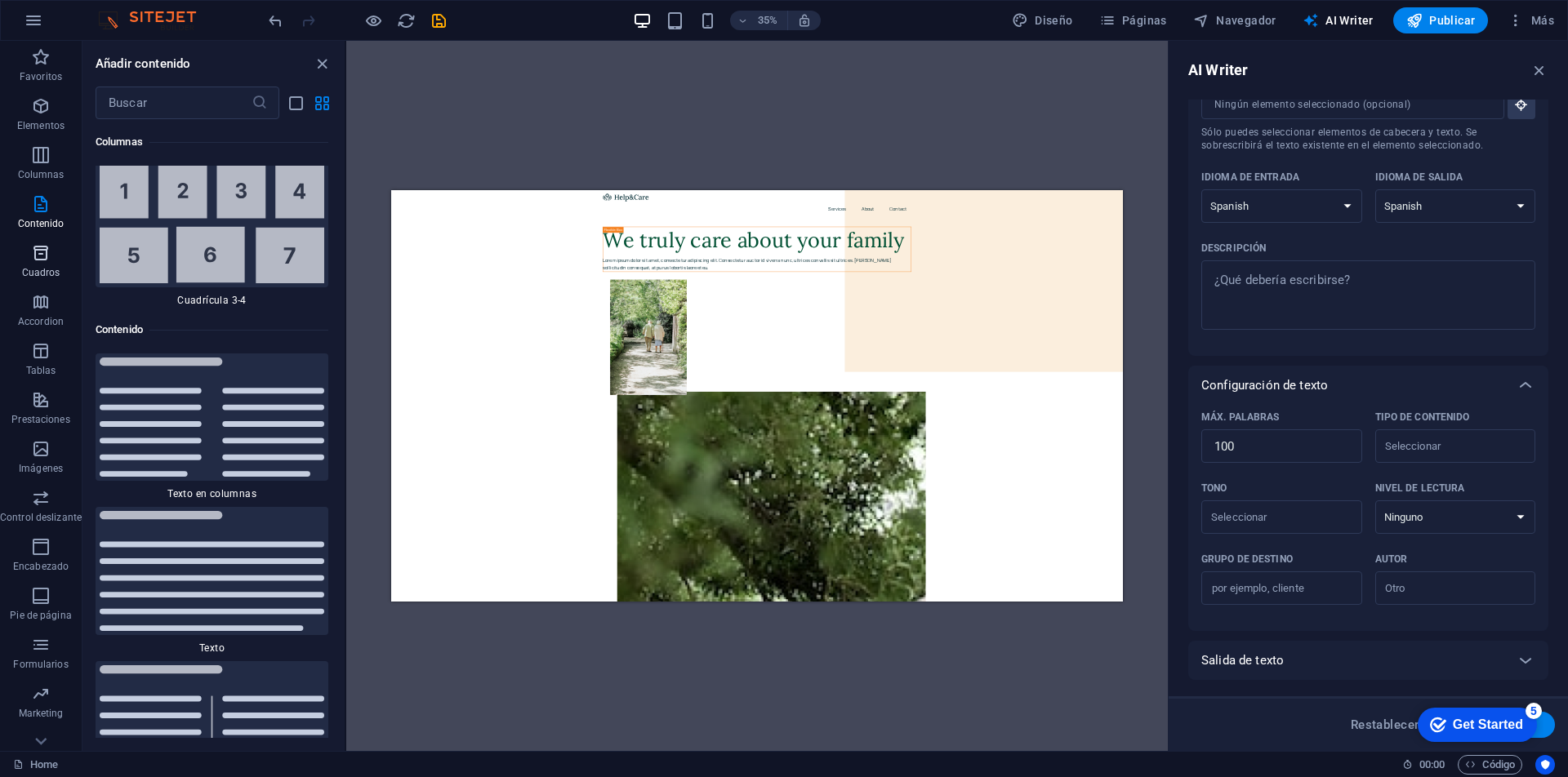
scroll to position [5539, 0]
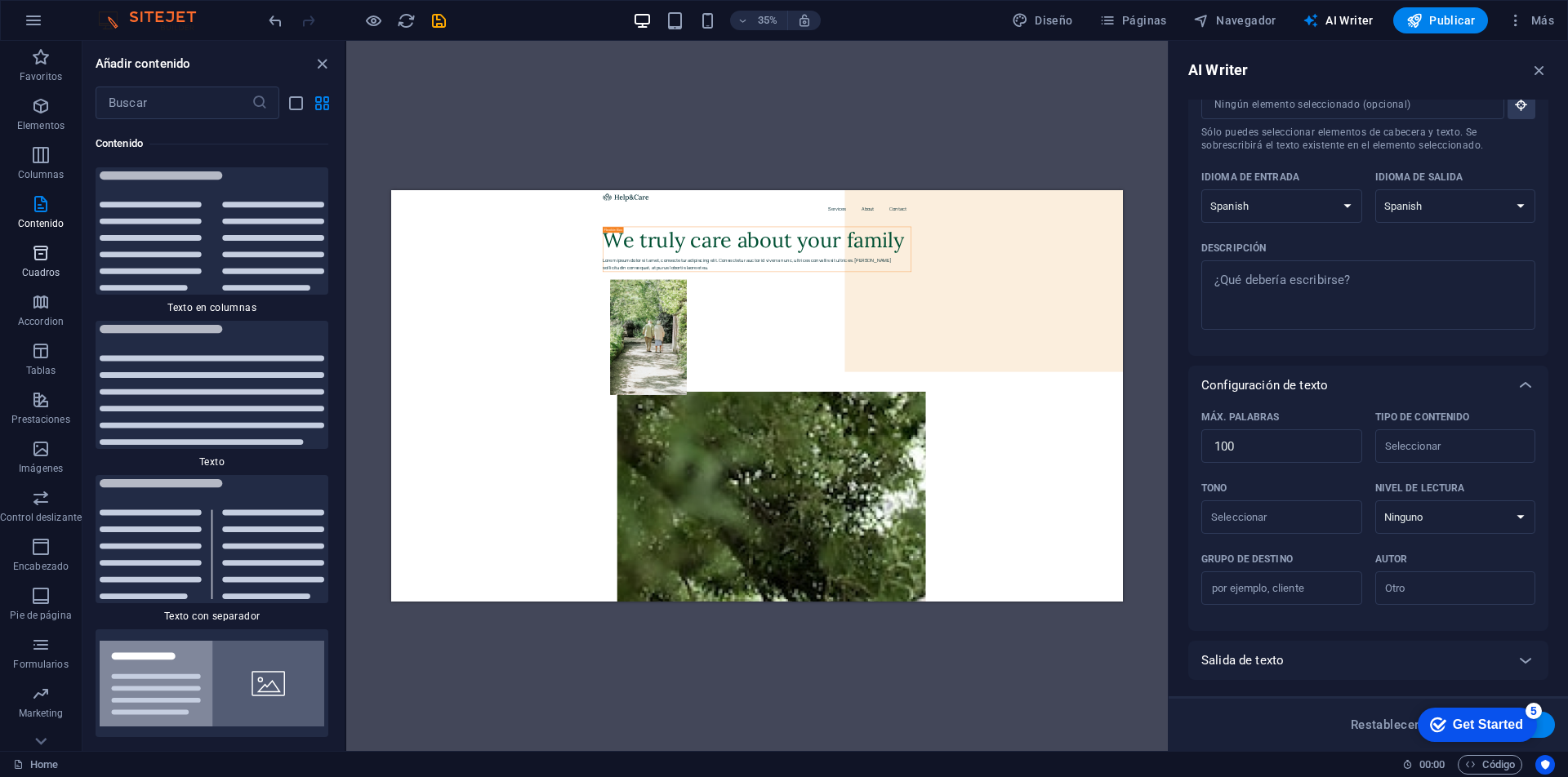
click at [50, 270] on p "Cuadros" at bounding box center [41, 273] width 39 height 13
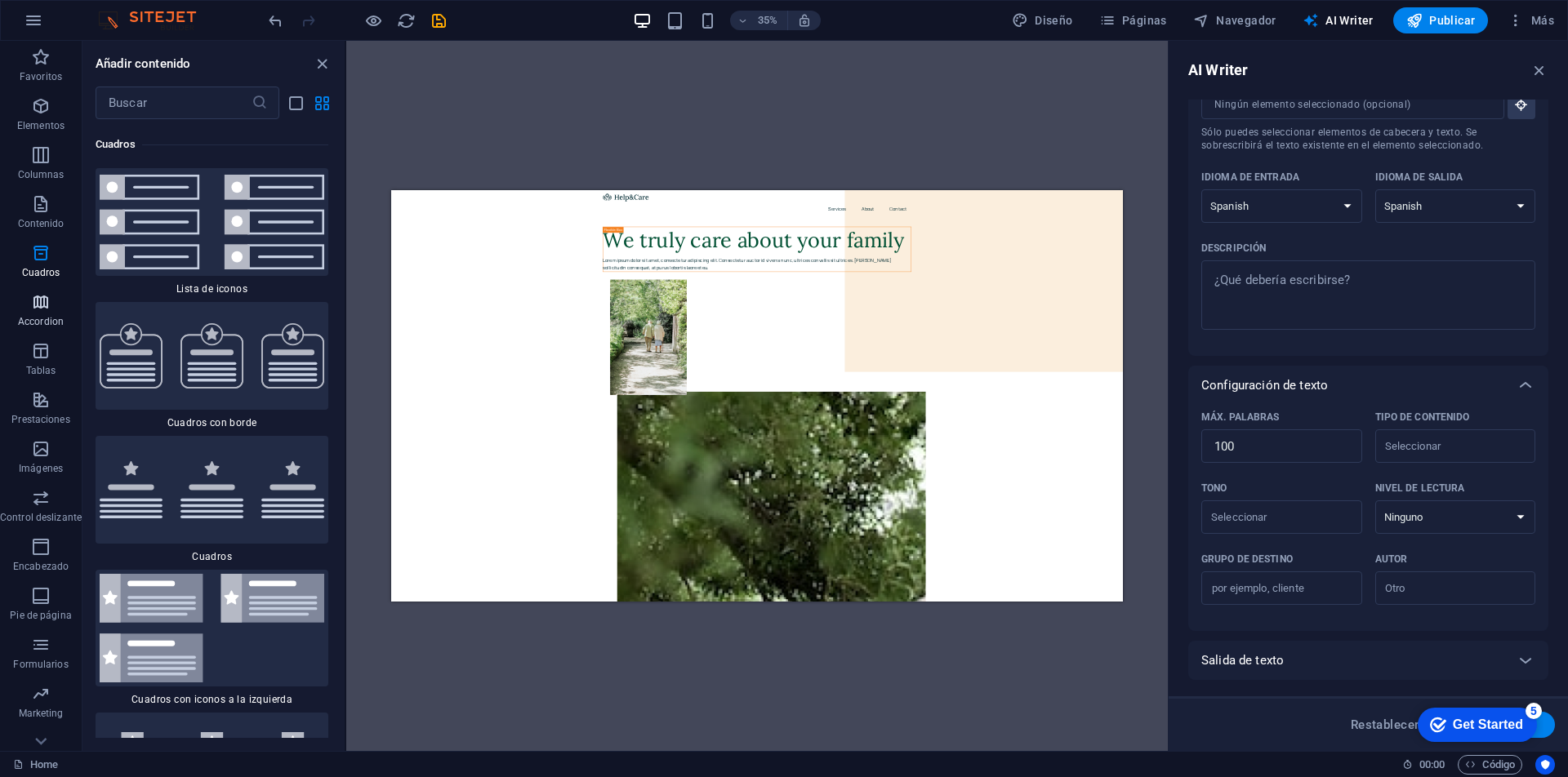
click at [47, 310] on icon "button" at bounding box center [41, 302] width 19 height 19
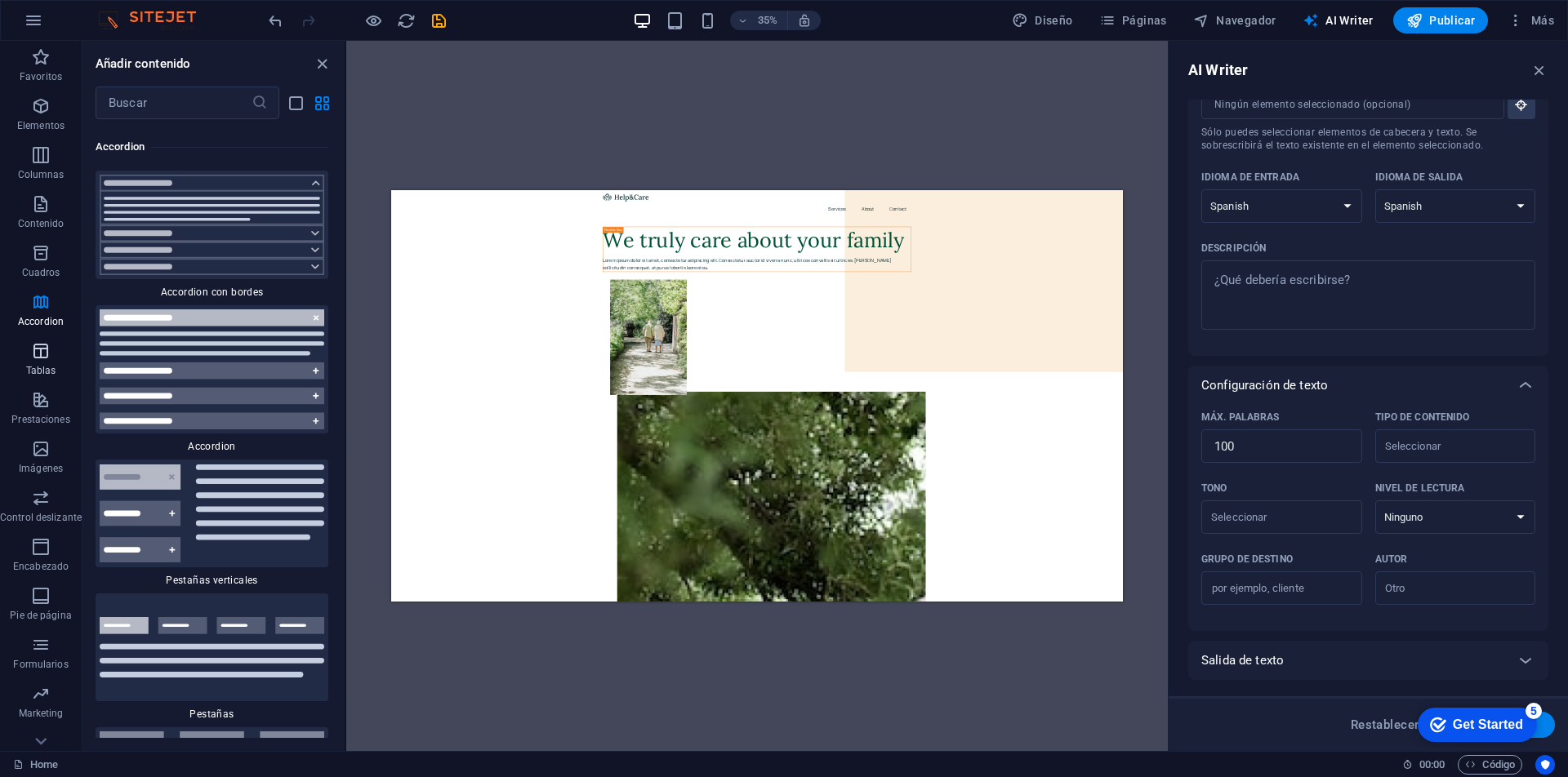
click at [44, 347] on icon "button" at bounding box center [41, 351] width 19 height 19
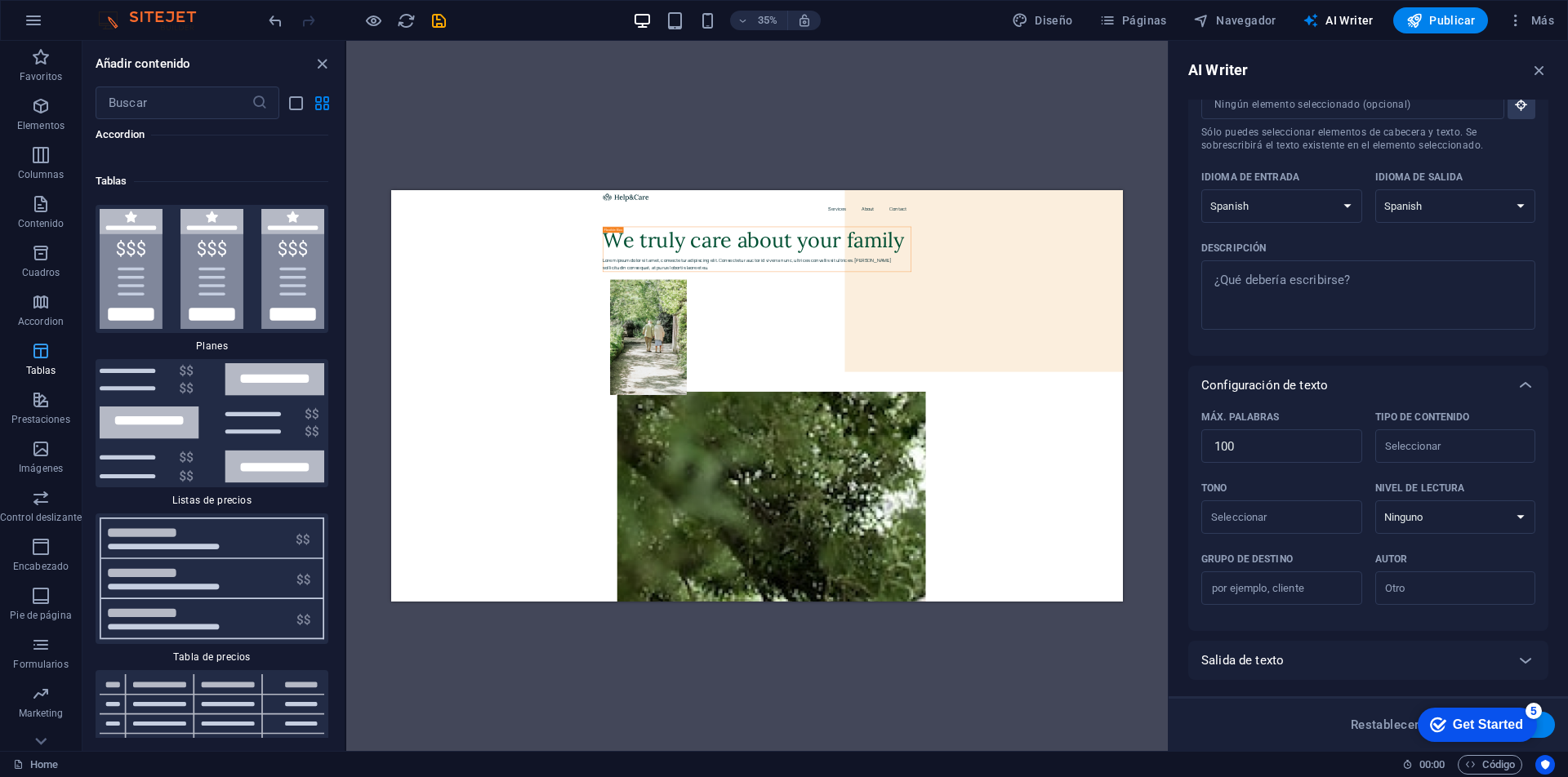
scroll to position [11052, 0]
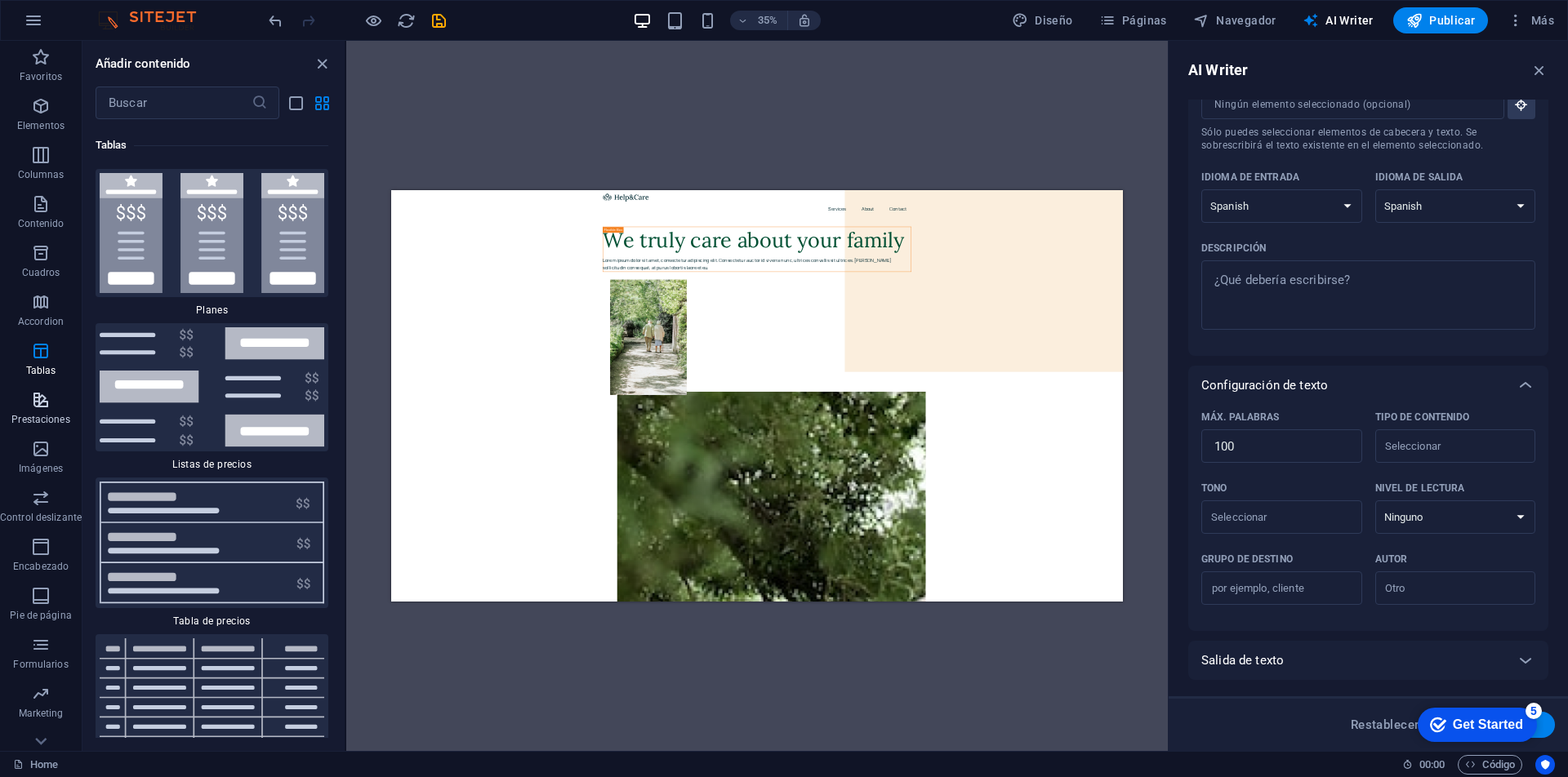
click at [40, 389] on button "Prestaciones" at bounding box center [41, 408] width 82 height 49
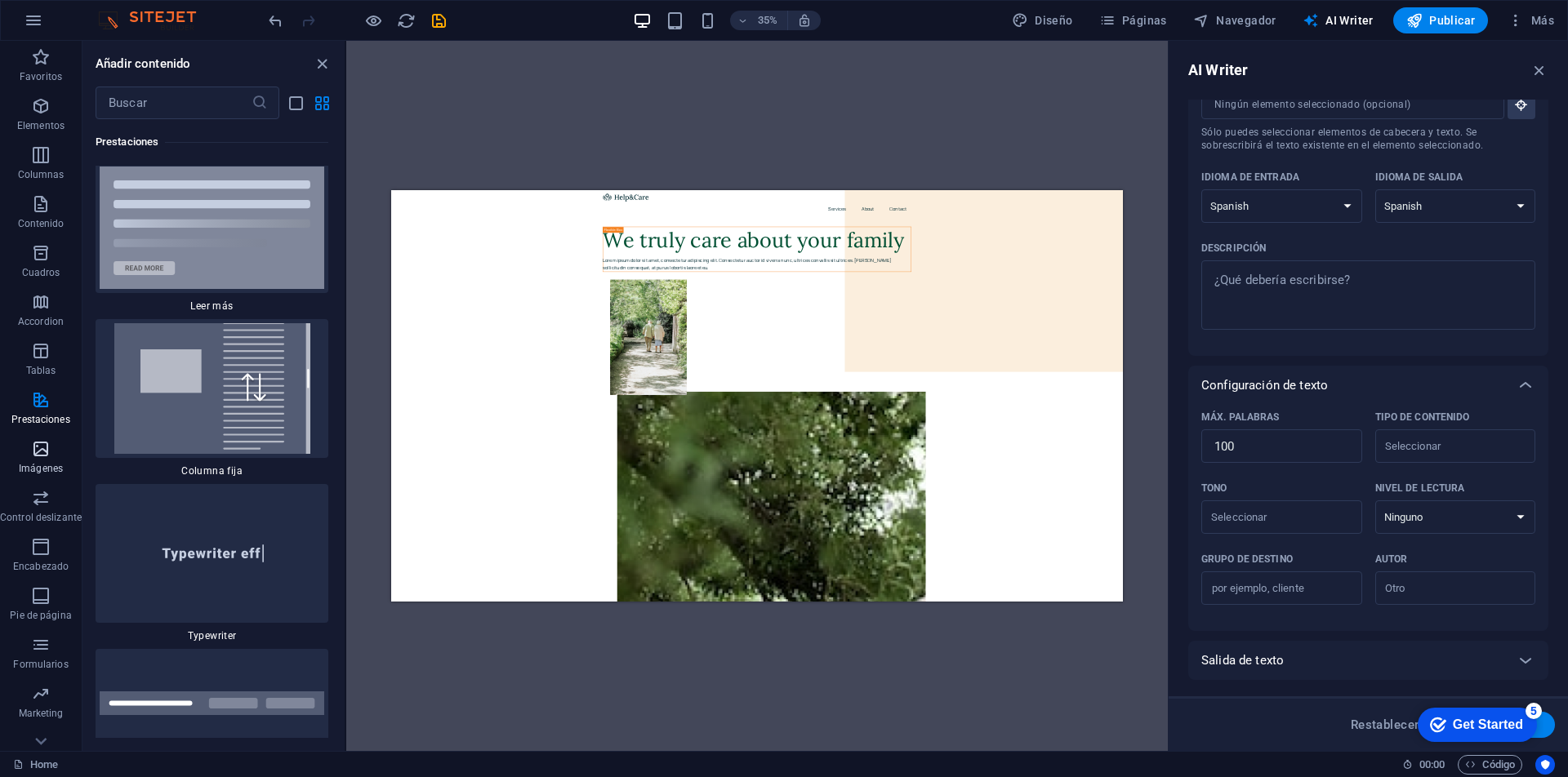
click at [41, 446] on icon "button" at bounding box center [41, 449] width 19 height 19
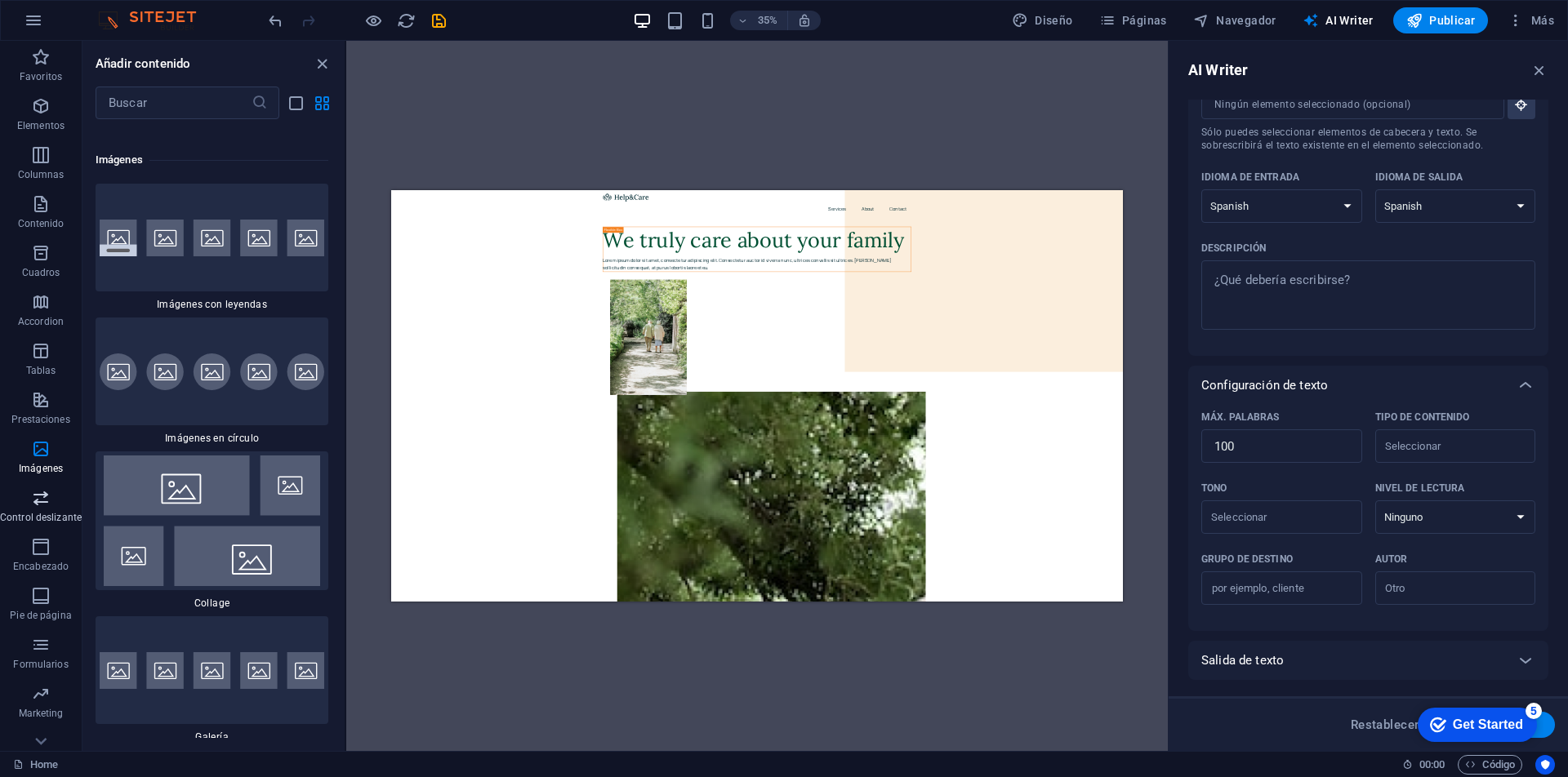
click at [45, 505] on icon "button" at bounding box center [41, 498] width 19 height 19
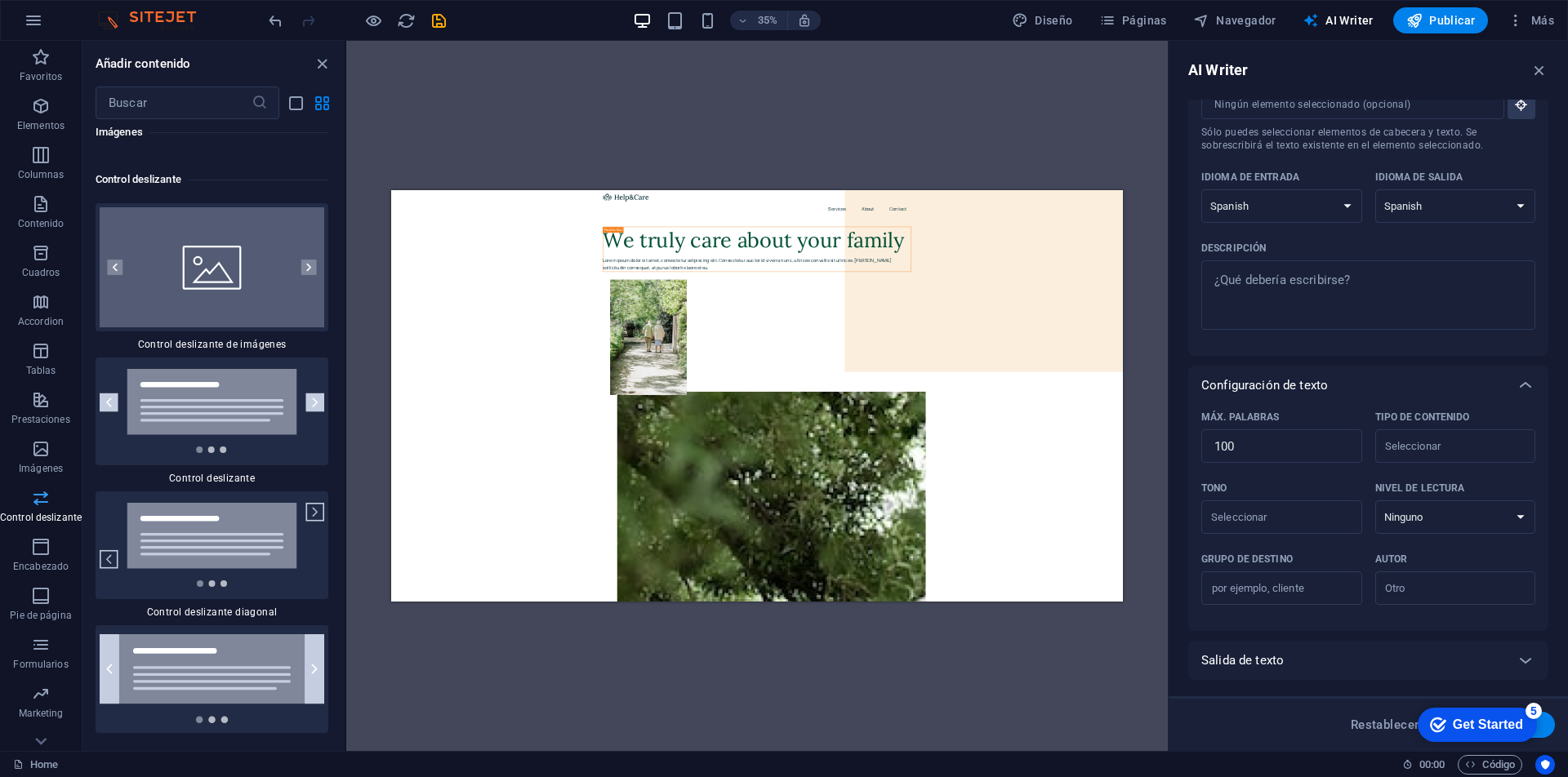
scroll to position [18517, 0]
click at [37, 540] on icon "button" at bounding box center [41, 547] width 19 height 19
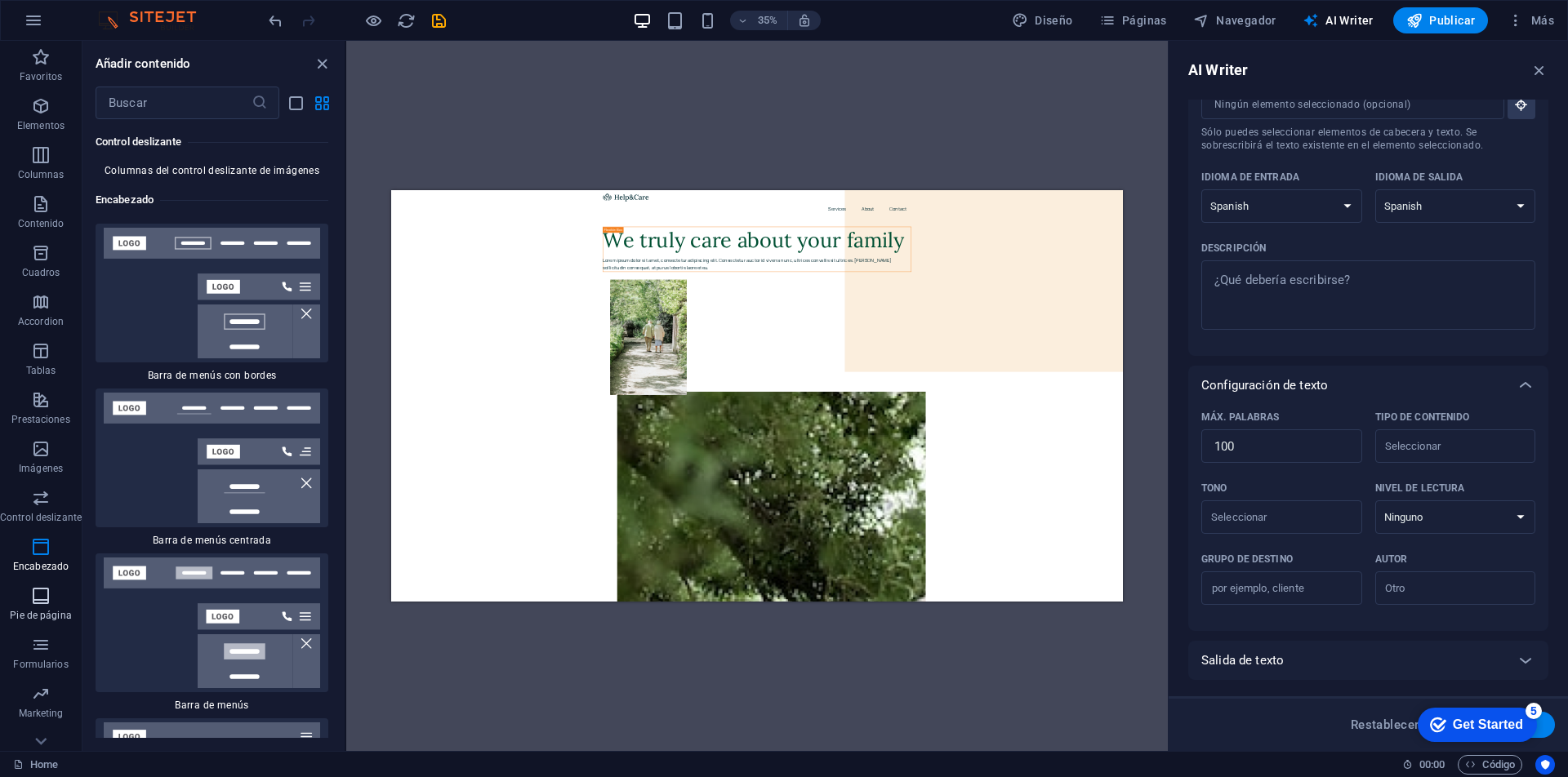
click at [20, 592] on span "Pie de página" at bounding box center [41, 606] width 82 height 39
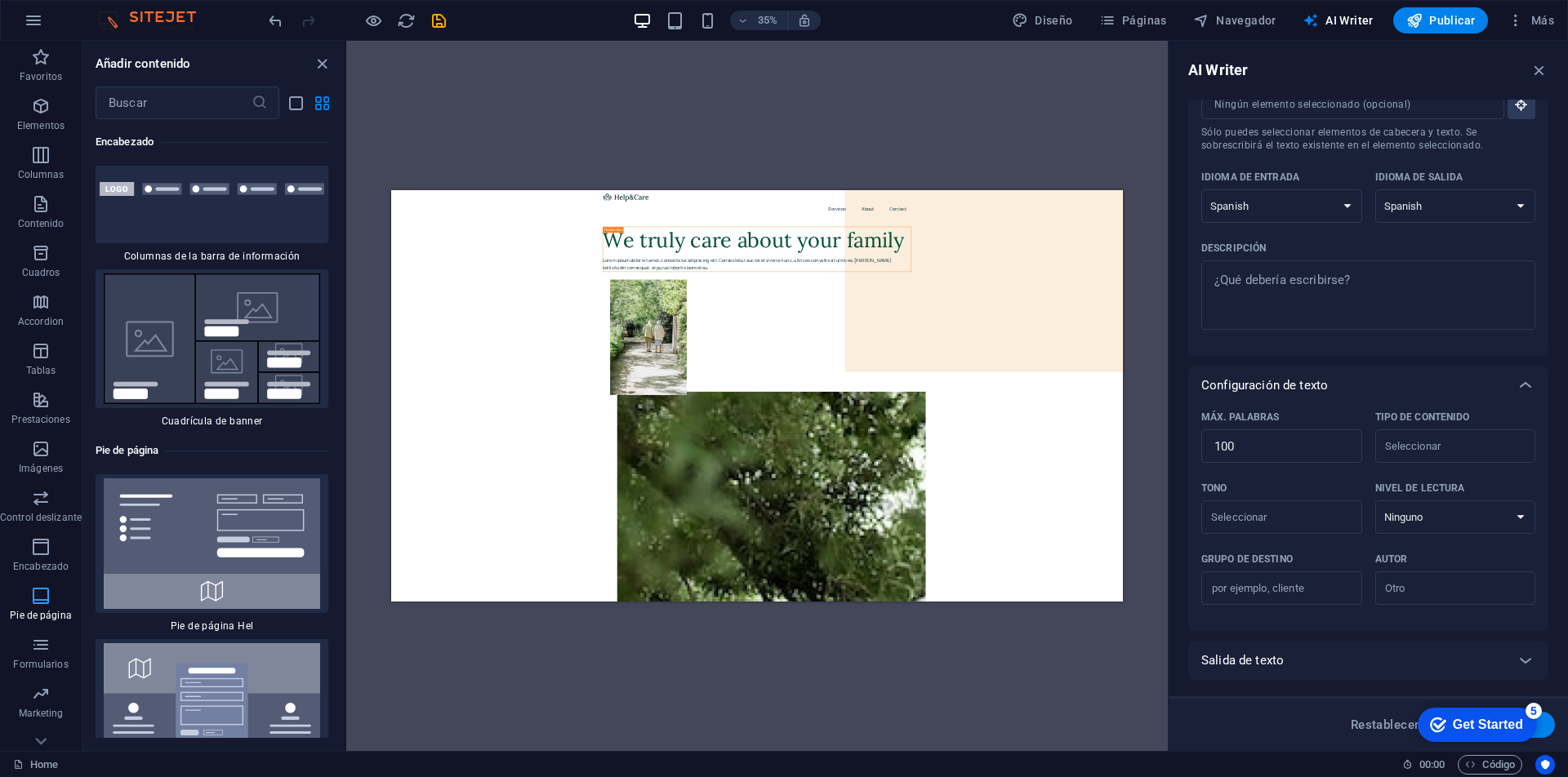
scroll to position [21750, 0]
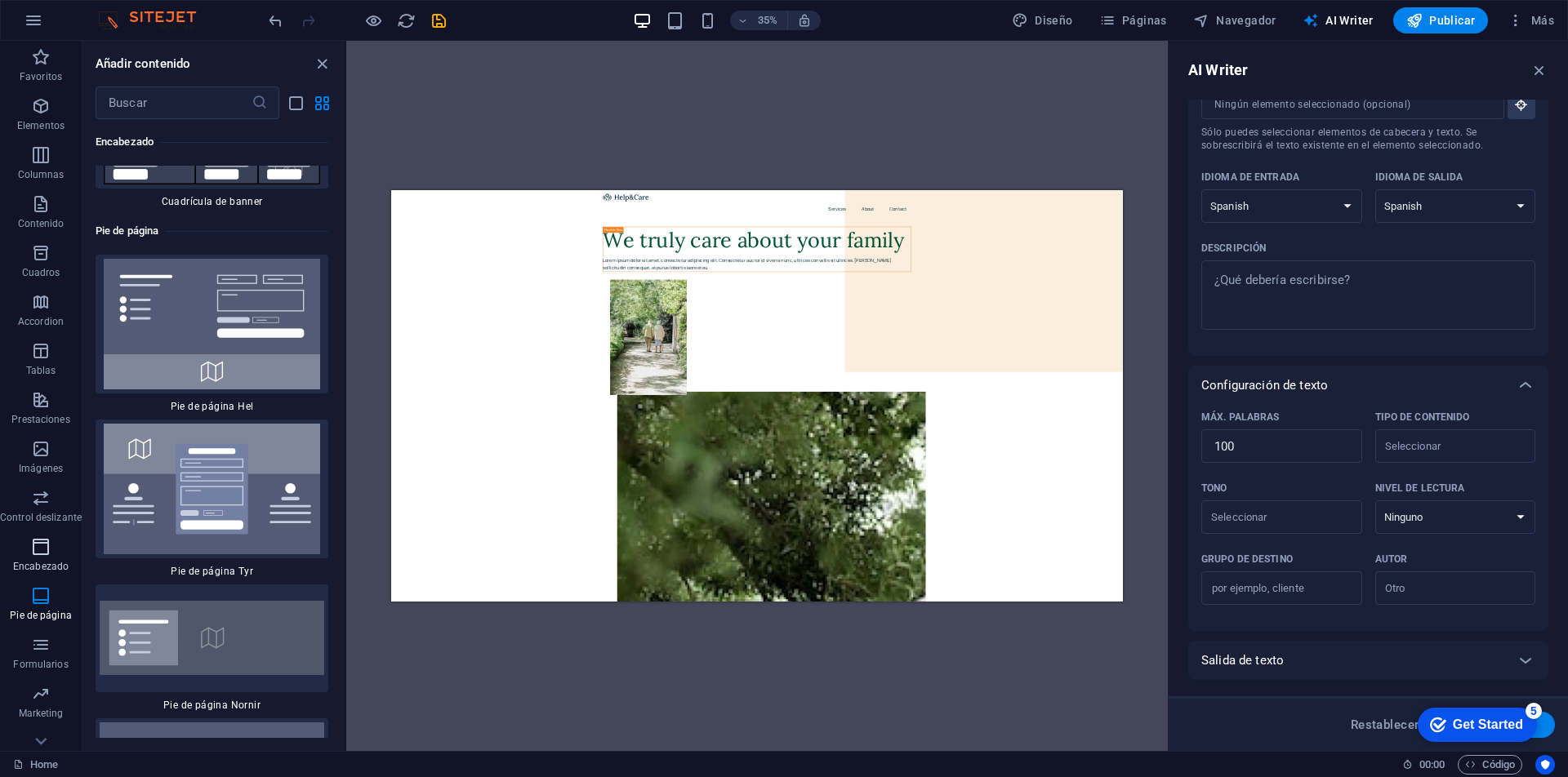
click at [50, 553] on span "Encabezado" at bounding box center [41, 557] width 82 height 39
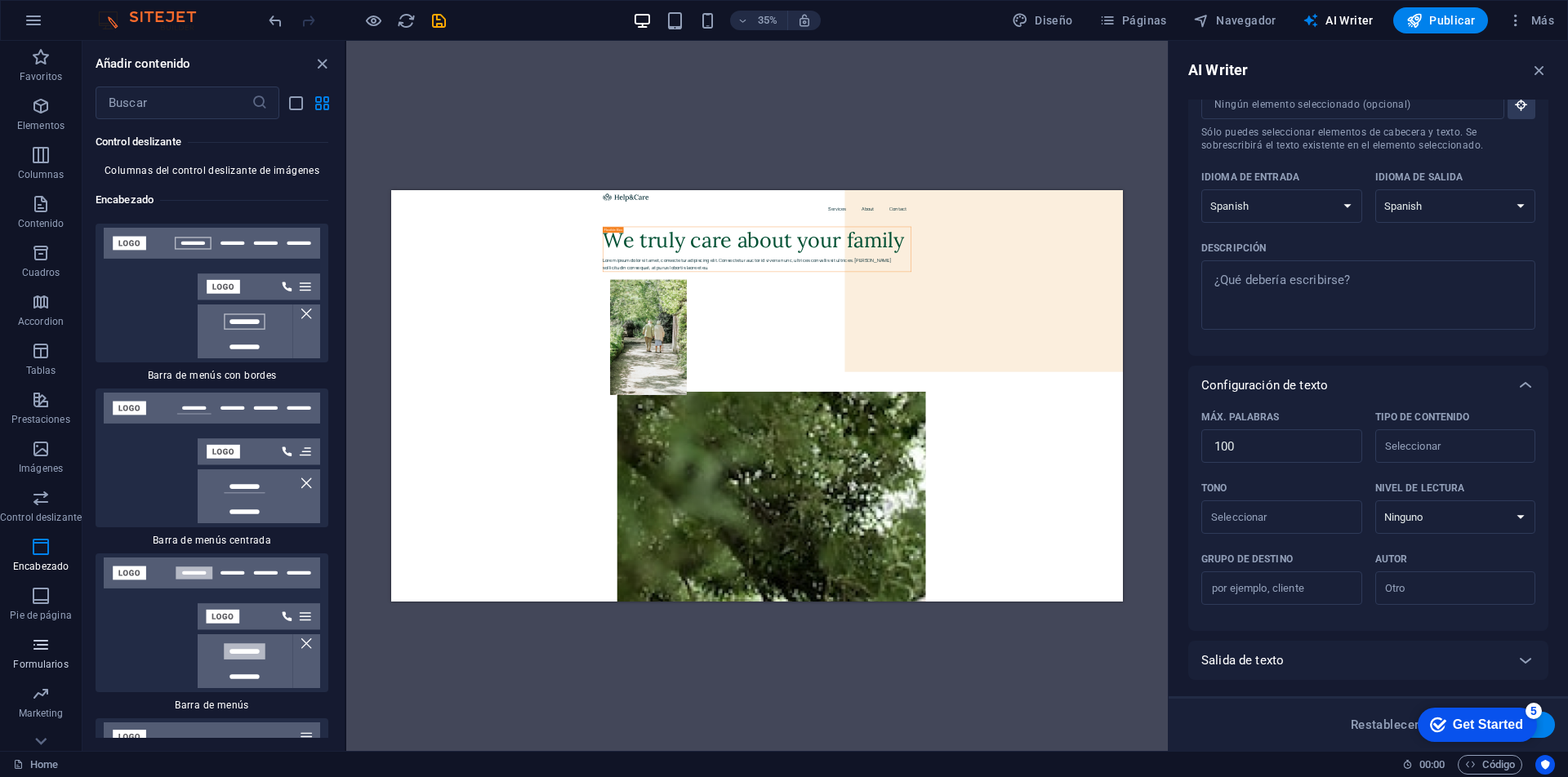
scroll to position [25, 0]
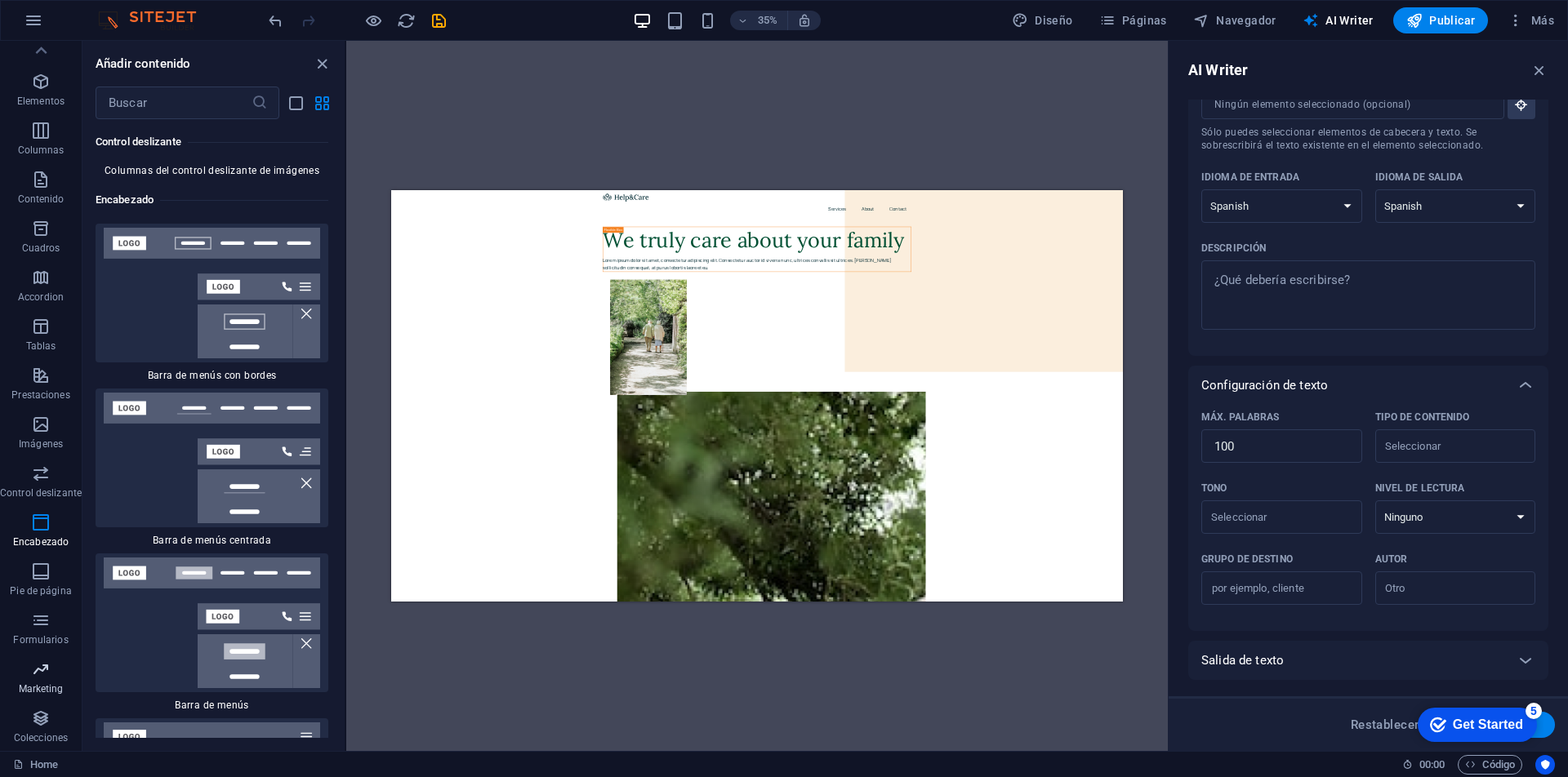
click at [41, 676] on icon "button" at bounding box center [41, 669] width 19 height 19
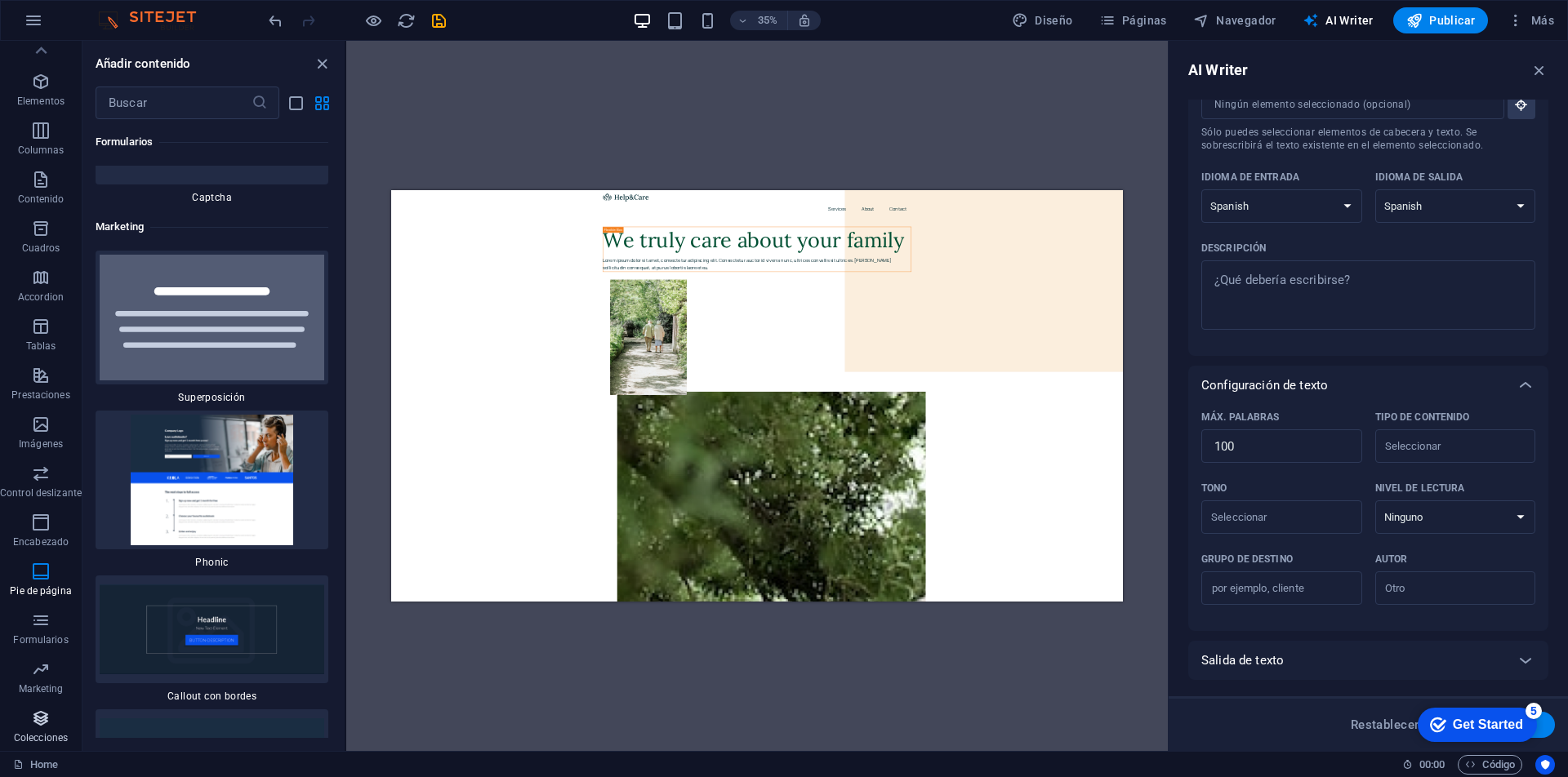
scroll to position [26567, 0]
click at [45, 718] on icon "button" at bounding box center [41, 719] width 19 height 19
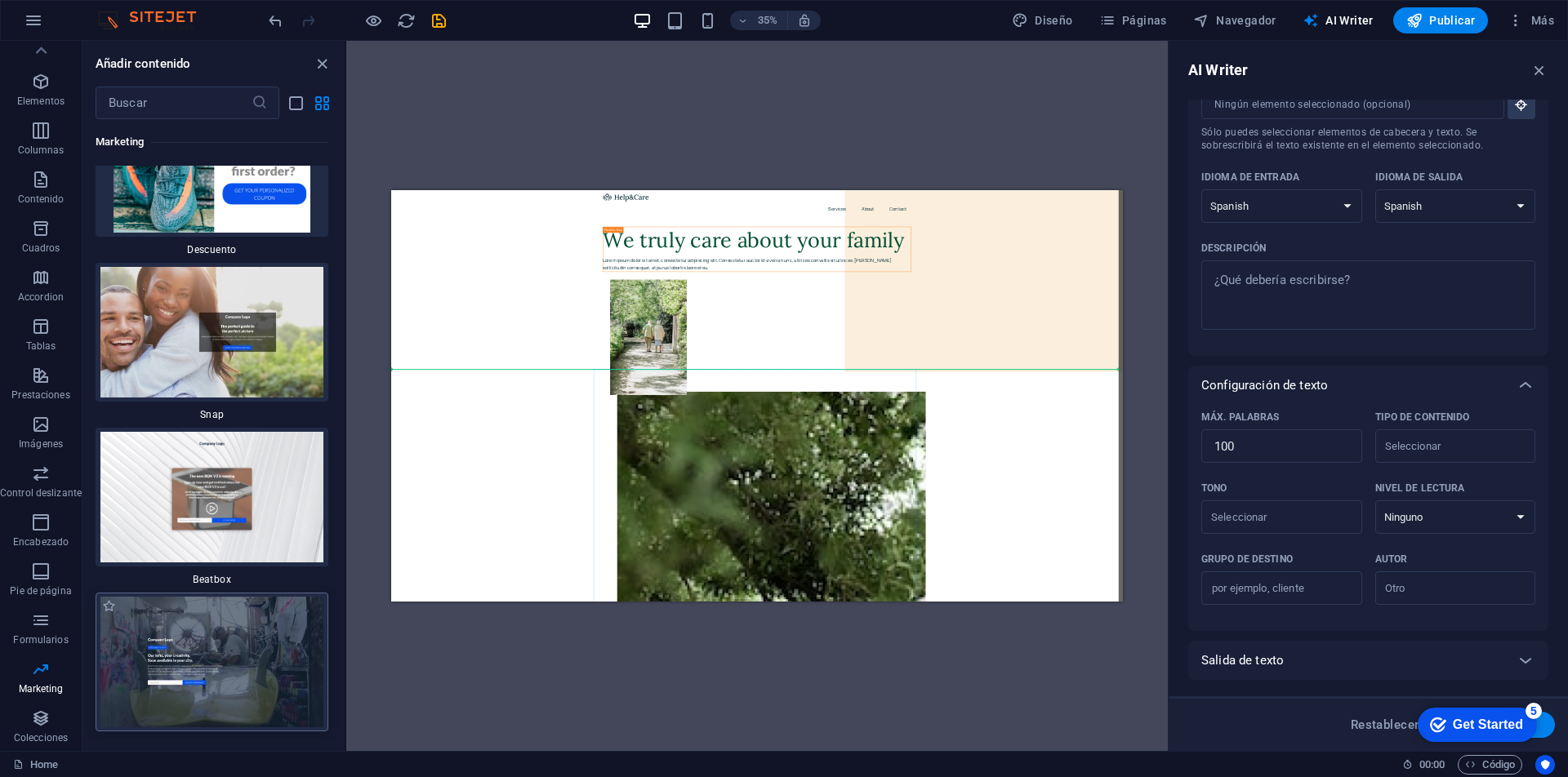
scroll to position [0, 0]
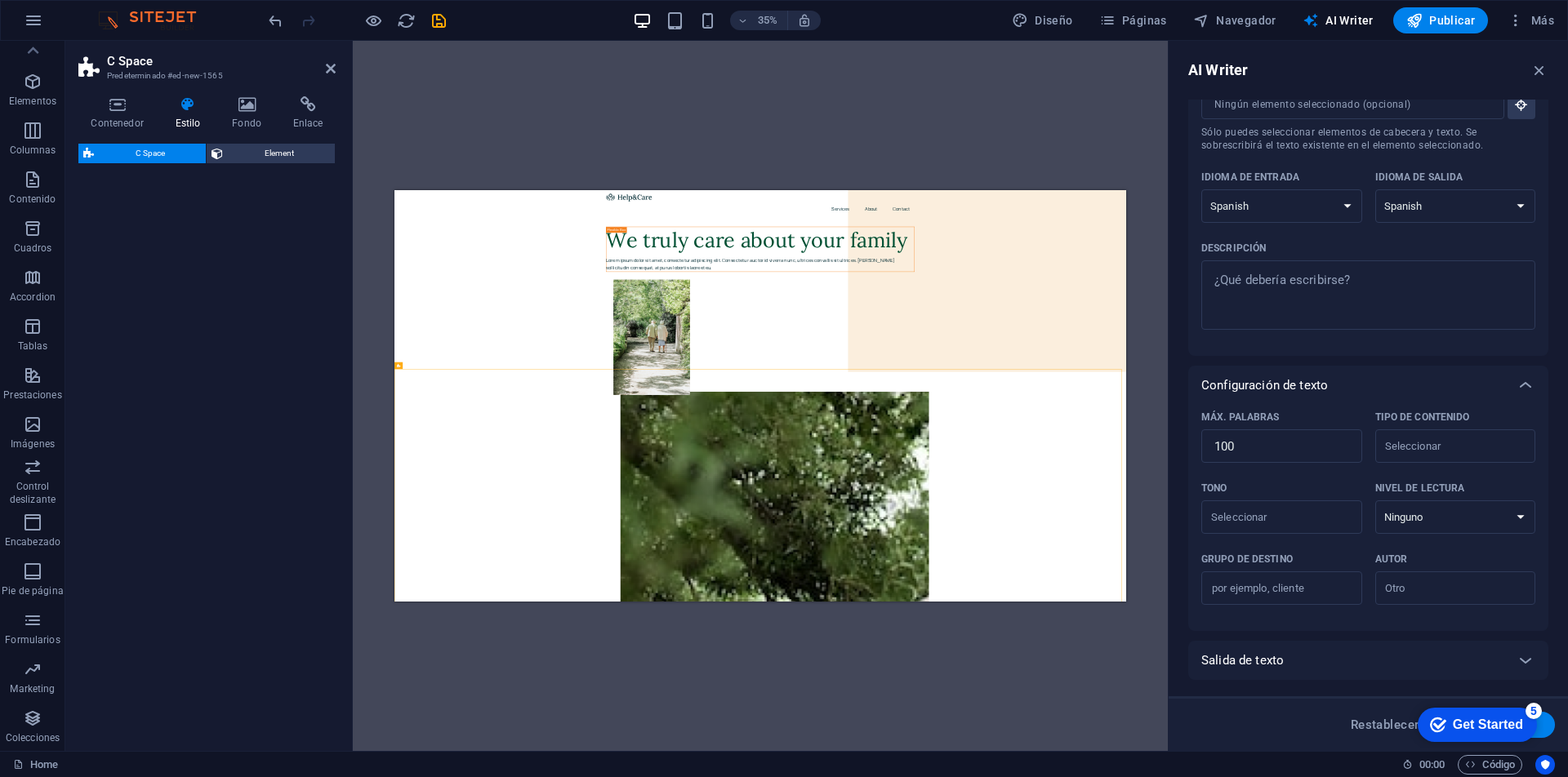
select select "%"
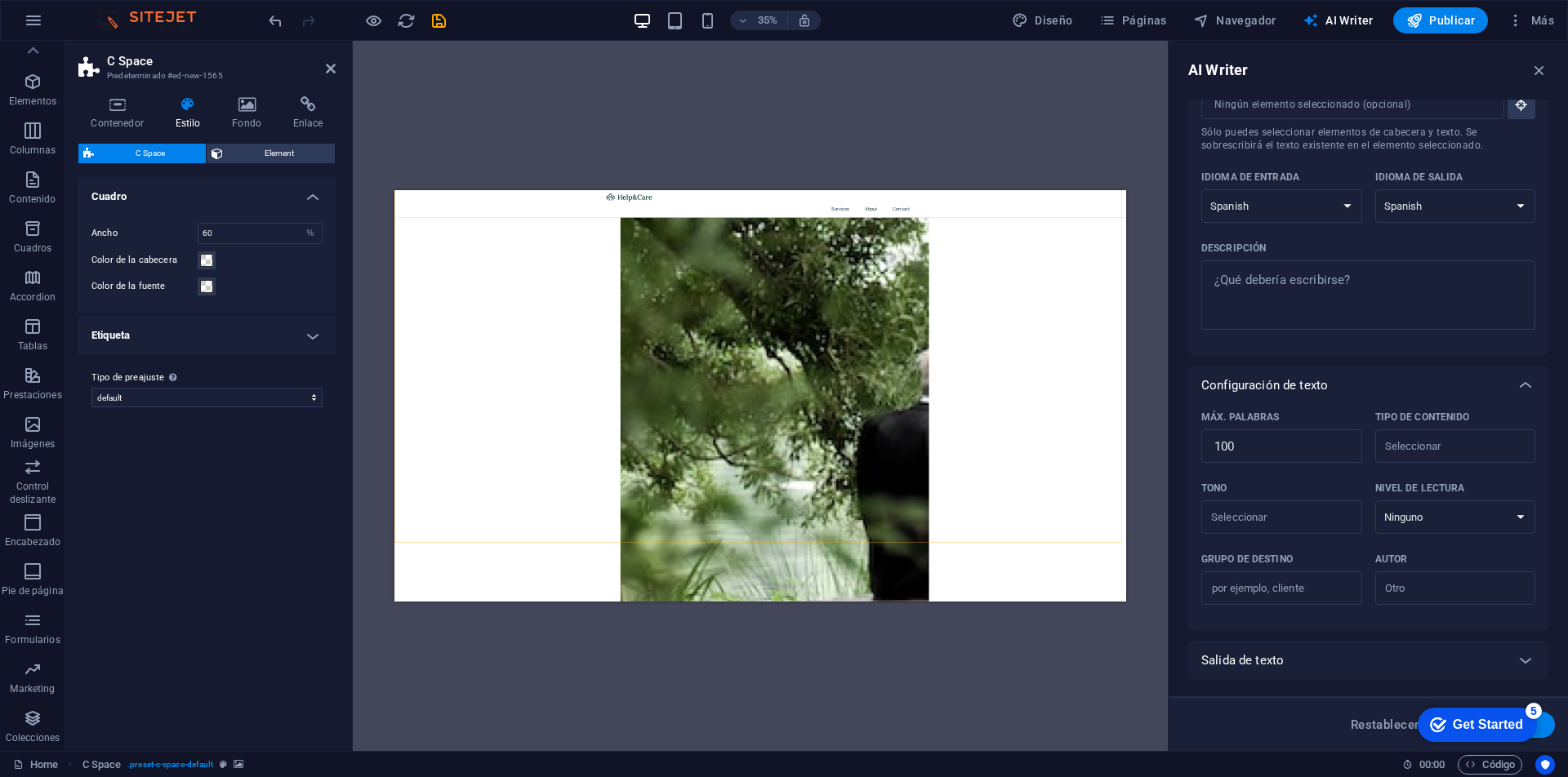
scroll to position [848, 0]
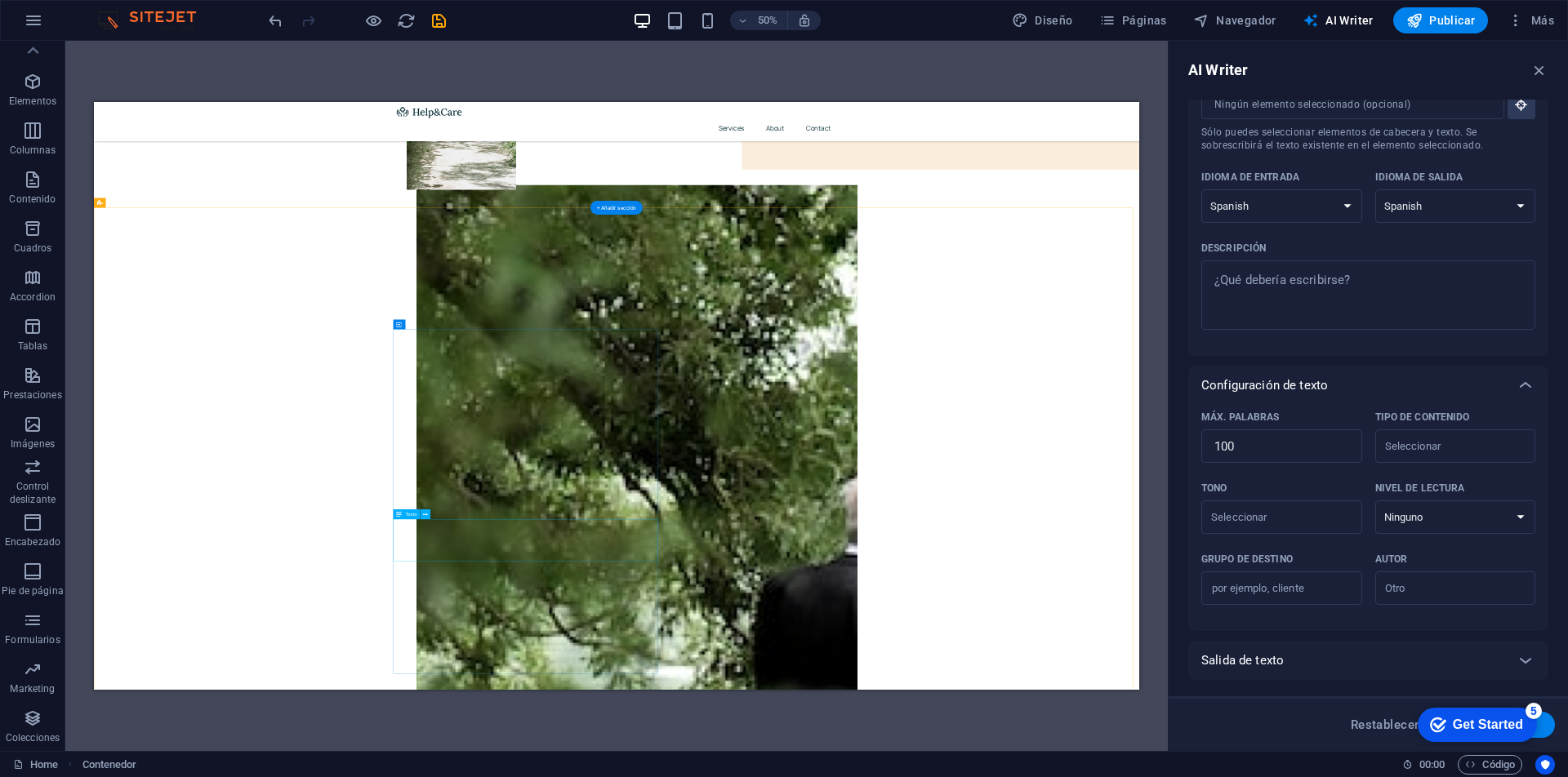
scroll to position [300, 0]
